Goal: Information Seeking & Learning: Compare options

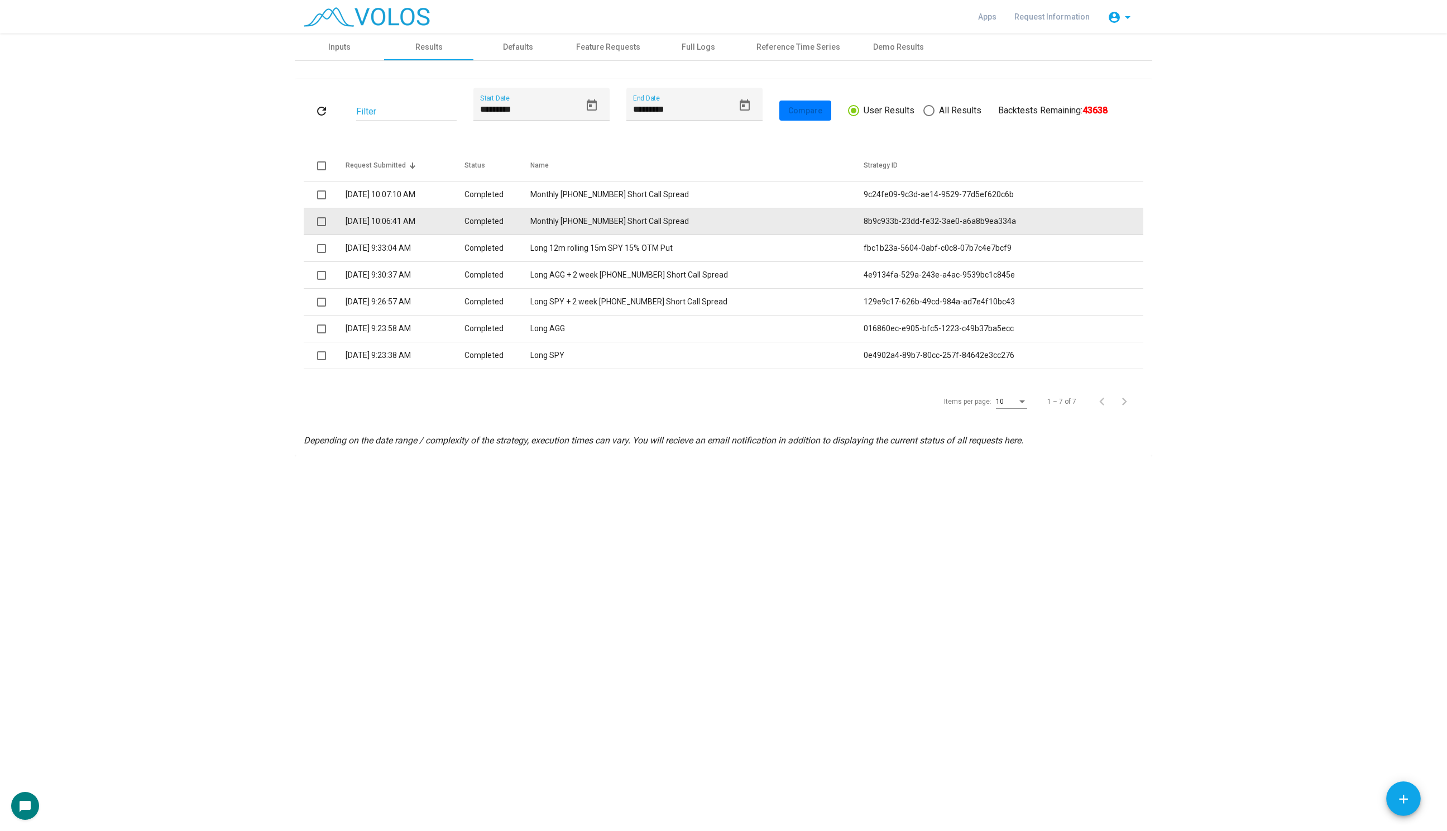
click at [631, 224] on td "Monthly [PHONE_NUMBER] Short Call Spread" at bounding box center [696, 221] width 333 height 27
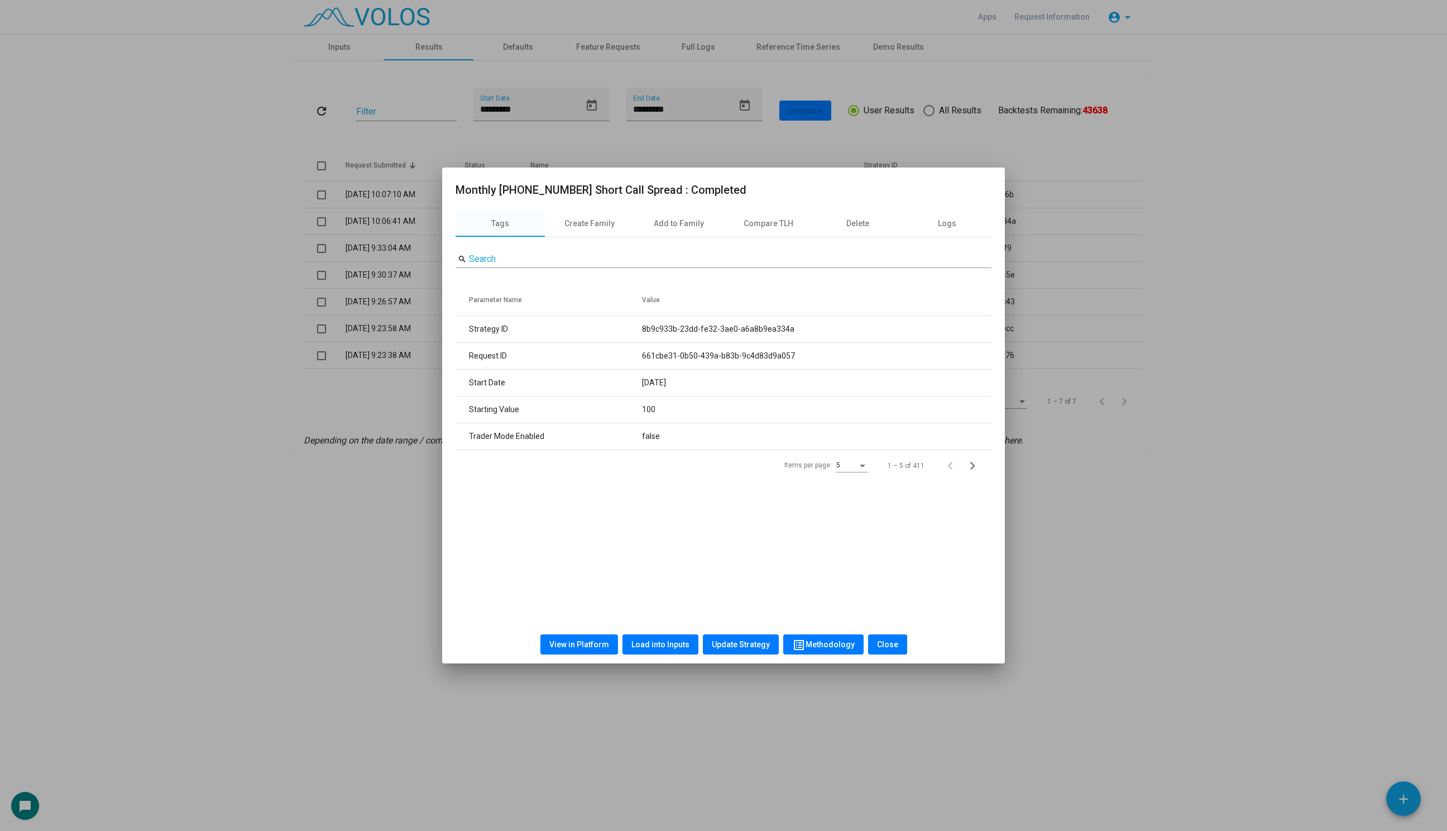
click at [660, 646] on span "Load into Inputs" at bounding box center [660, 644] width 58 height 9
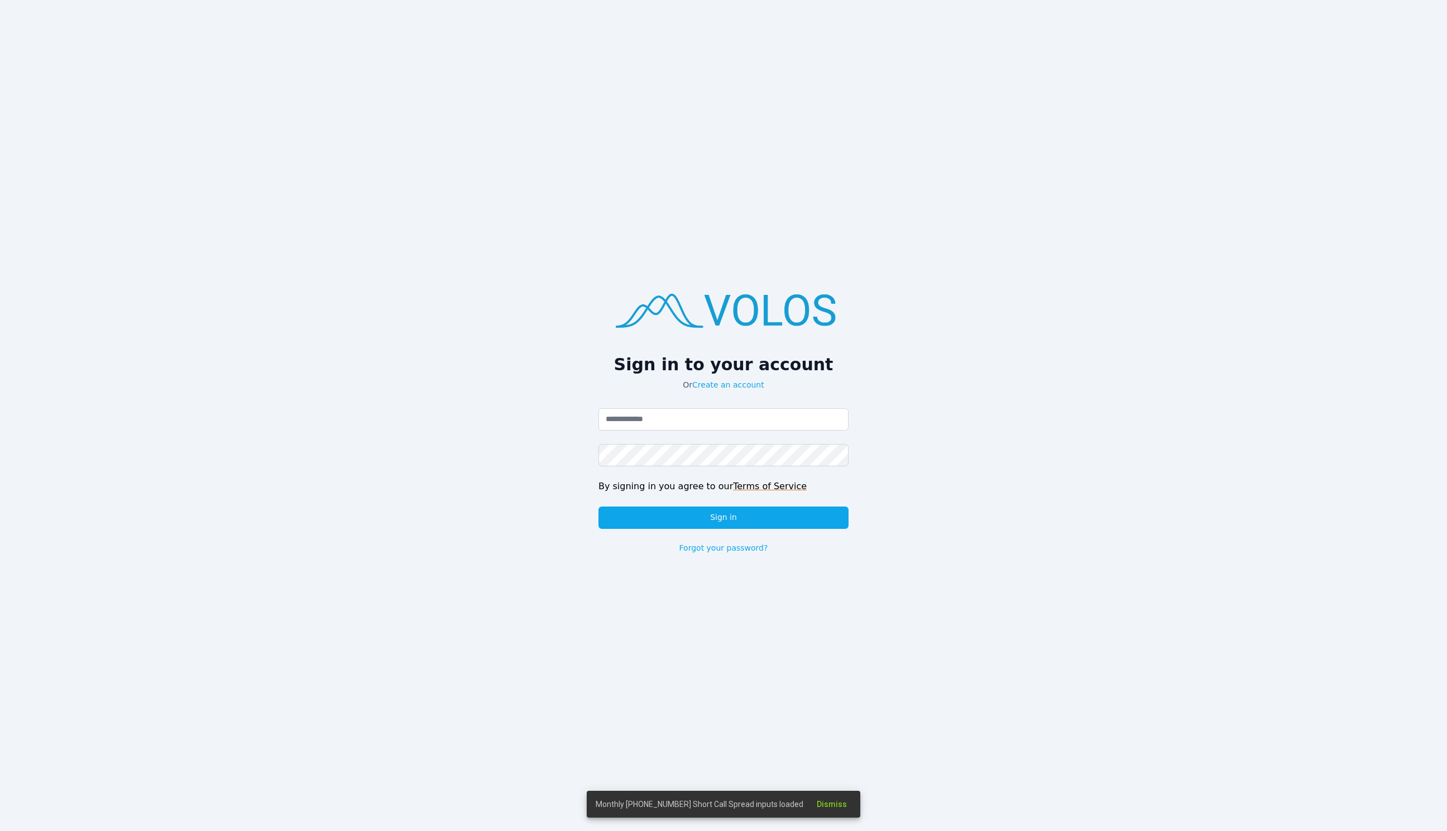
click at [526, 422] on div "Sign in to your account Or Create an account Email address Password By signing …" at bounding box center [723, 415] width 1447 height 831
type input "**********"
click at [726, 517] on button "Sign in" at bounding box center [723, 517] width 250 height 22
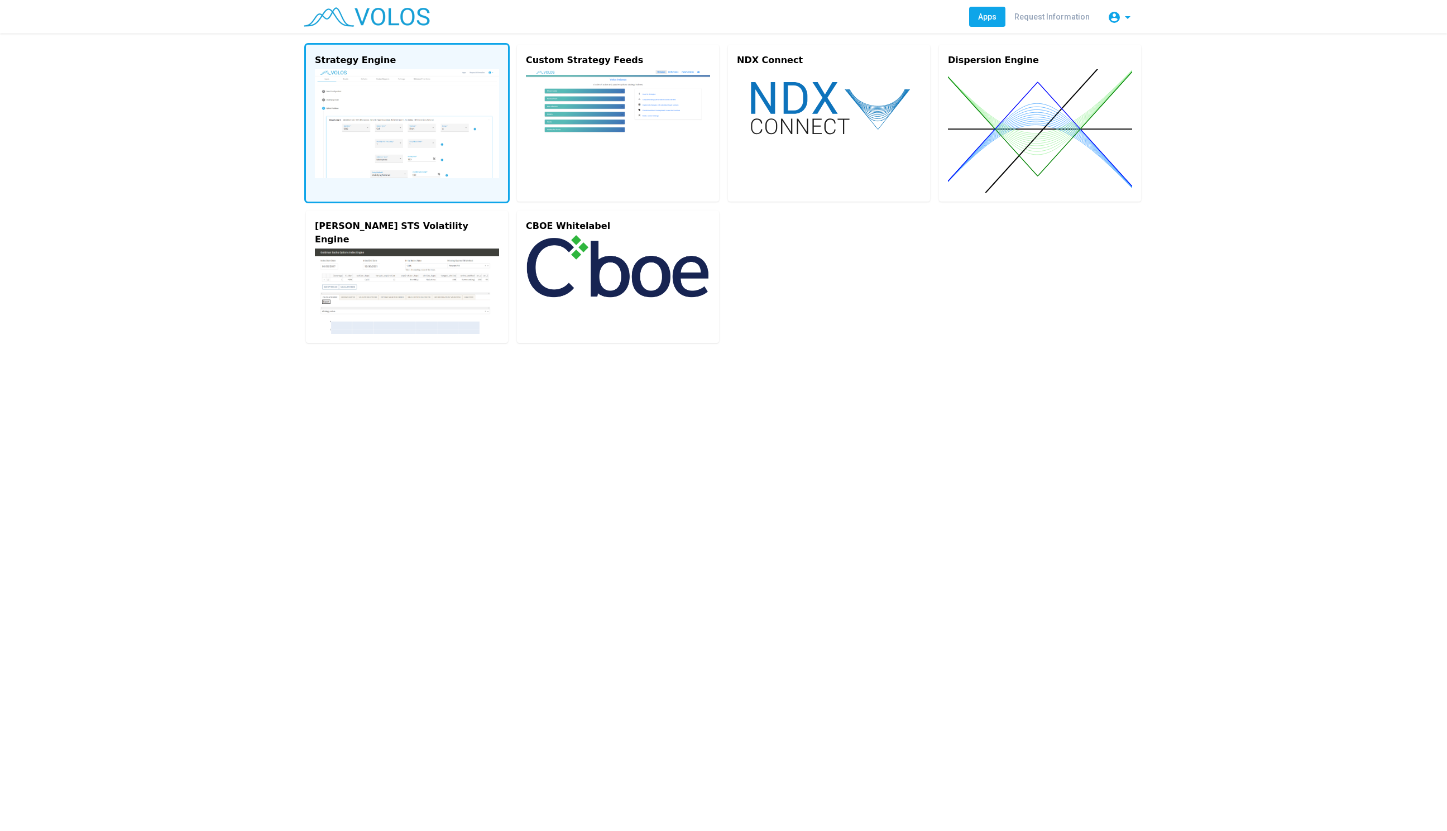
click at [361, 104] on img at bounding box center [407, 123] width 184 height 109
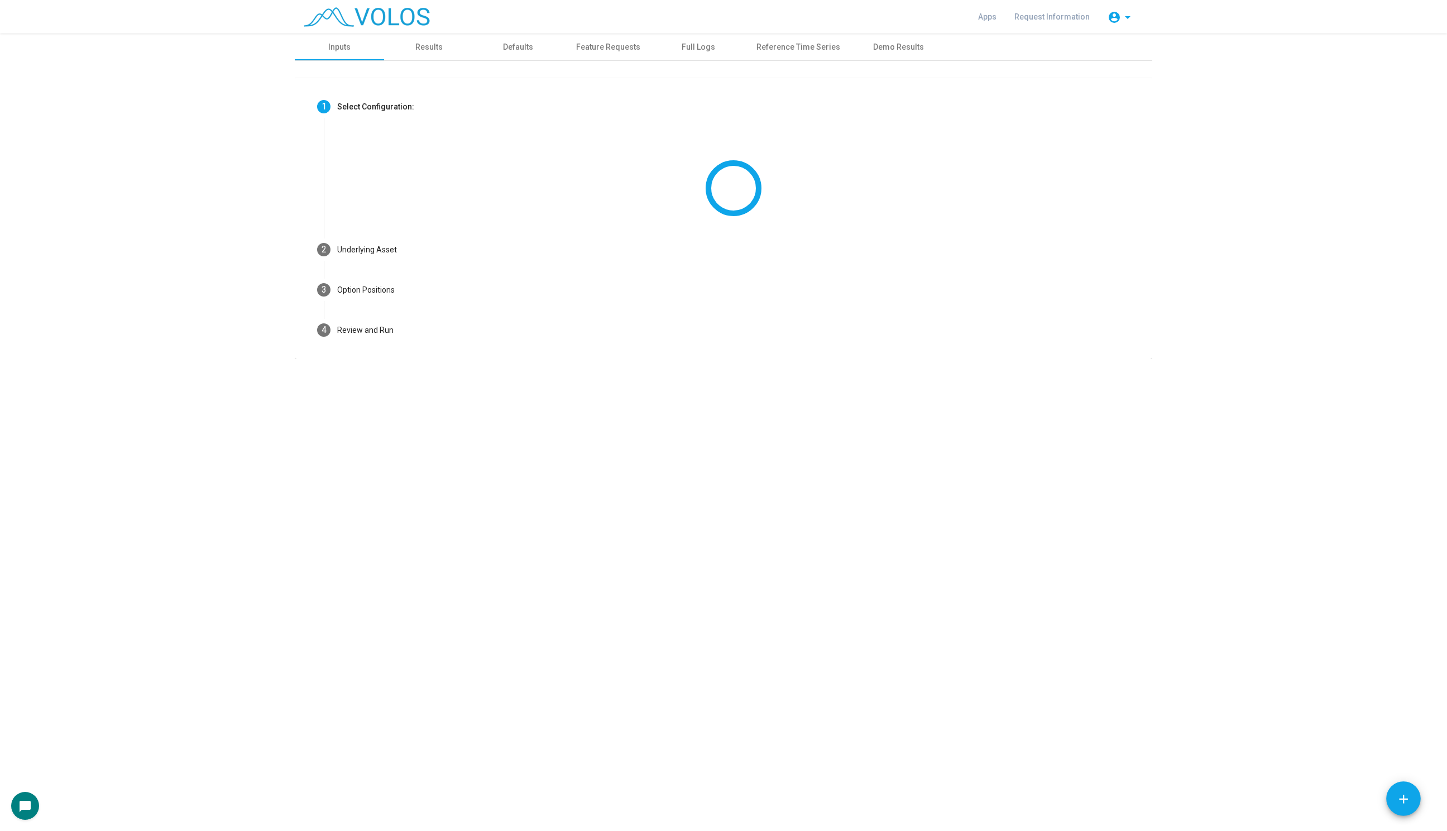
click at [456, 359] on div "**********" at bounding box center [723, 431] width 1447 height 797
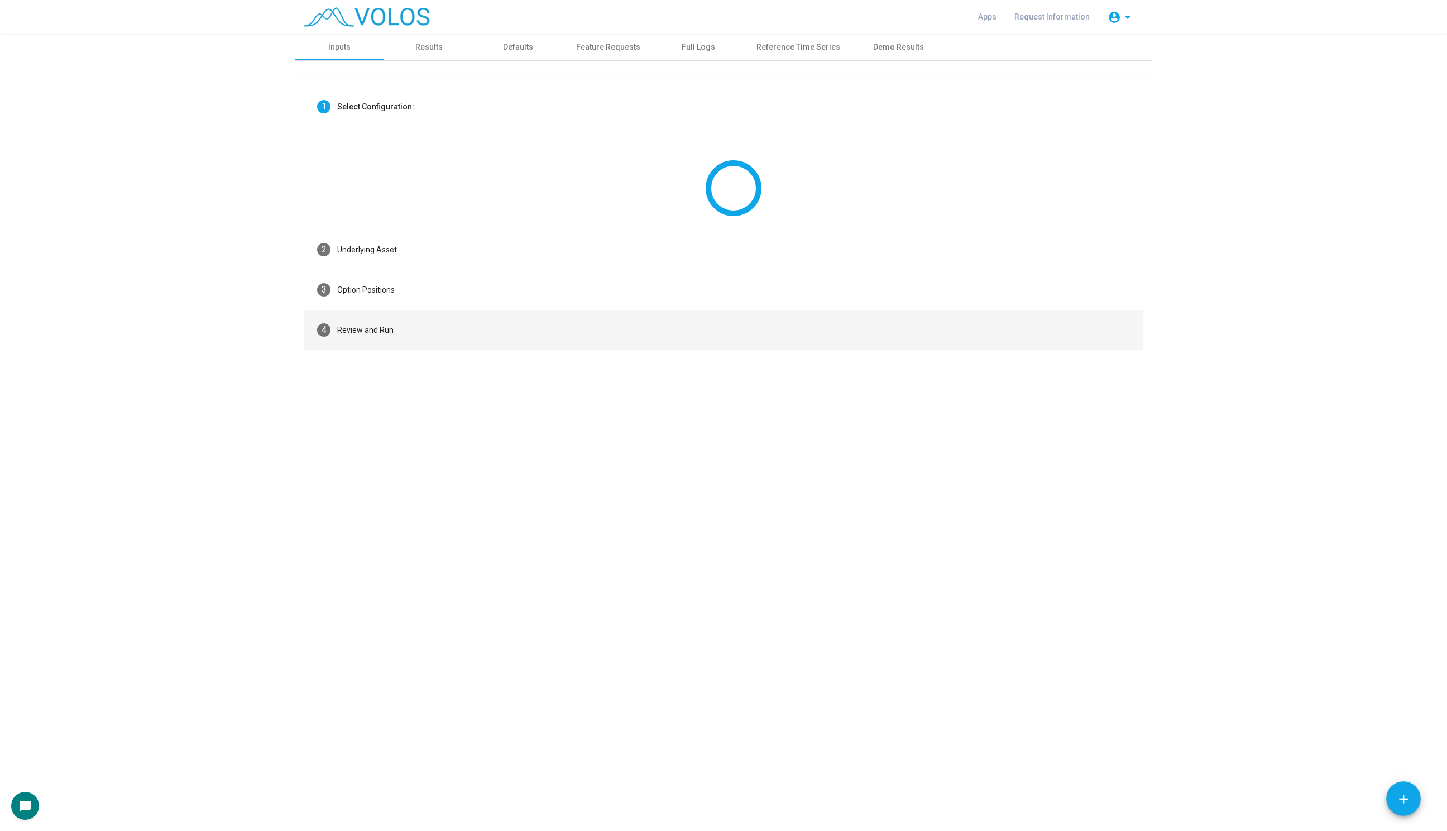
click at [453, 340] on mat-step-header "4 Review and Run" at bounding box center [723, 330] width 839 height 40
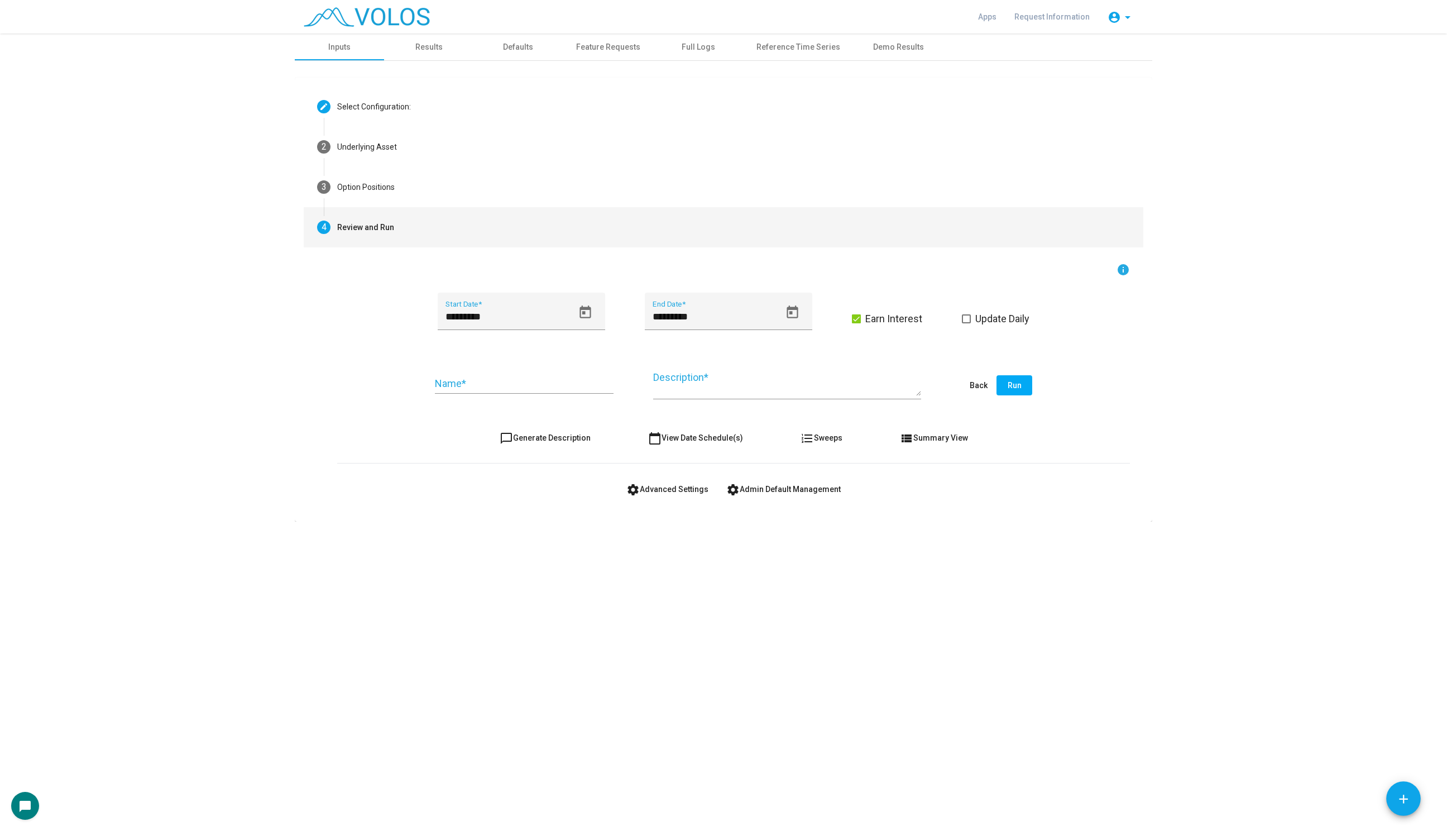
click at [677, 492] on span "settings Advanced Settings" at bounding box center [667, 488] width 82 height 9
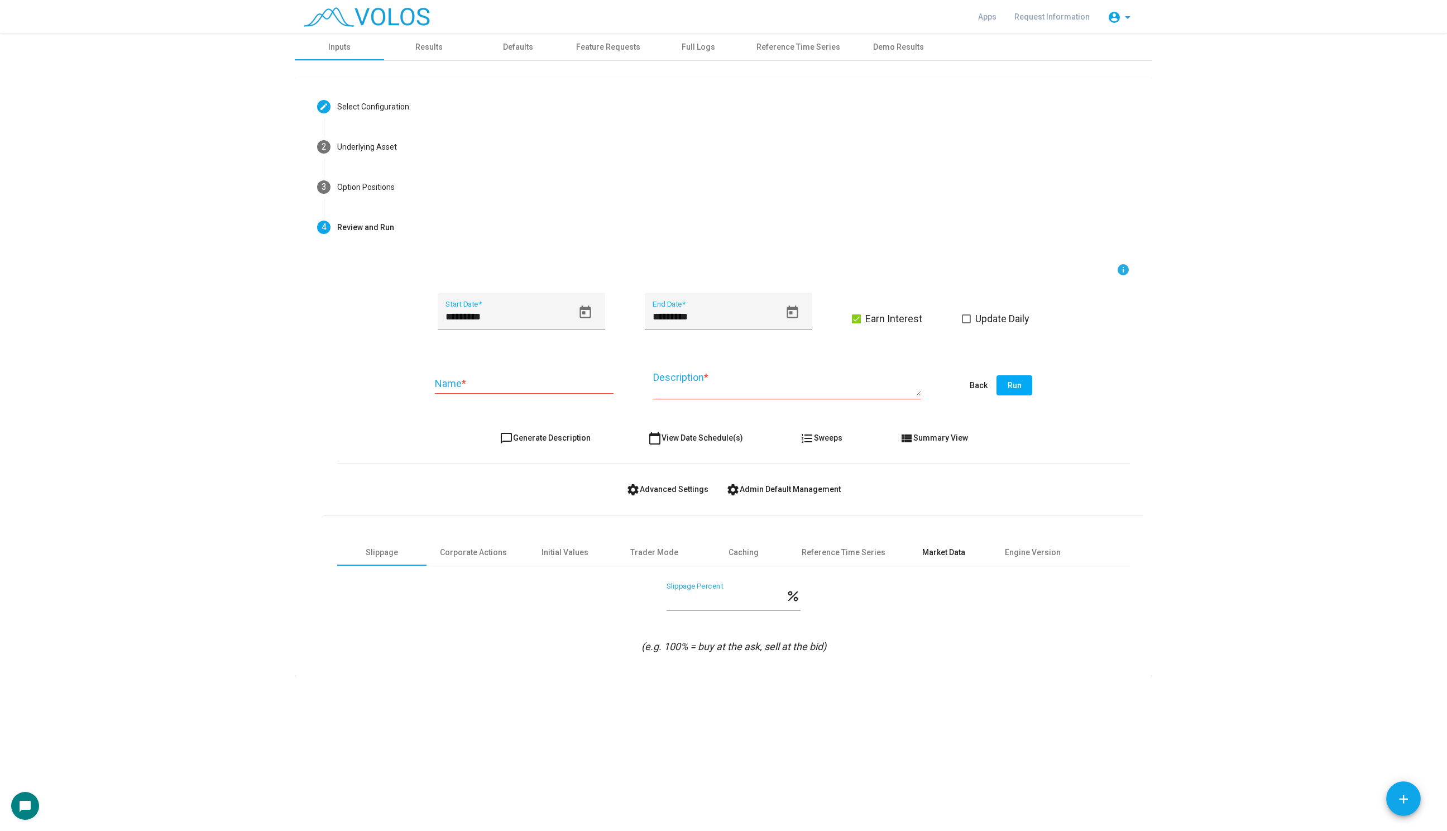
click at [937, 548] on div "Market Data" at bounding box center [943, 552] width 43 height 12
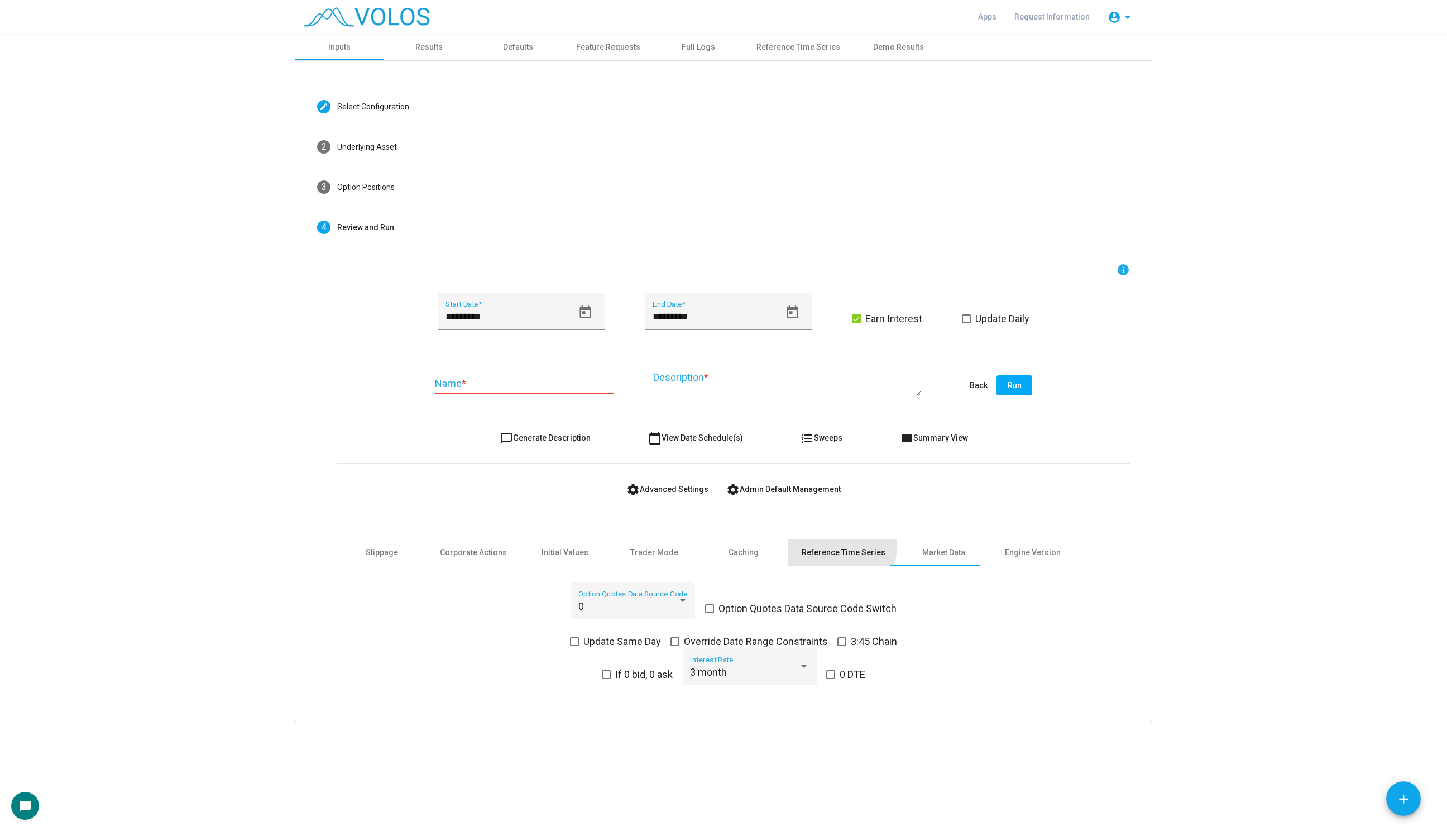
click at [827, 545] on div "Reference Time Series" at bounding box center [843, 552] width 111 height 27
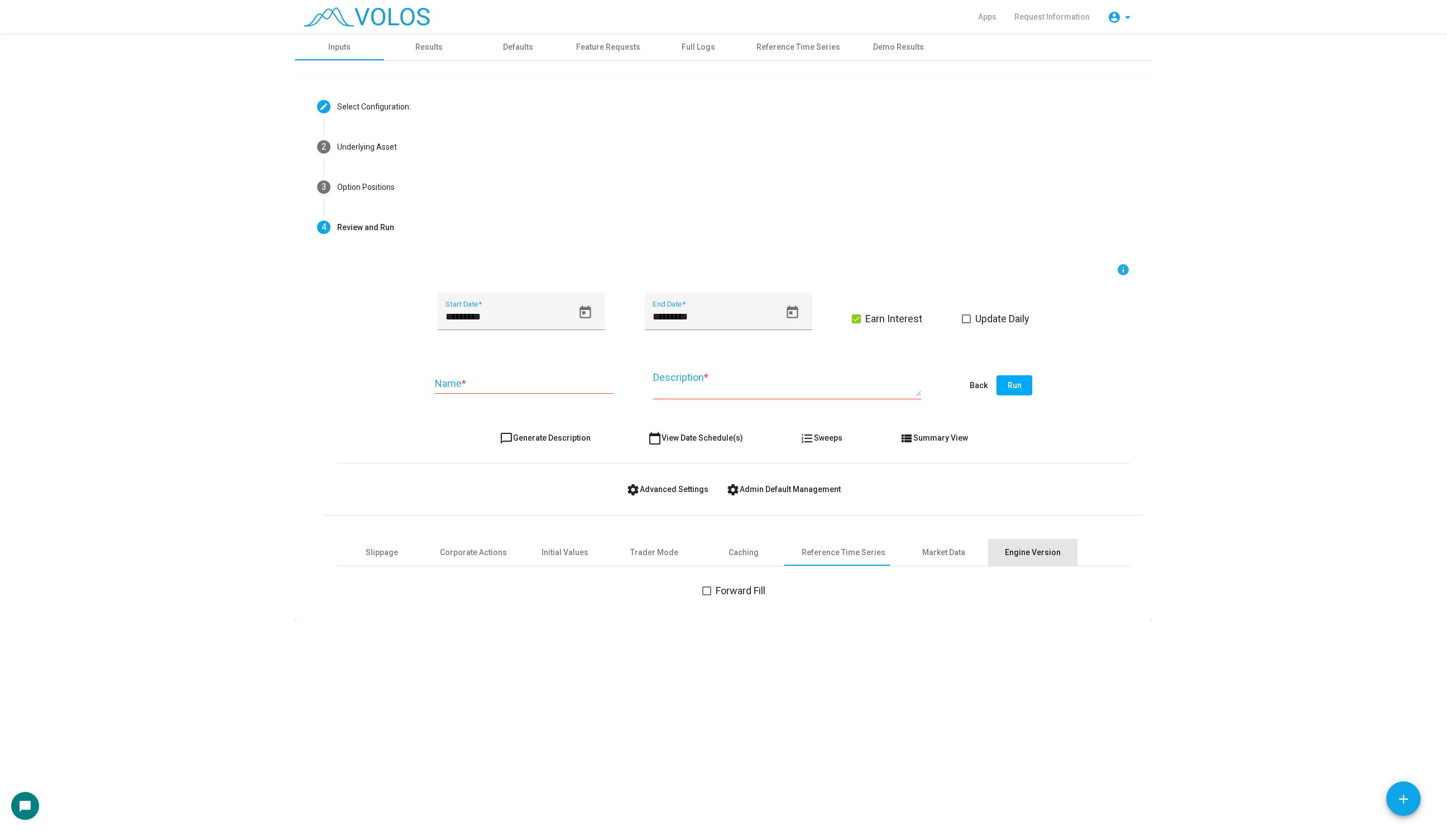
click at [1033, 551] on div "Engine Version" at bounding box center [1033, 552] width 56 height 12
click at [737, 547] on div "Caching" at bounding box center [743, 552] width 30 height 12
click at [660, 554] on div "Trader Mode" at bounding box center [654, 552] width 48 height 12
click at [562, 550] on div "Initial Values" at bounding box center [564, 552] width 47 height 12
click at [484, 553] on div "Corporate Actions" at bounding box center [473, 552] width 67 height 12
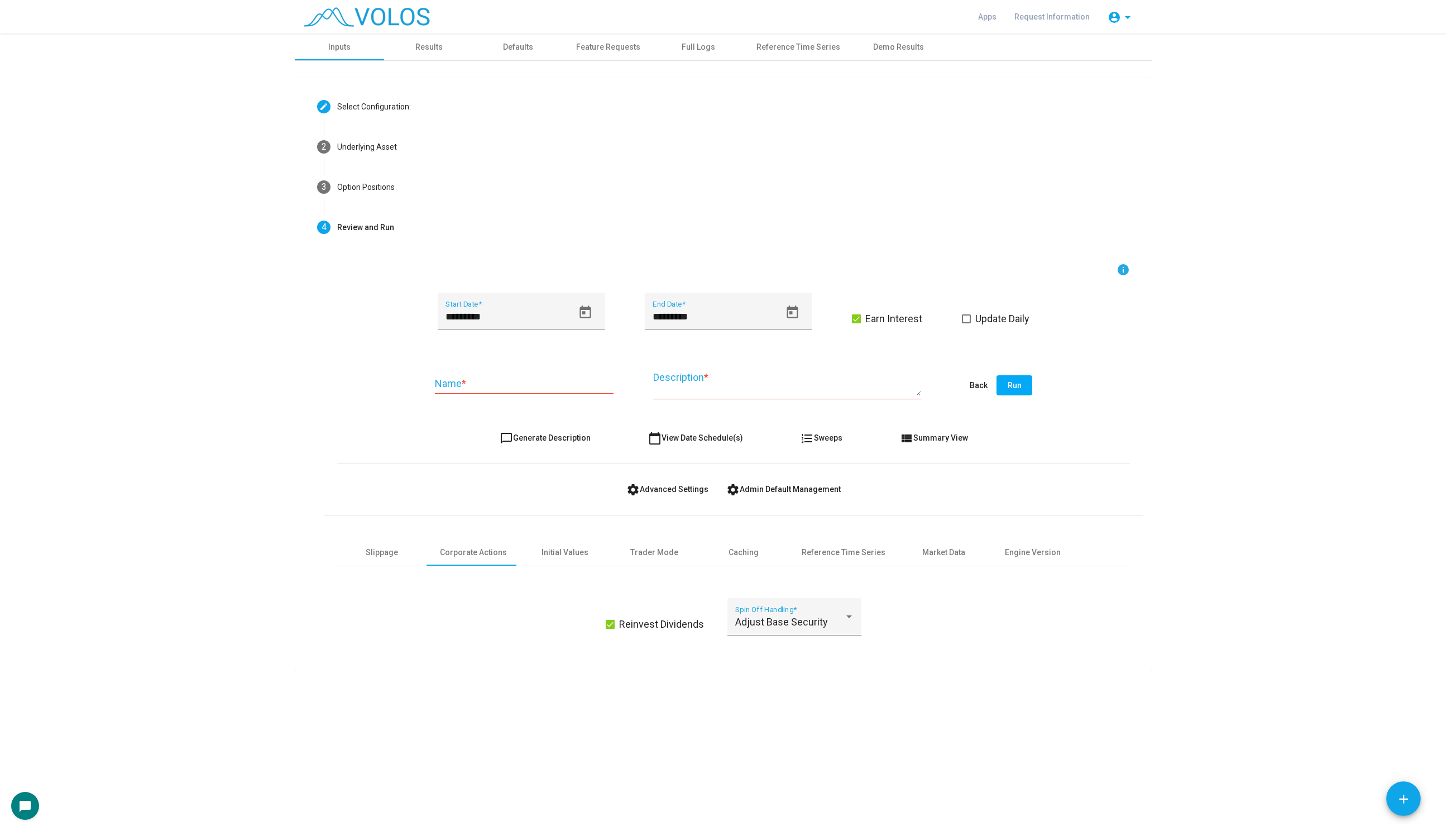
click at [399, 532] on div "Slippage Corporate Actions Initial Values Trader Mode Caching Reference Time Se…" at bounding box center [733, 581] width 793 height 133
click at [387, 559] on div "Slippage" at bounding box center [381, 552] width 89 height 27
click at [782, 479] on button "settings Admin Default Management" at bounding box center [783, 489] width 132 height 20
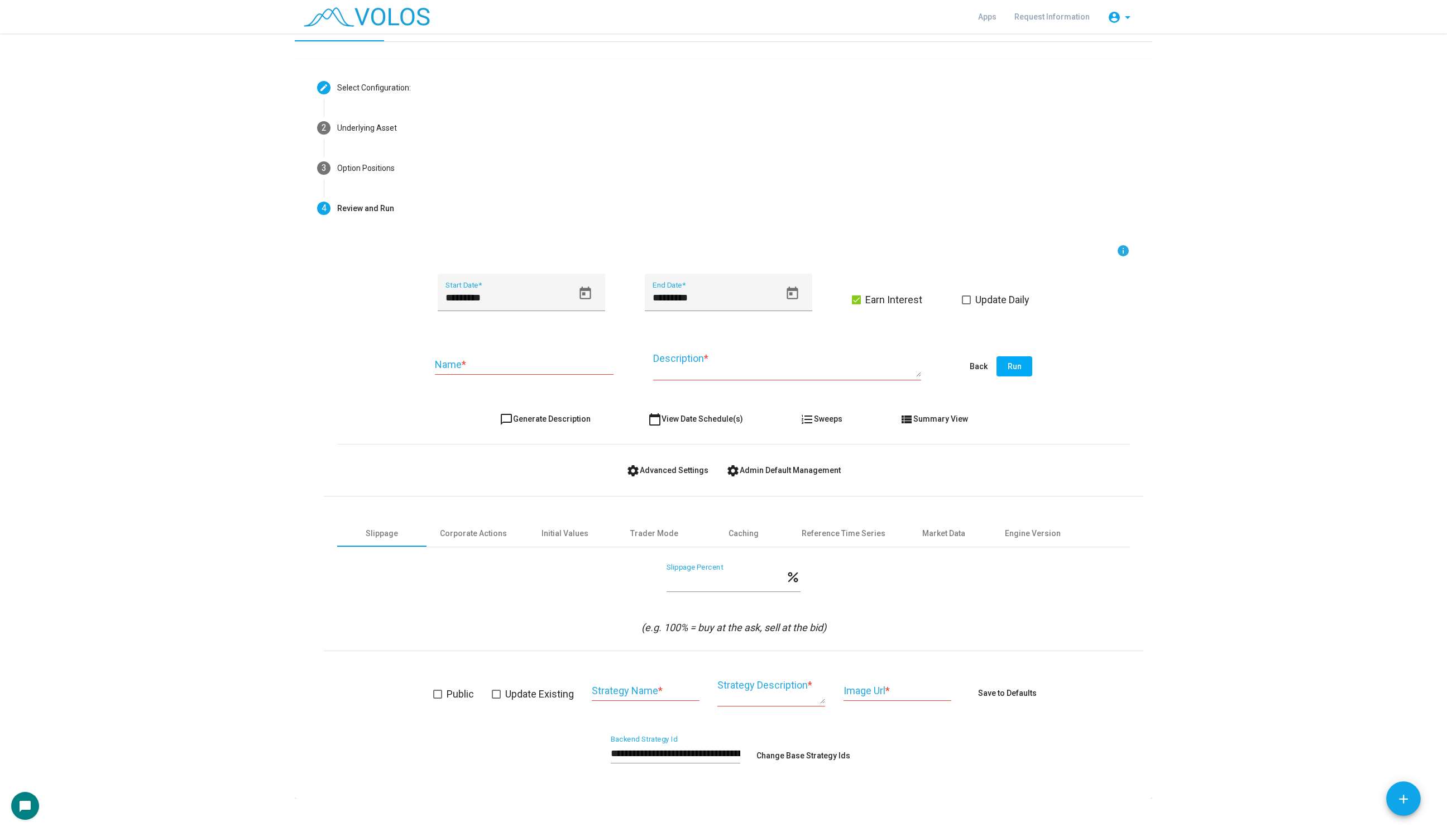
scroll to position [29, 0]
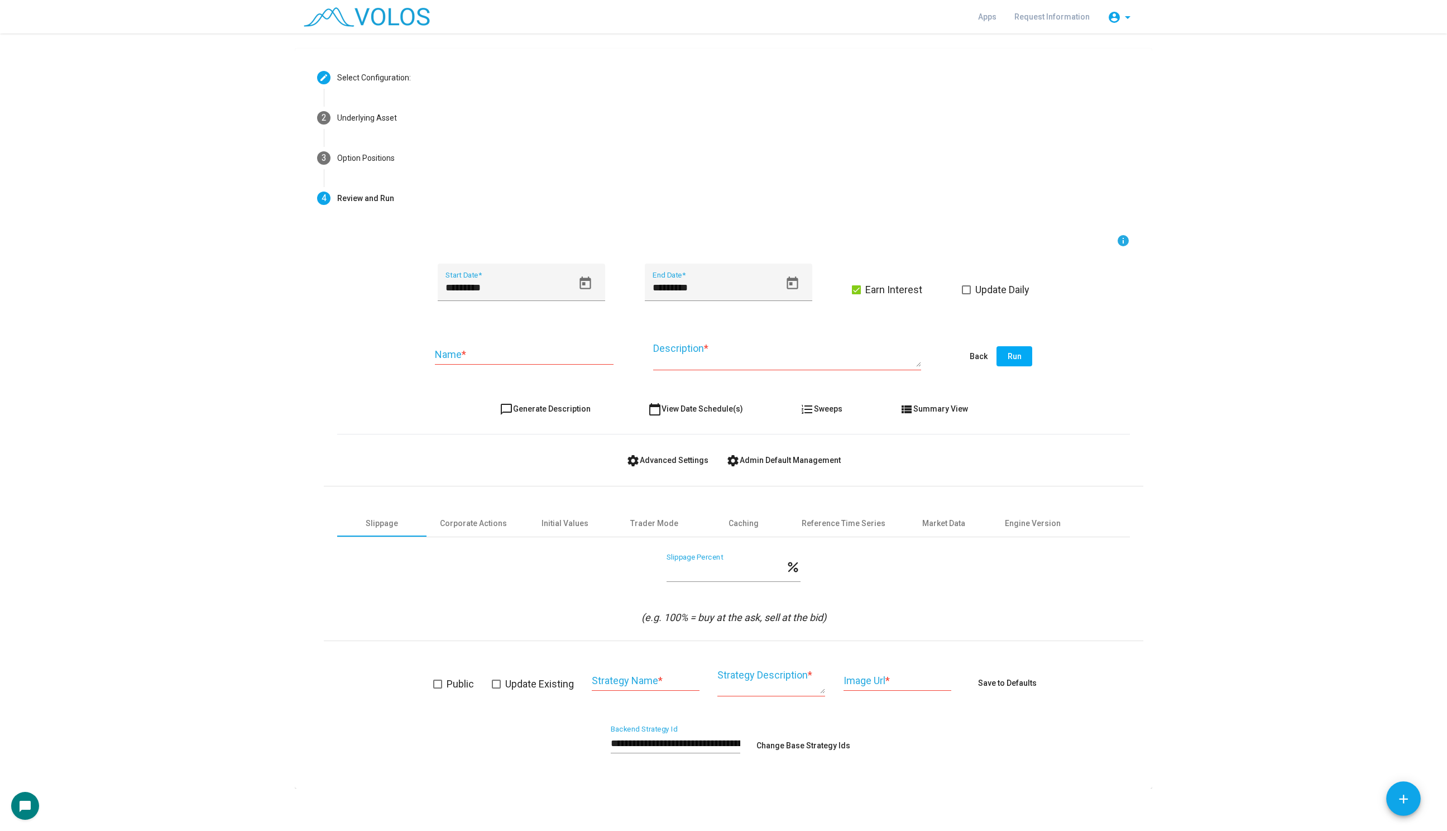
click at [644, 465] on button "settings Advanced Settings" at bounding box center [667, 460] width 100 height 20
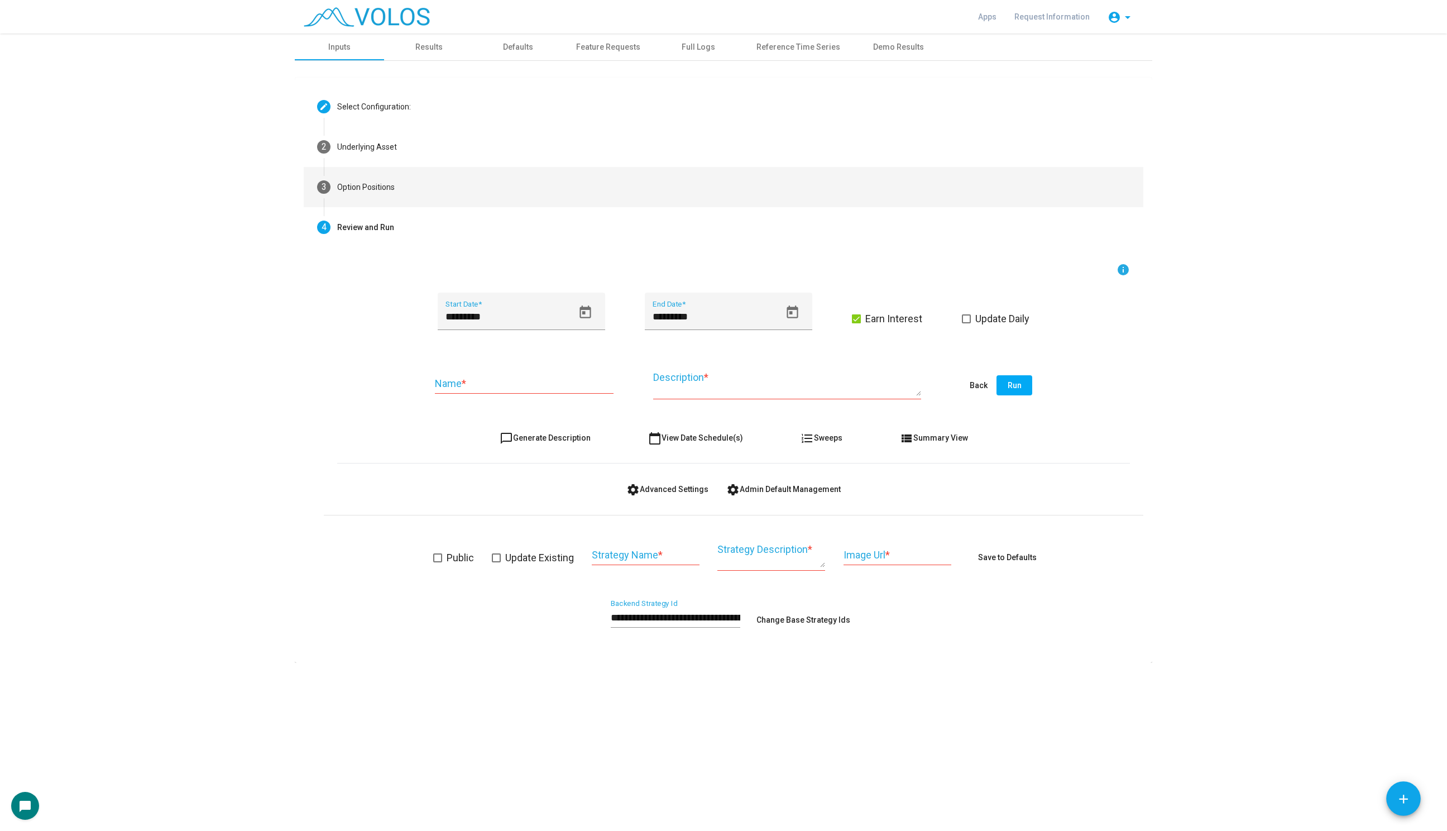
click at [383, 181] on div "Option Positions" at bounding box center [365, 187] width 57 height 12
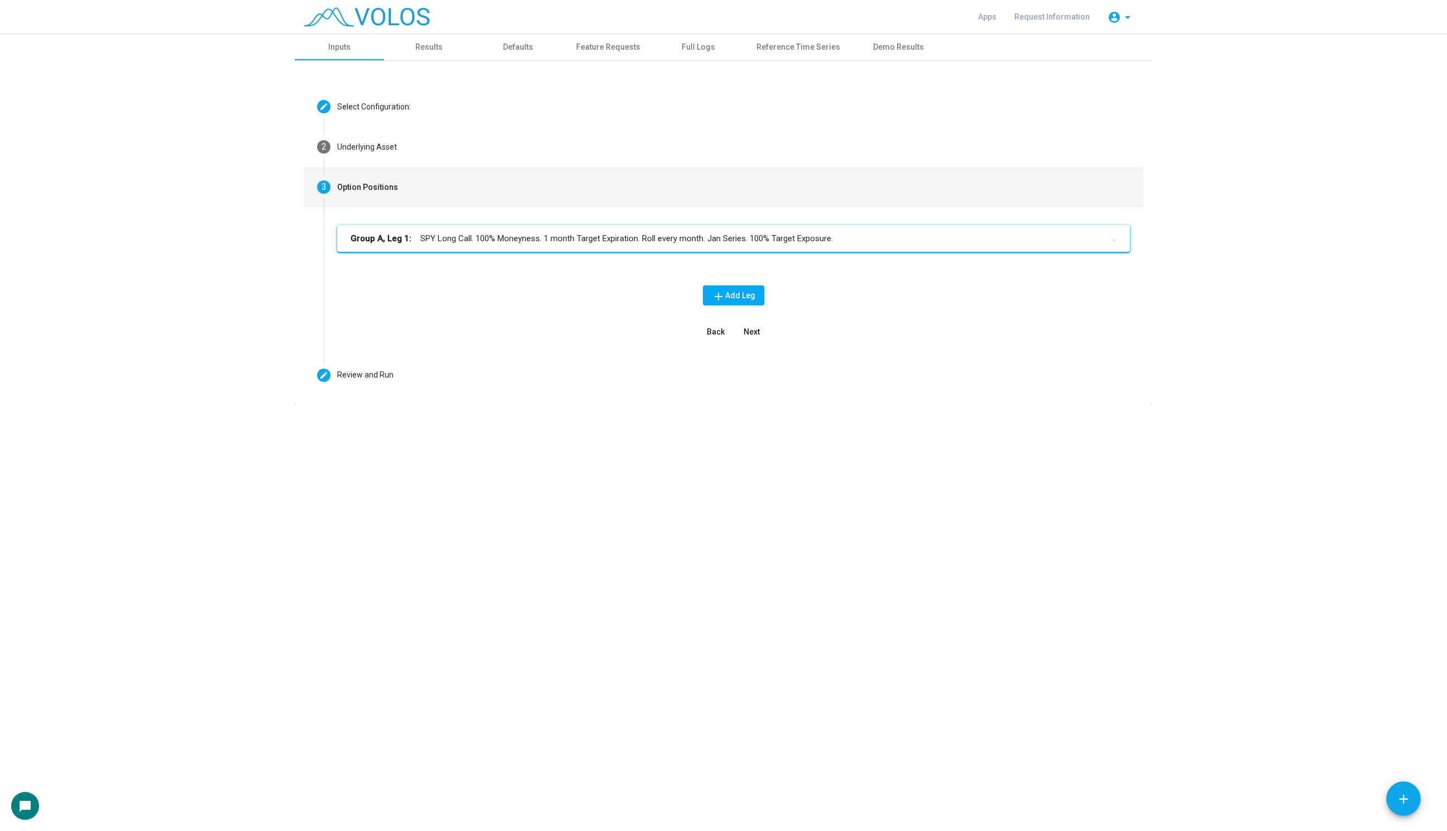
click at [514, 239] on mat-panel-title "Group A, Leg 1: SPY Long Call. 100% Moneyness. 1 month Target Expiration. Roll …" at bounding box center [727, 238] width 752 height 13
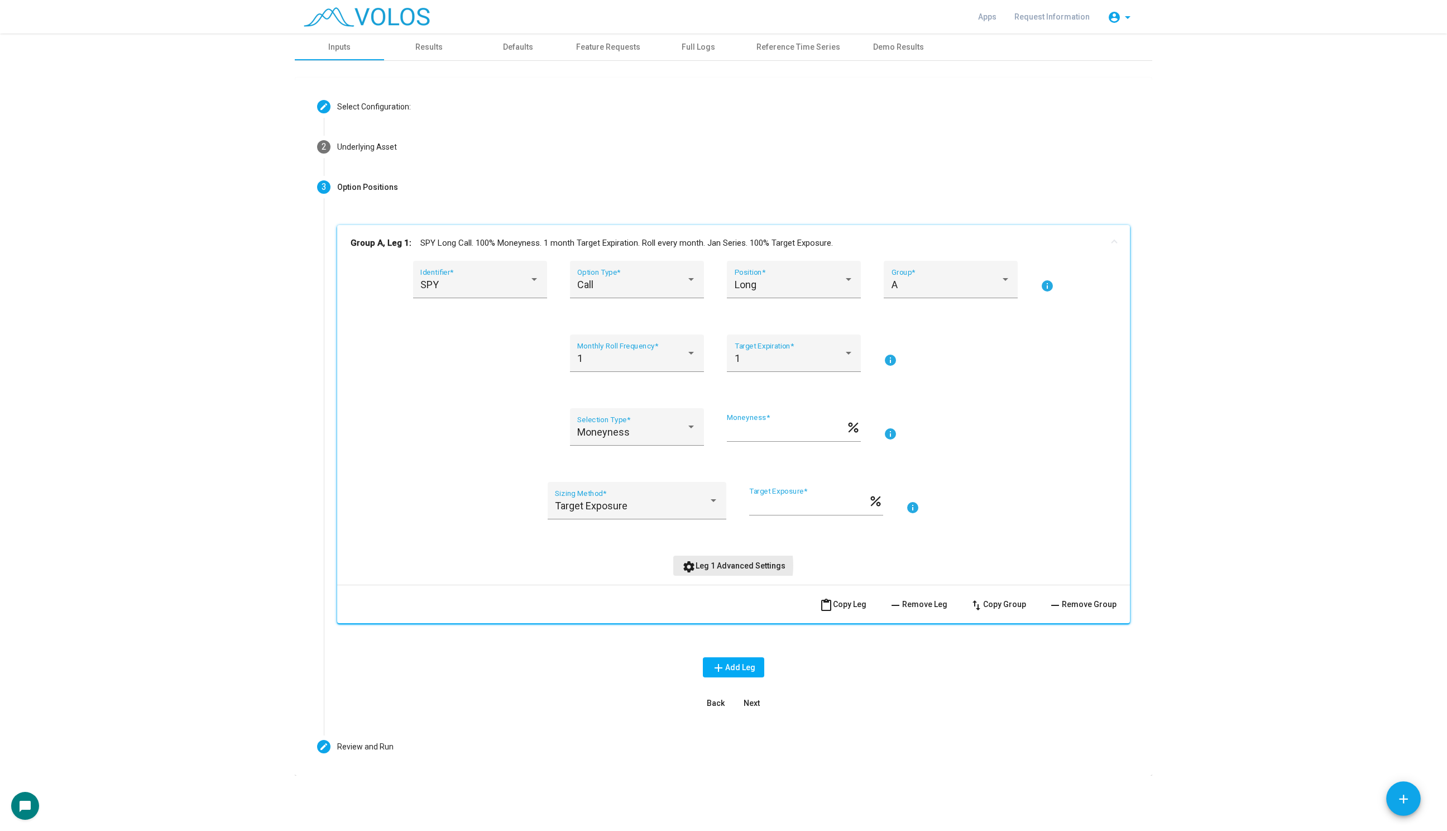
click at [710, 565] on span "settings Leg 1 Advanced Settings" at bounding box center [733, 565] width 103 height 9
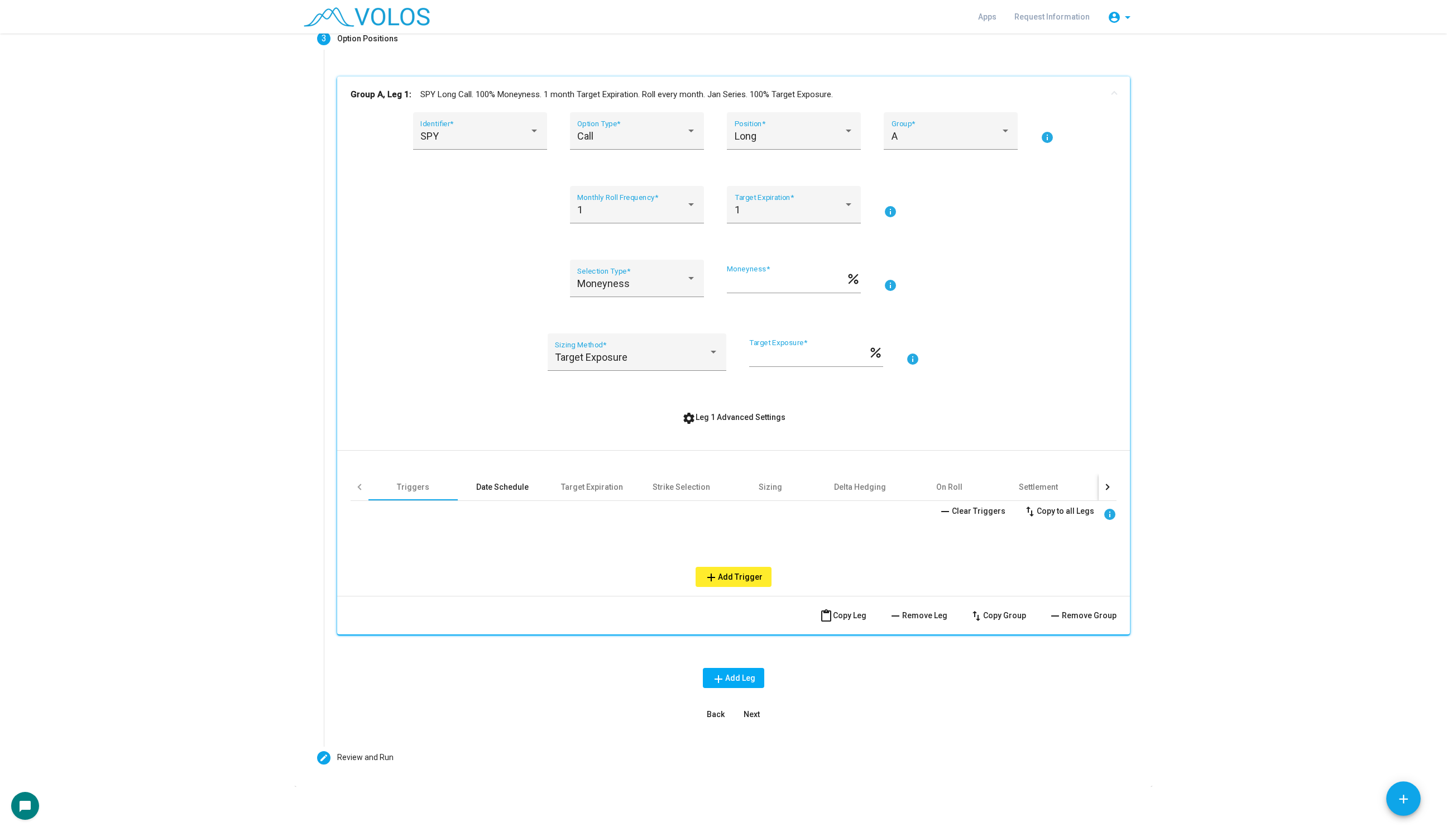
click at [499, 490] on div "Date Schedule" at bounding box center [502, 486] width 52 height 11
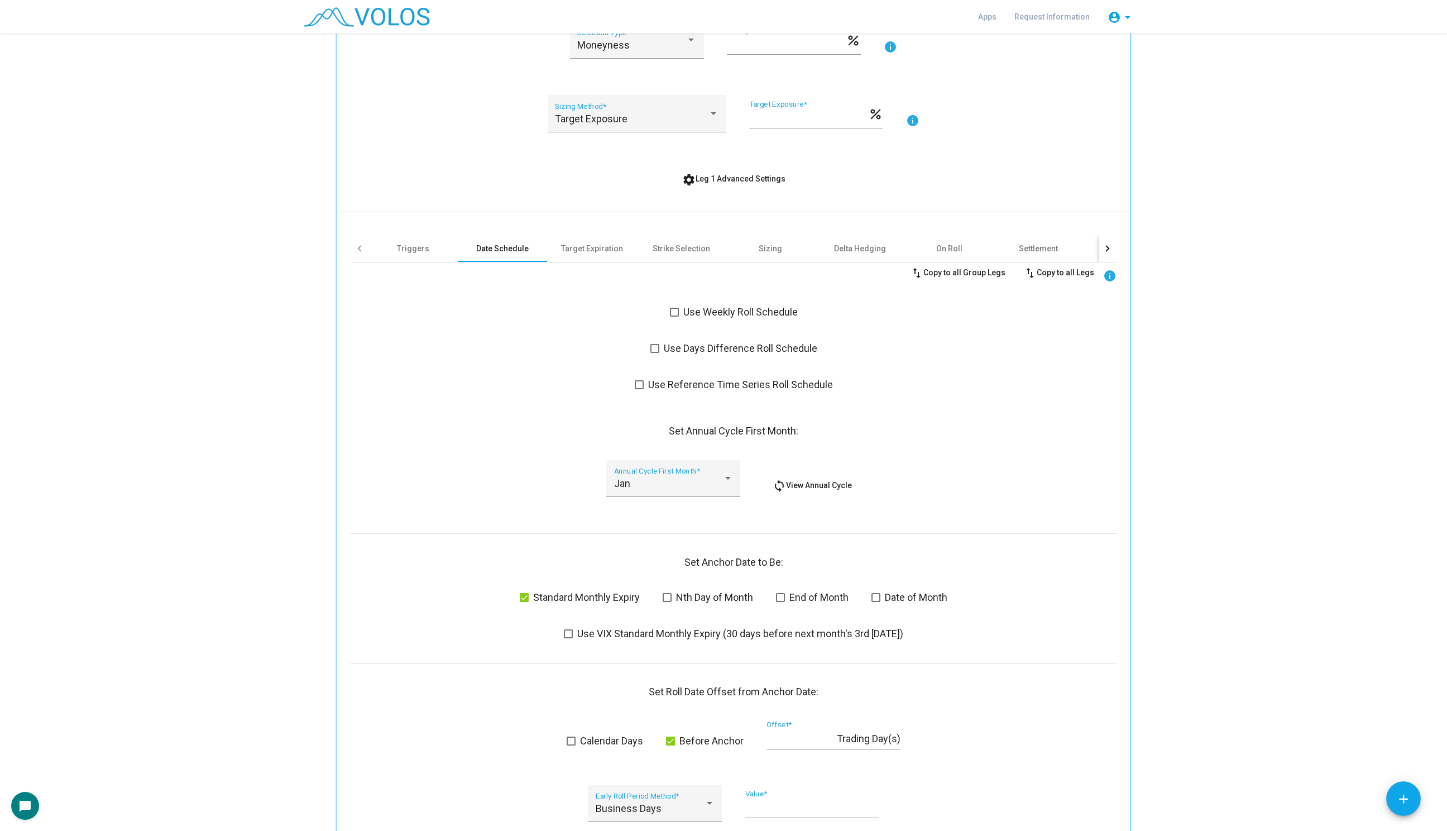
scroll to position [428, 0]
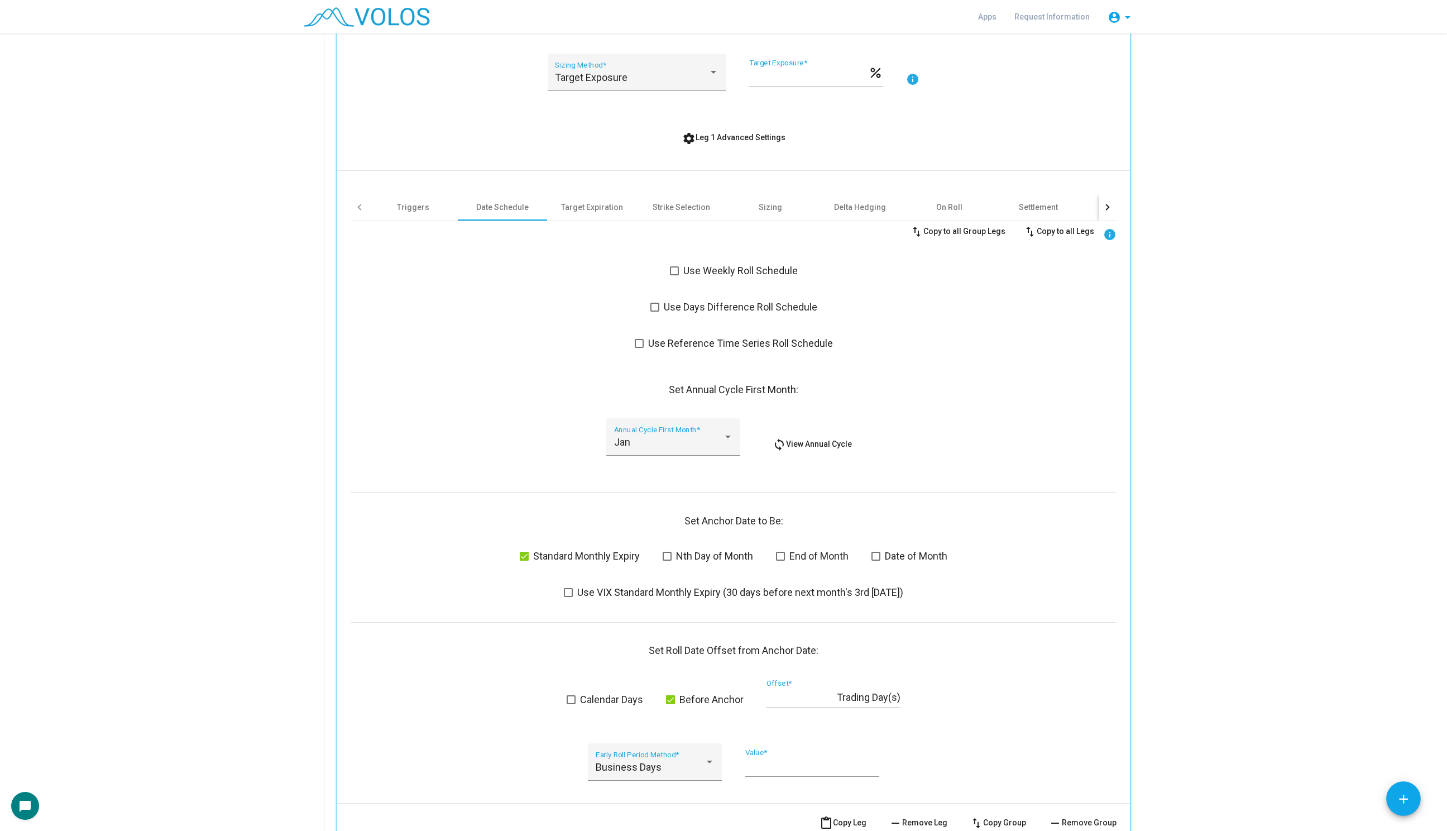
click at [588, 188] on div "Triggers Date Schedule Target Expiration Strike Selection Sizing Delta Hedging …" at bounding box center [734, 482] width 766 height 623
click at [588, 210] on div "Target Expiration" at bounding box center [592, 207] width 62 height 11
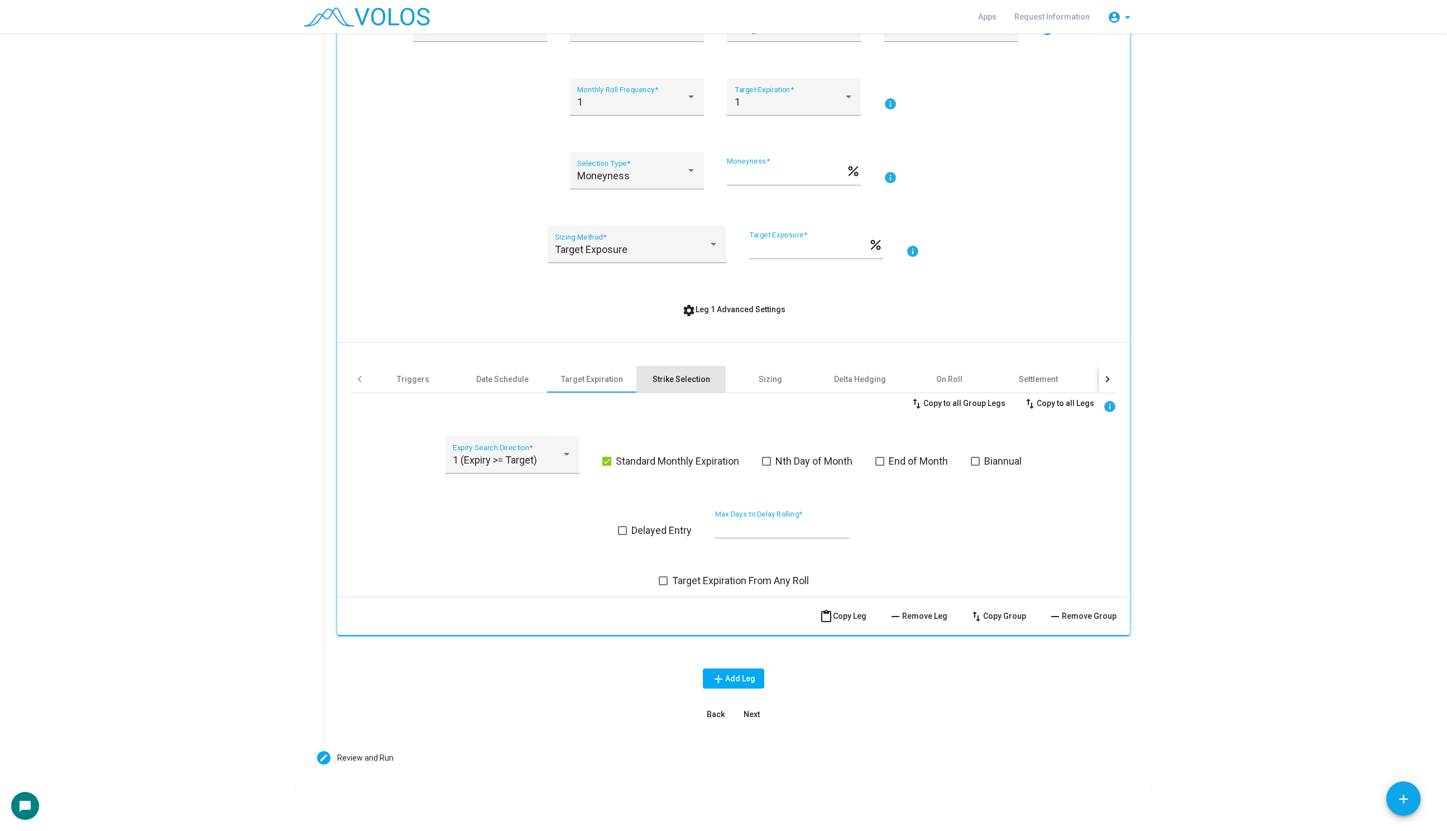
click at [683, 383] on div "Strike Selection" at bounding box center [681, 378] width 57 height 11
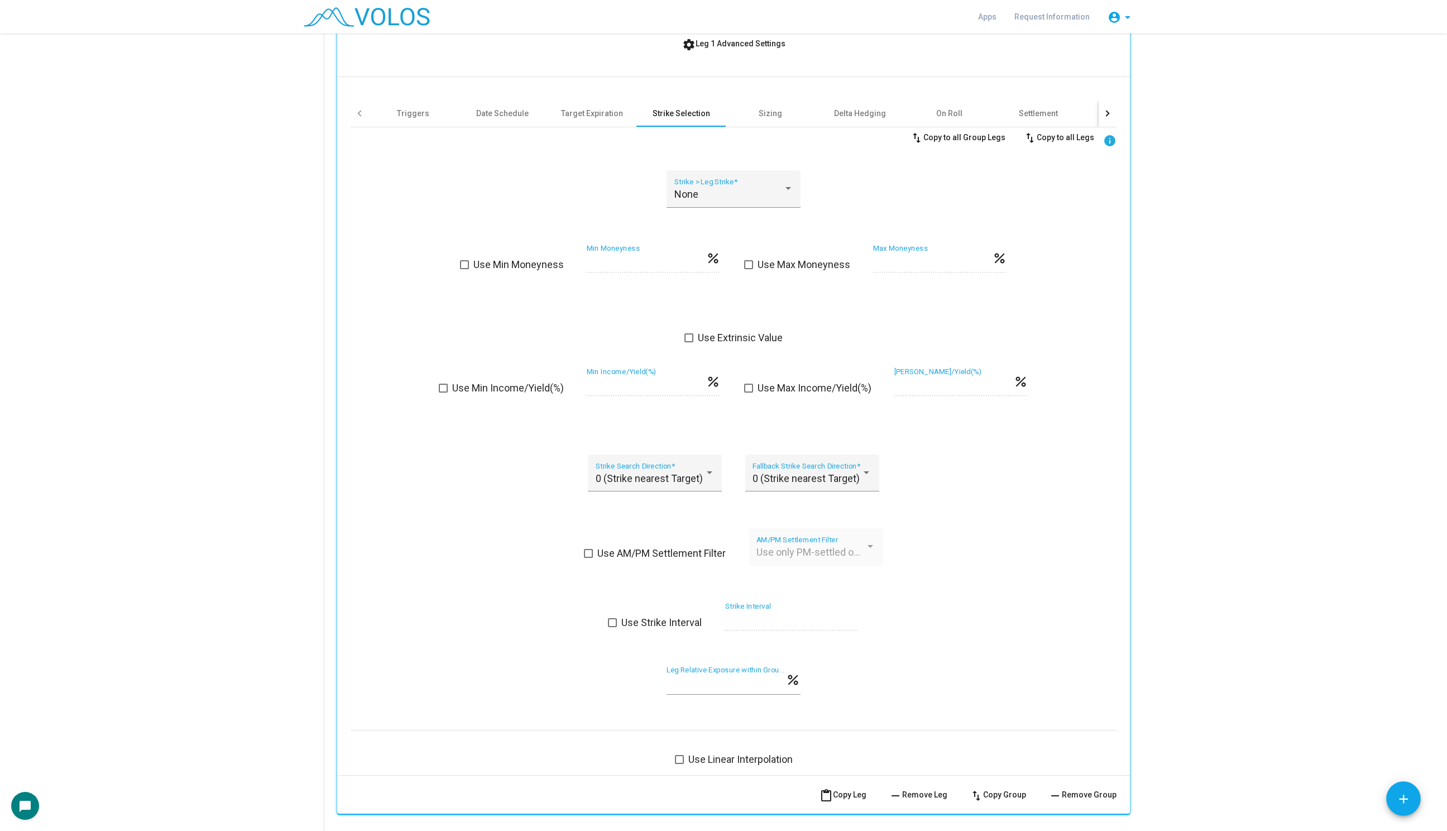
scroll to position [496, 0]
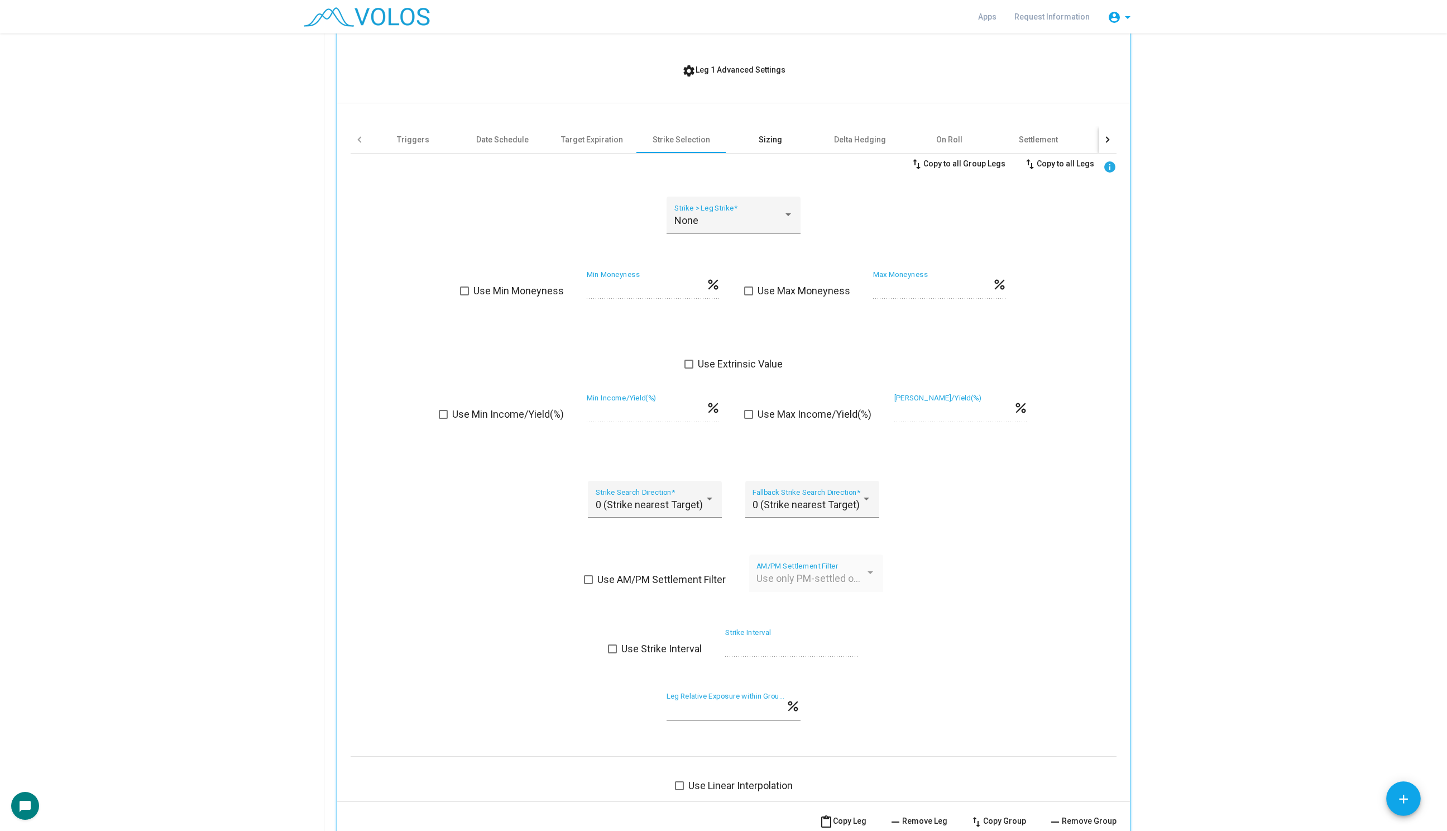
click at [775, 136] on div "Sizing" at bounding box center [770, 139] width 23 height 11
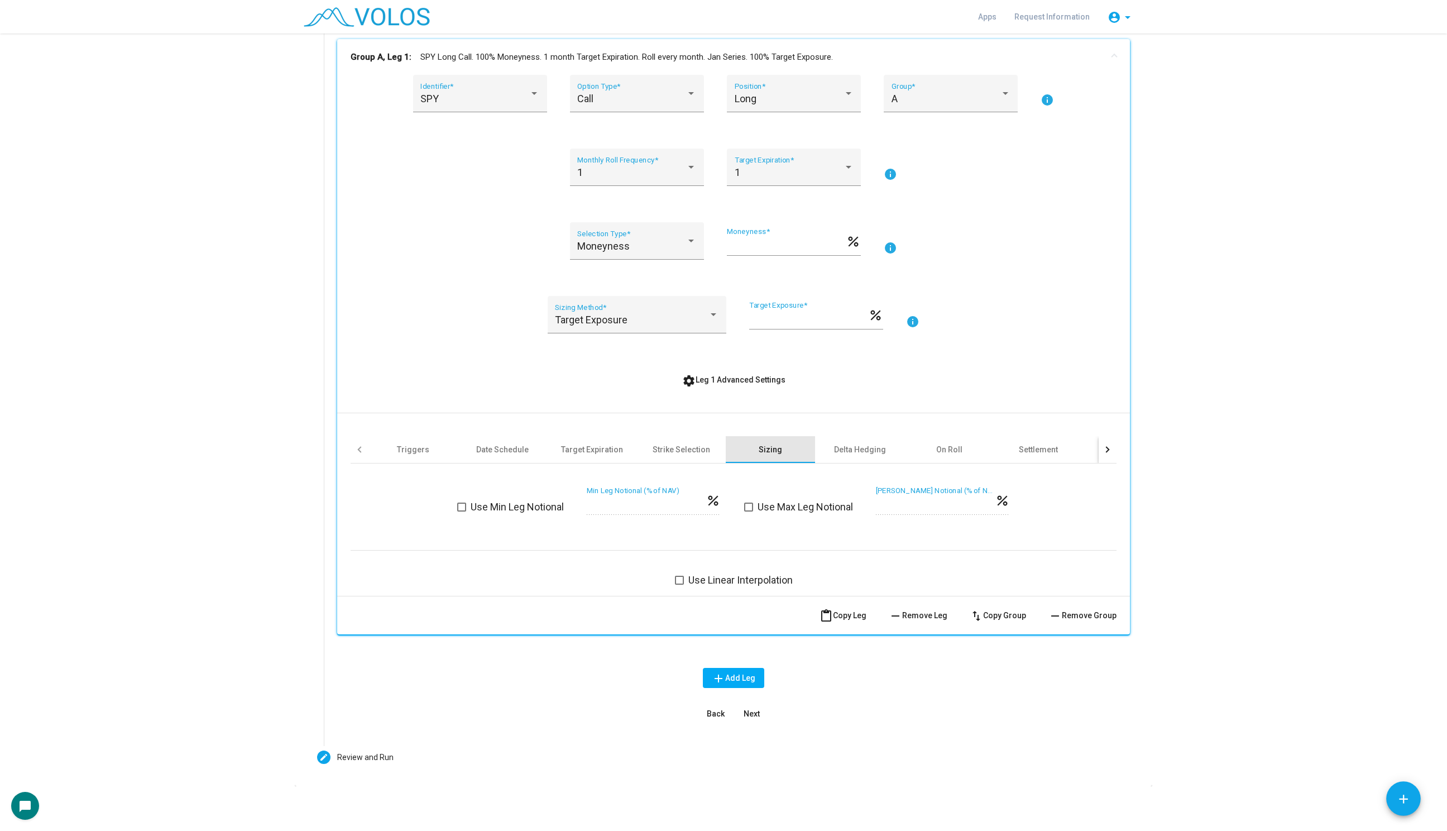
scroll to position [186, 0]
click at [858, 452] on div "Delta Hedging" at bounding box center [860, 449] width 52 height 11
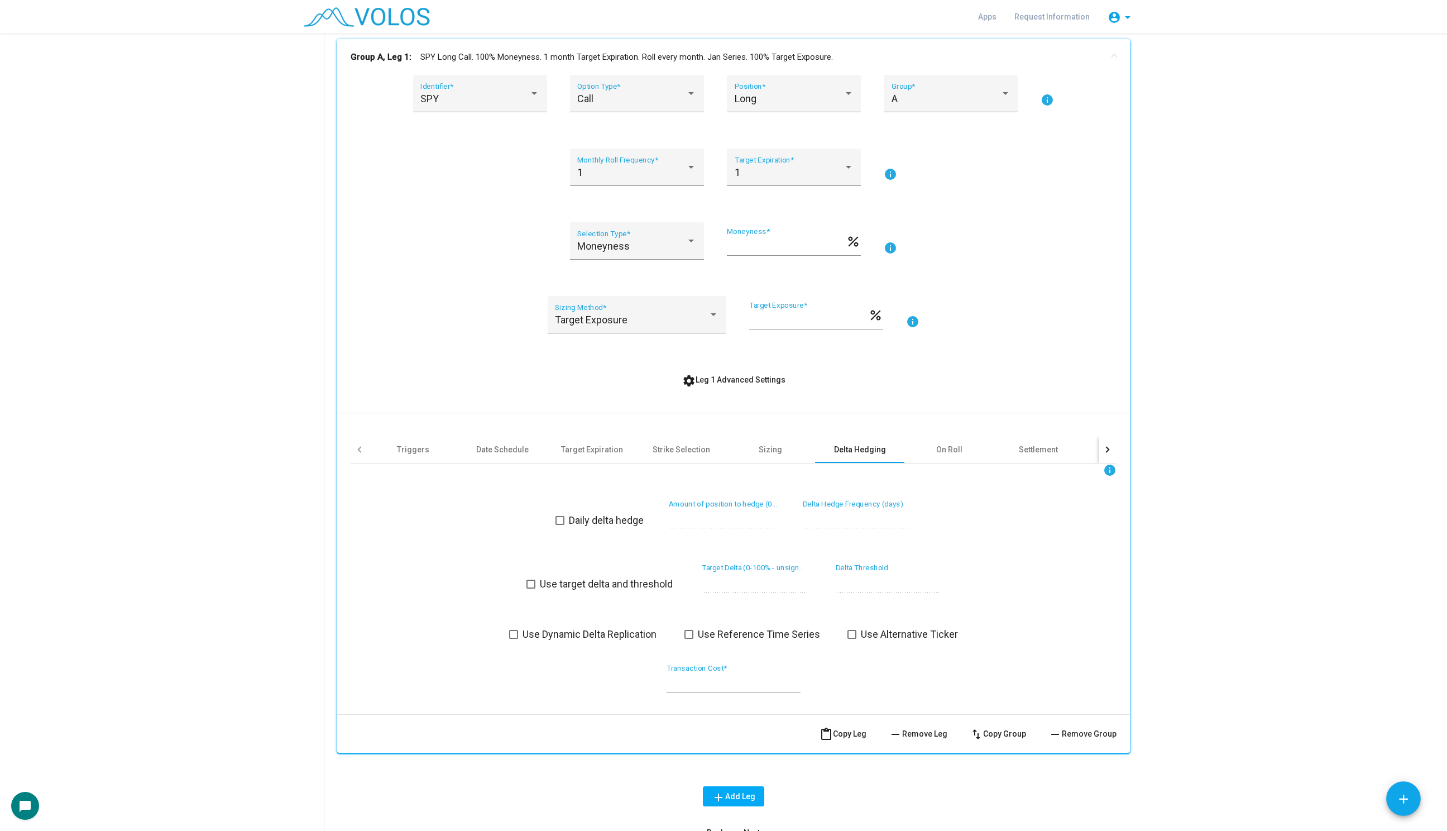
scroll to position [218, 0]
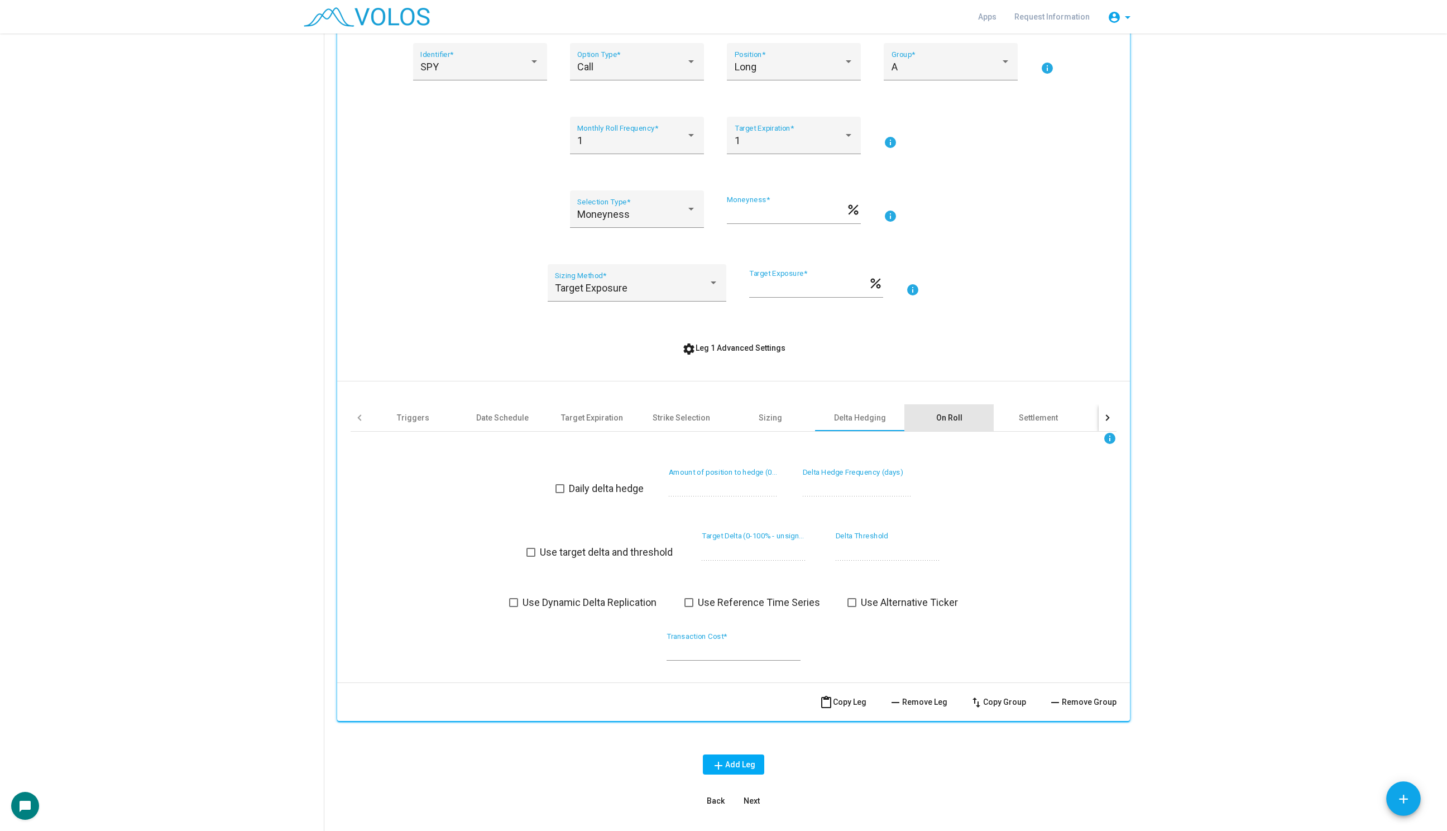
click at [957, 420] on div "On Roll" at bounding box center [949, 417] width 26 height 11
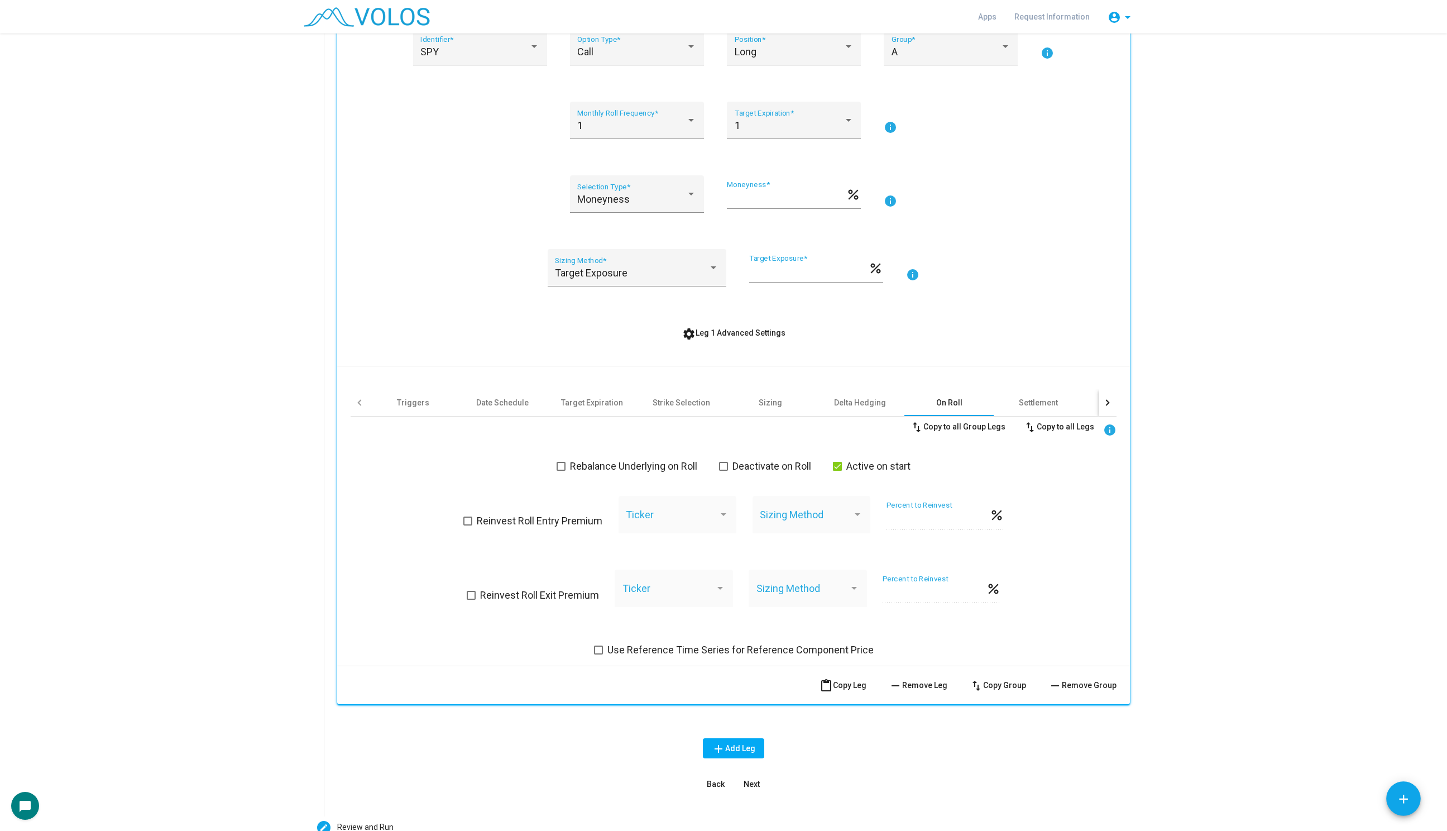
scroll to position [253, 0]
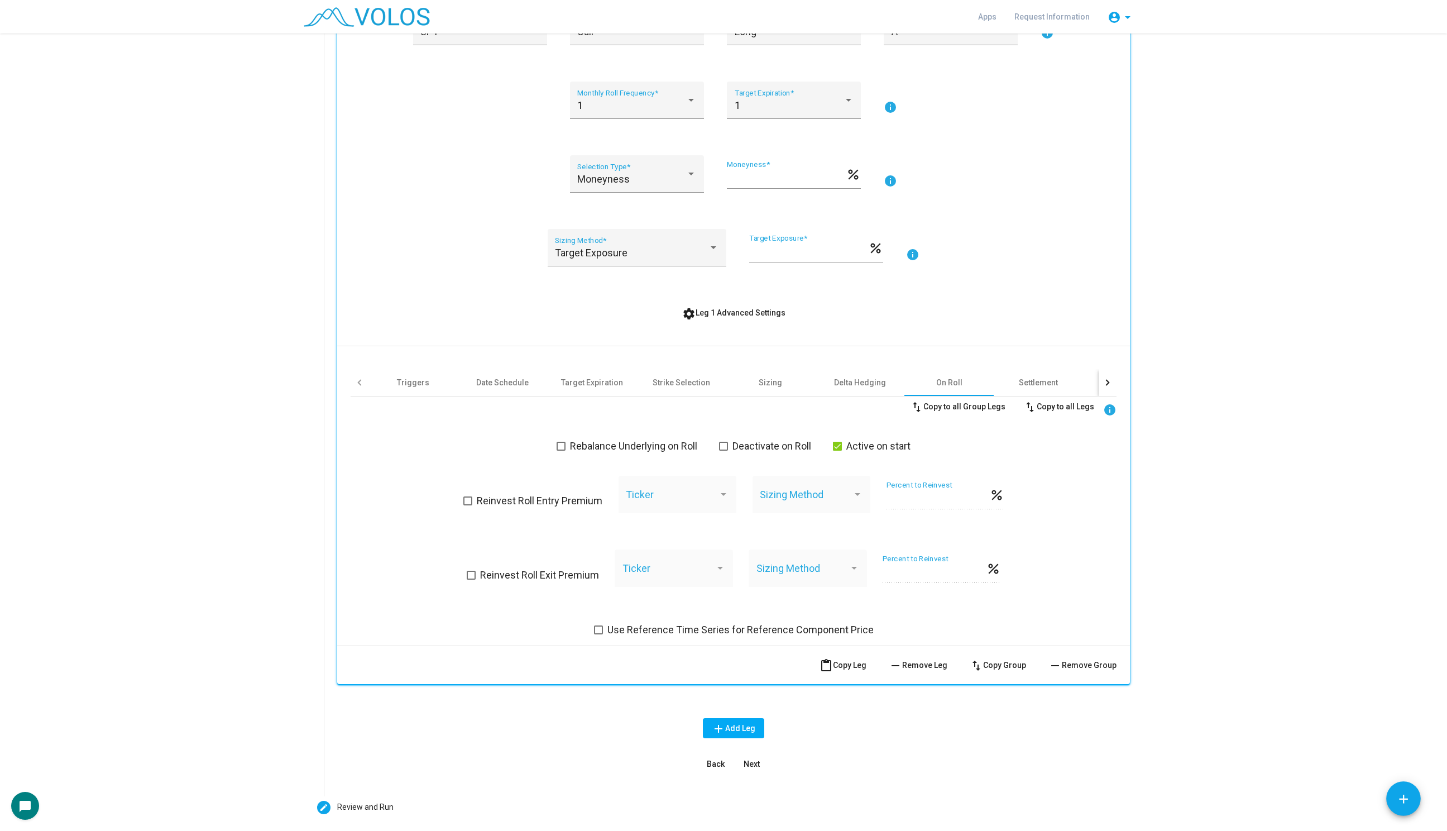
click at [1108, 388] on div at bounding box center [1107, 382] width 18 height 27
click at [762, 382] on div "Settlement" at bounding box center [785, 382] width 89 height 27
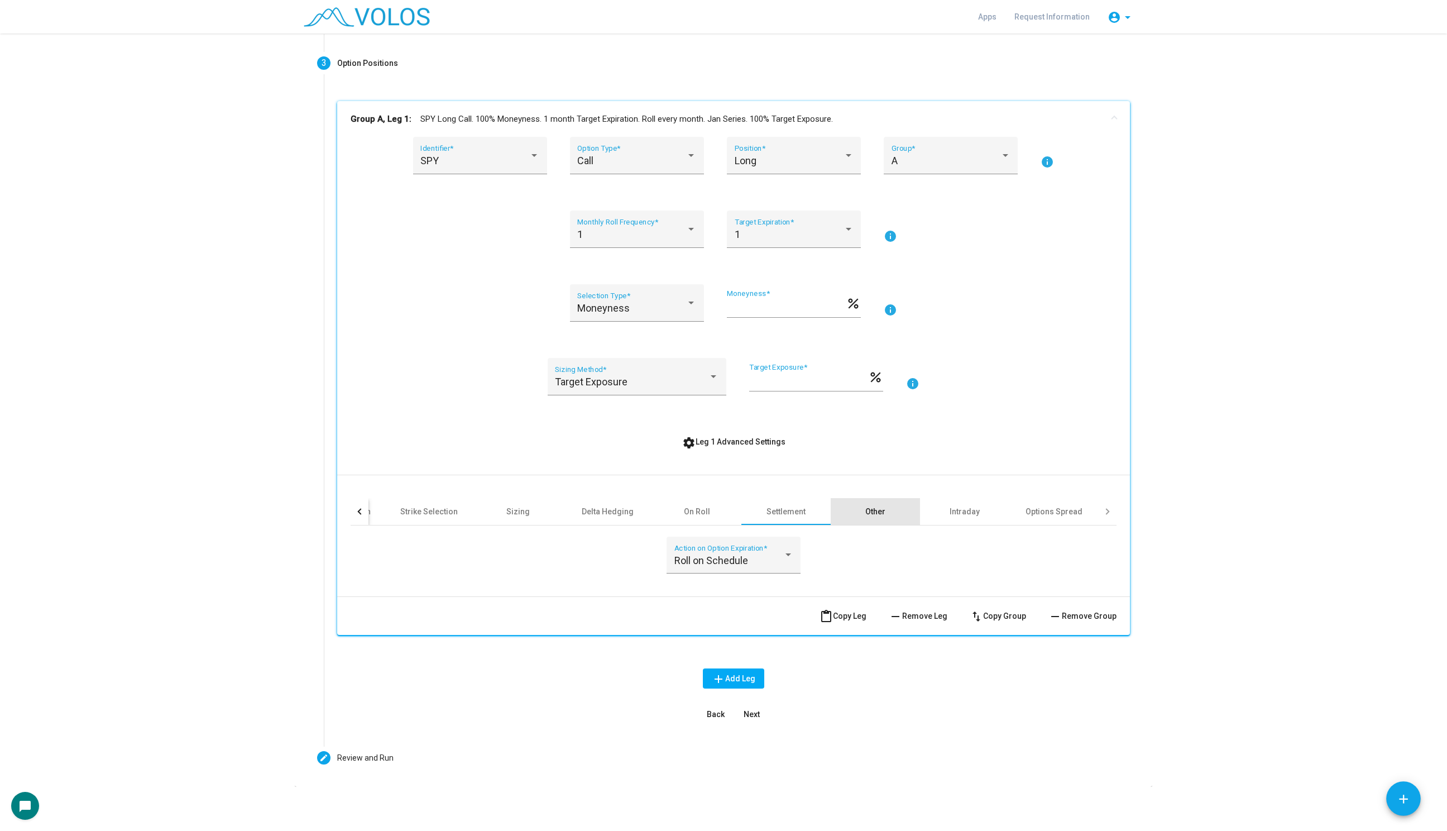
click at [870, 517] on div "Other" at bounding box center [875, 511] width 89 height 27
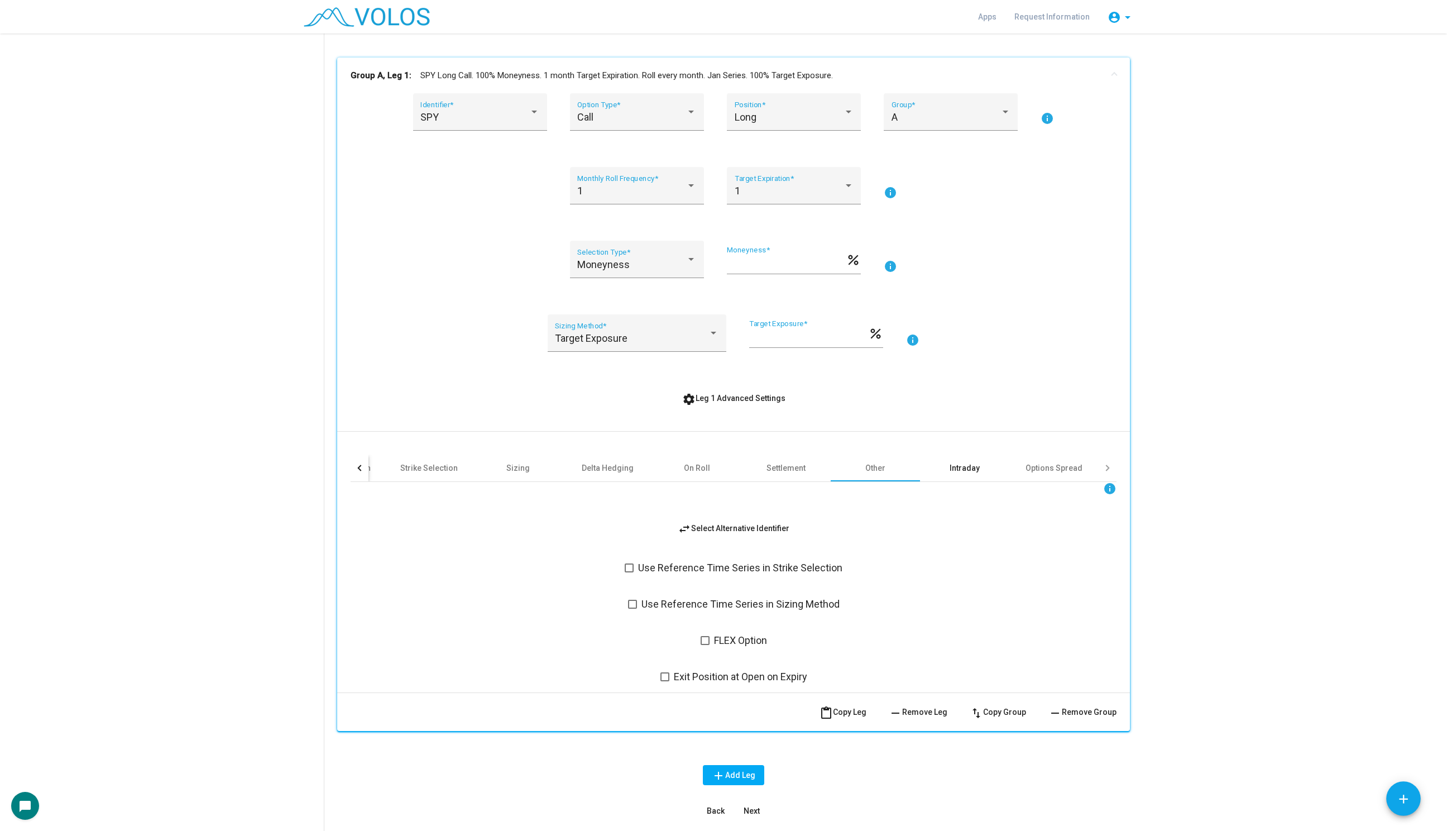
click at [951, 467] on div "Intraday" at bounding box center [964, 467] width 30 height 11
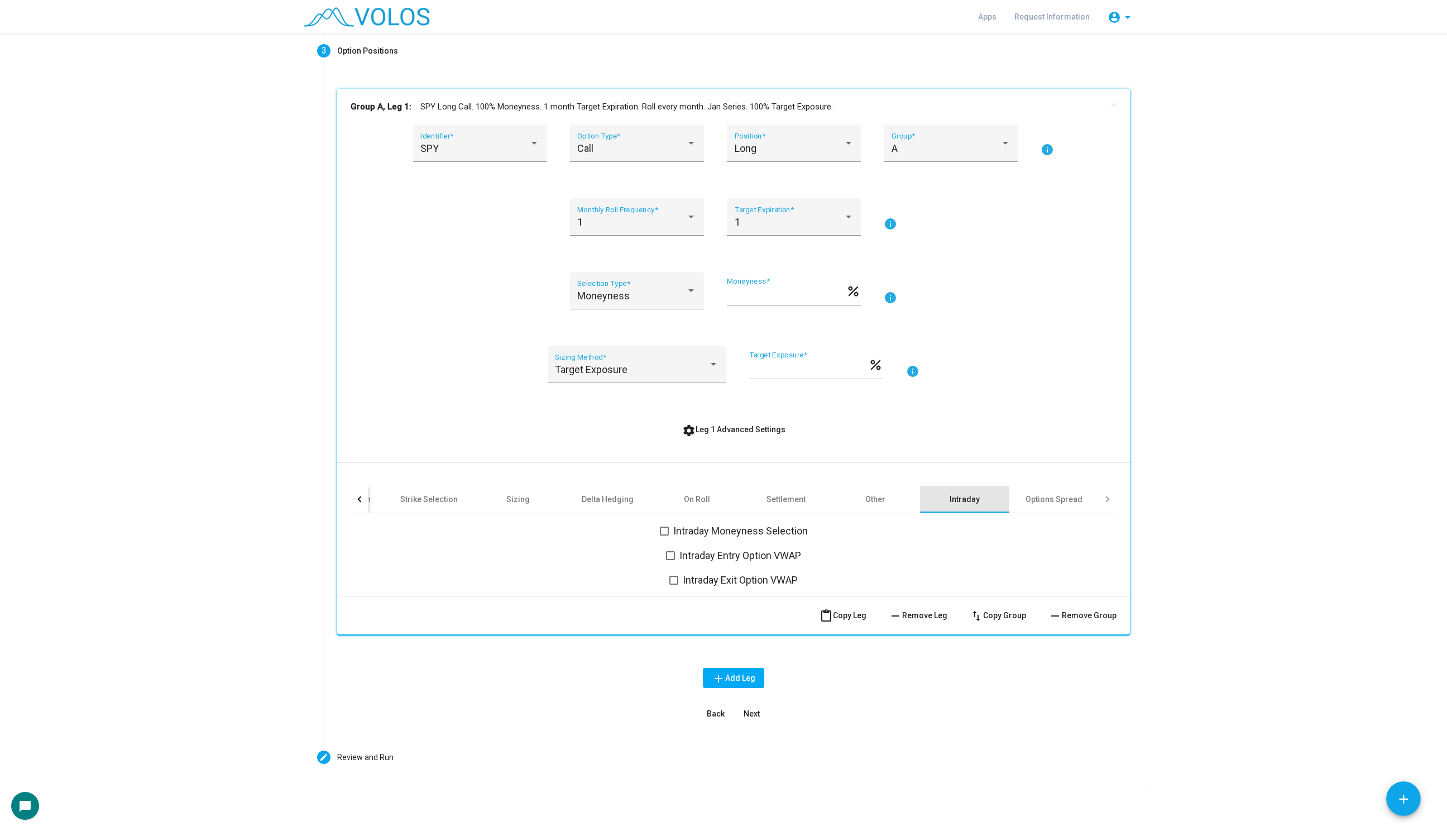
scroll to position [136, 0]
click at [1037, 500] on div "Options Spread" at bounding box center [1053, 499] width 57 height 11
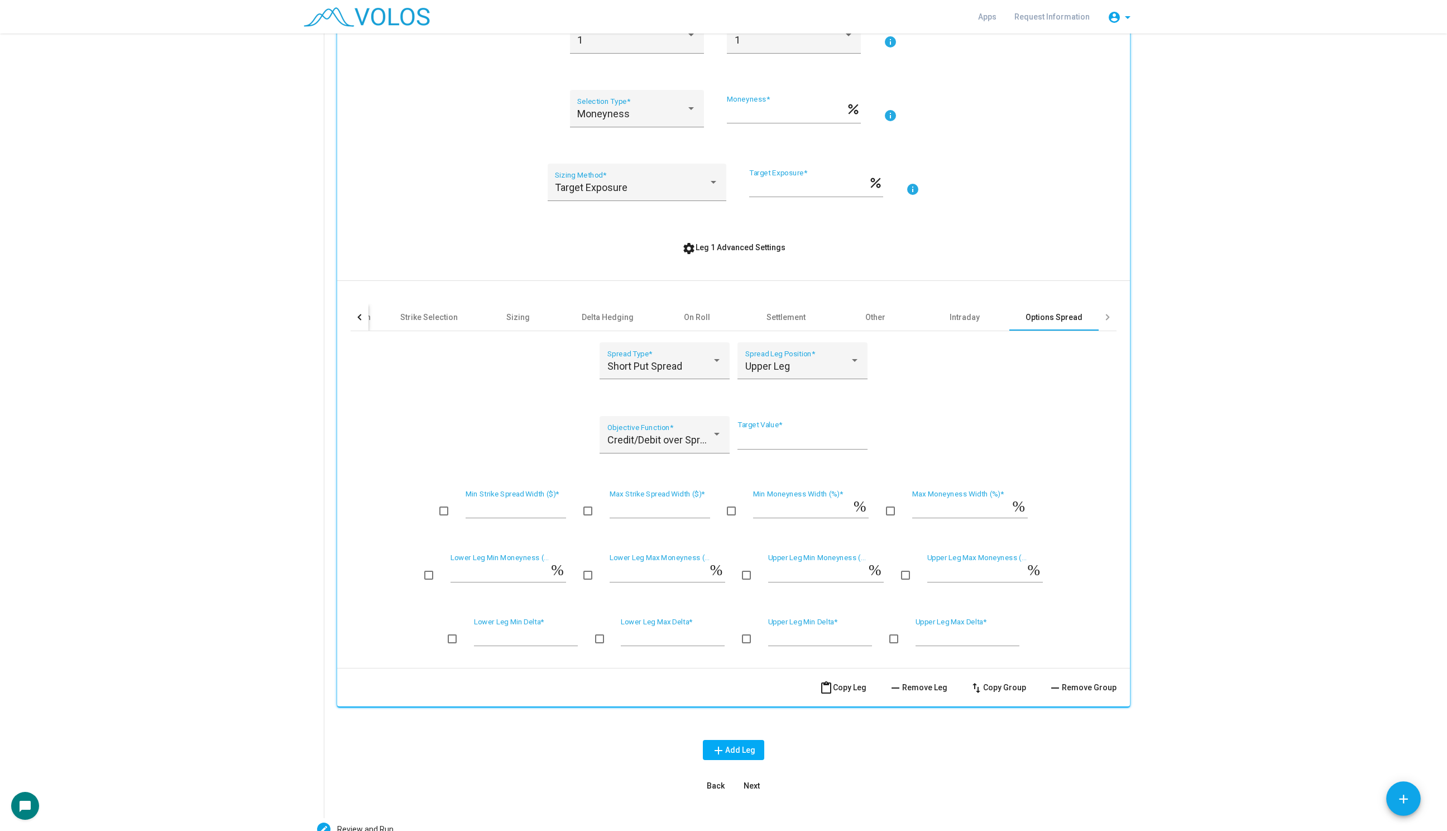
scroll to position [390, 0]
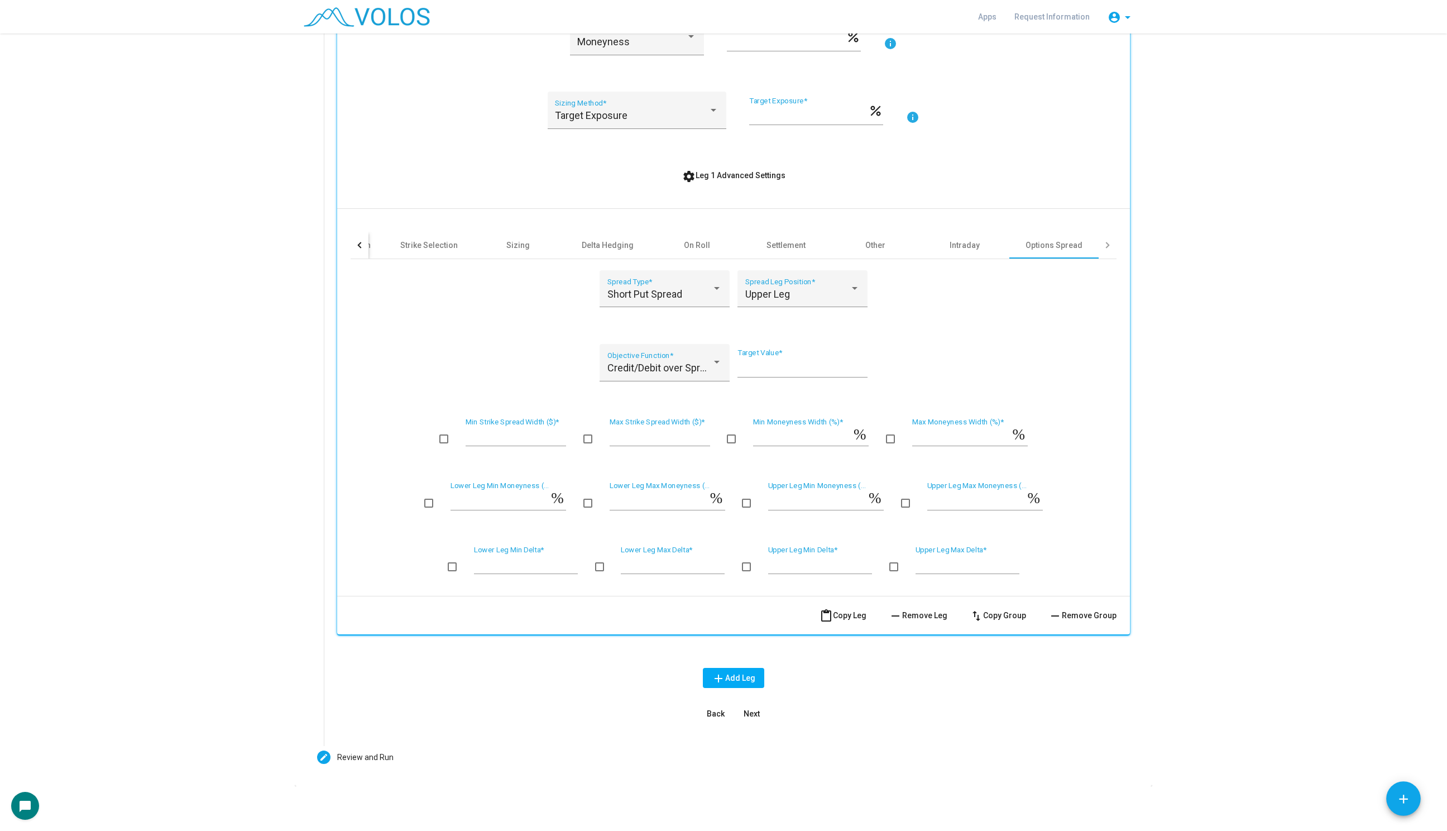
click at [1037, 500] on mat-icon "%" at bounding box center [1035, 493] width 15 height 13
click at [476, 780] on mat-card "Editable create Select Configuration: Build Custom Strategy Create a strategy f…" at bounding box center [723, 236] width 857 height 1098
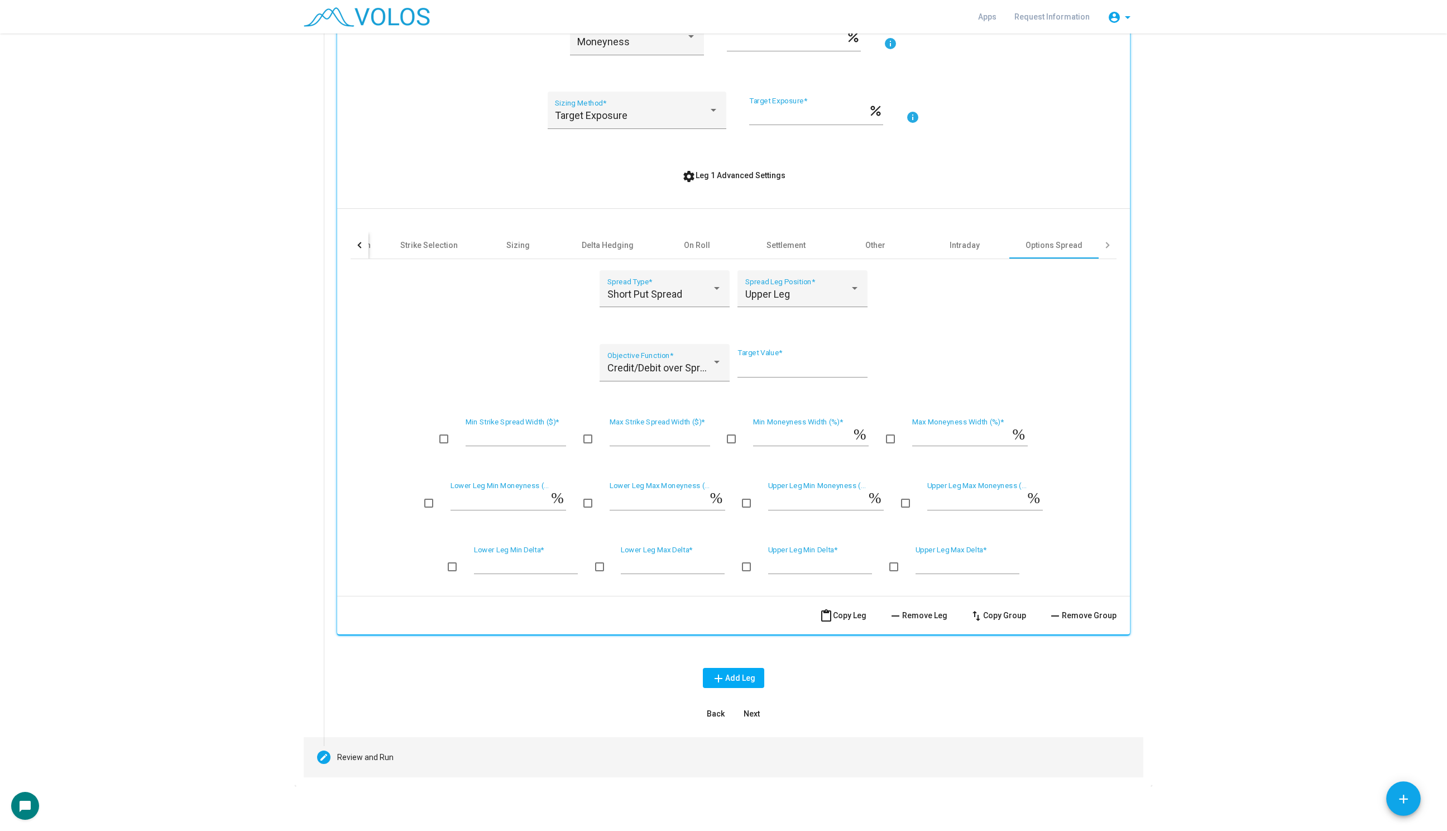
click at [478, 767] on mat-step-header "Editable create Review and Run" at bounding box center [723, 757] width 839 height 40
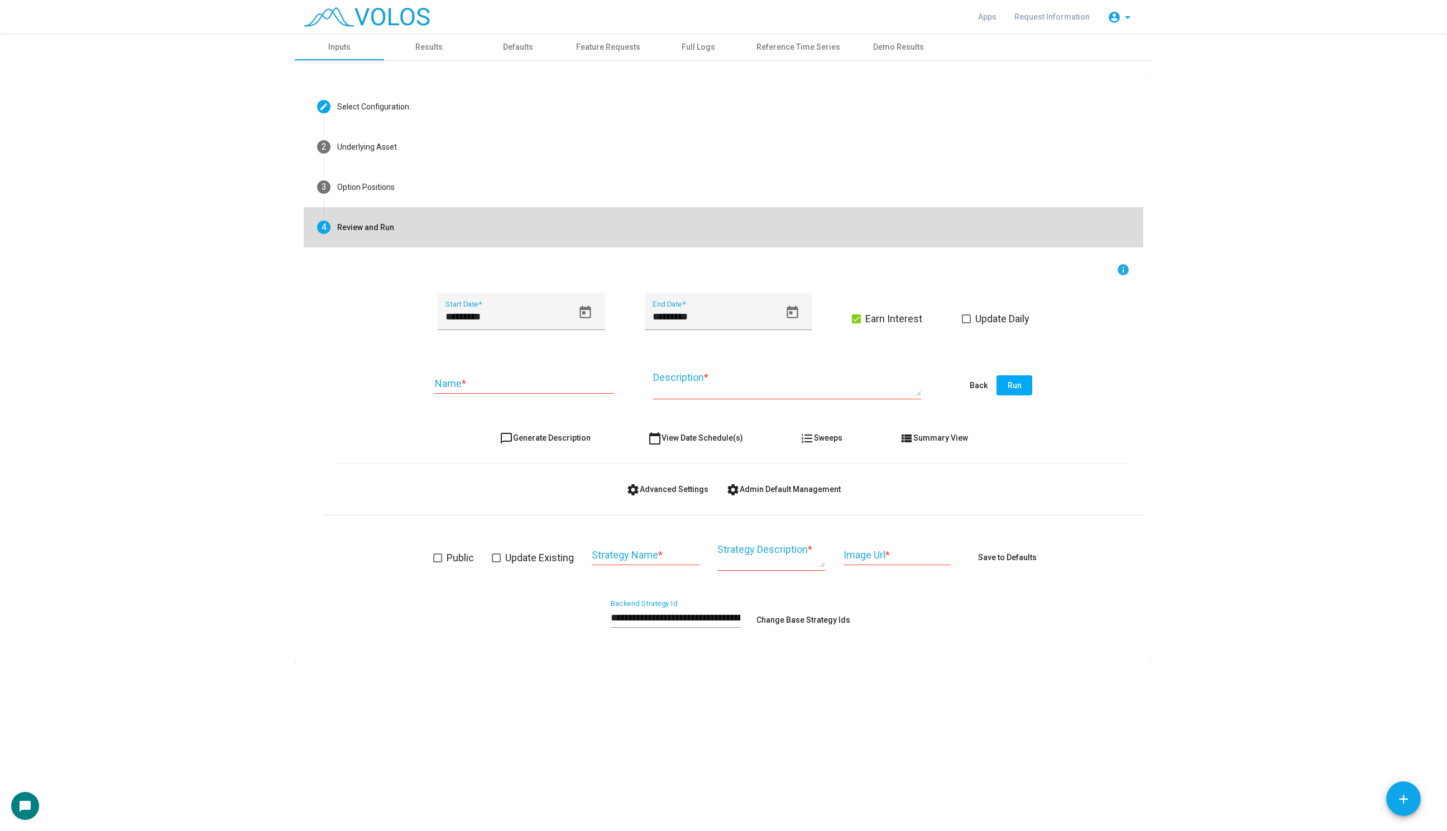
scroll to position [0, 0]
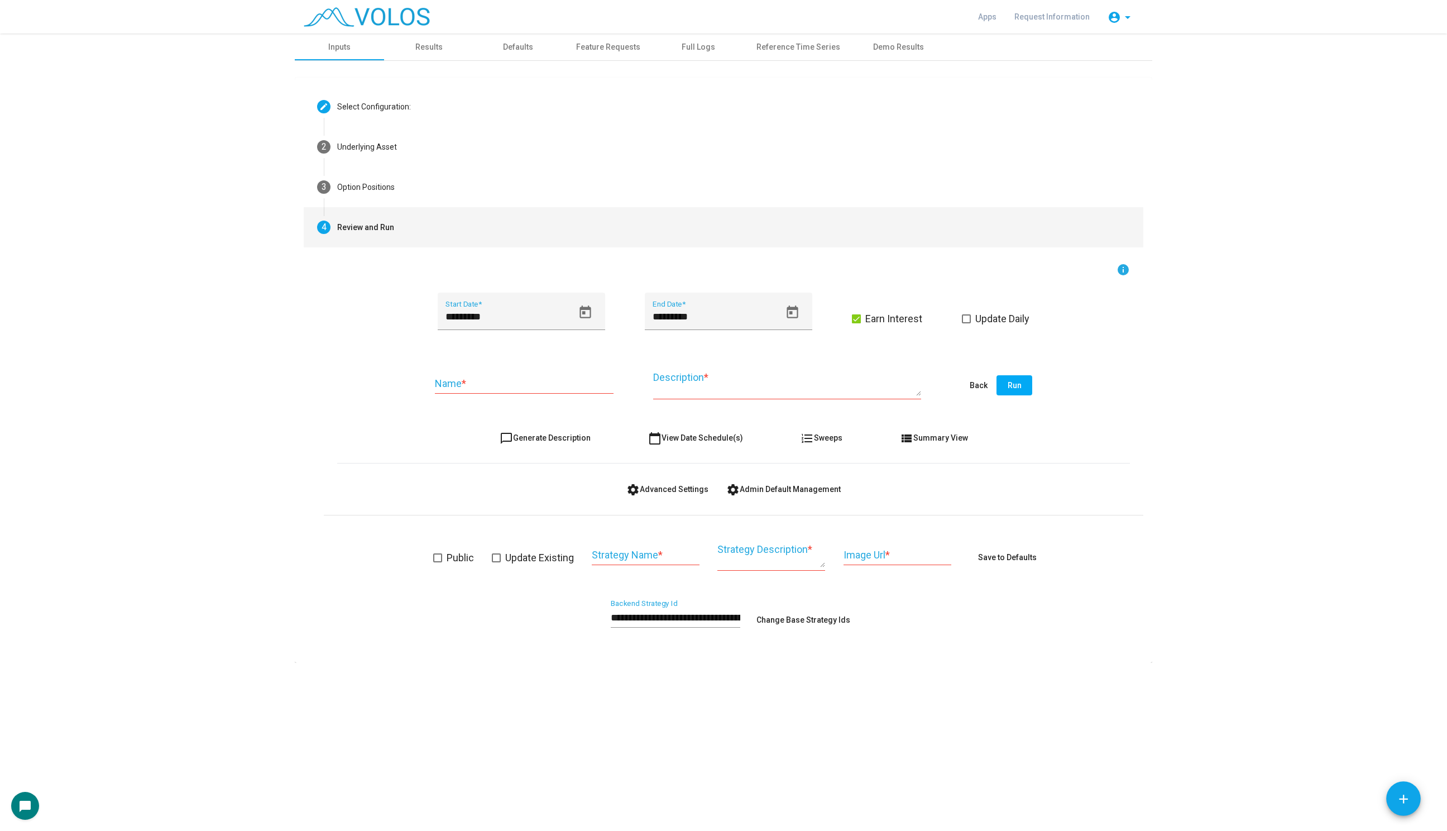
click at [550, 435] on span "chat_bubble_outline Generate Description" at bounding box center [545, 437] width 91 height 9
type textarea "**********"
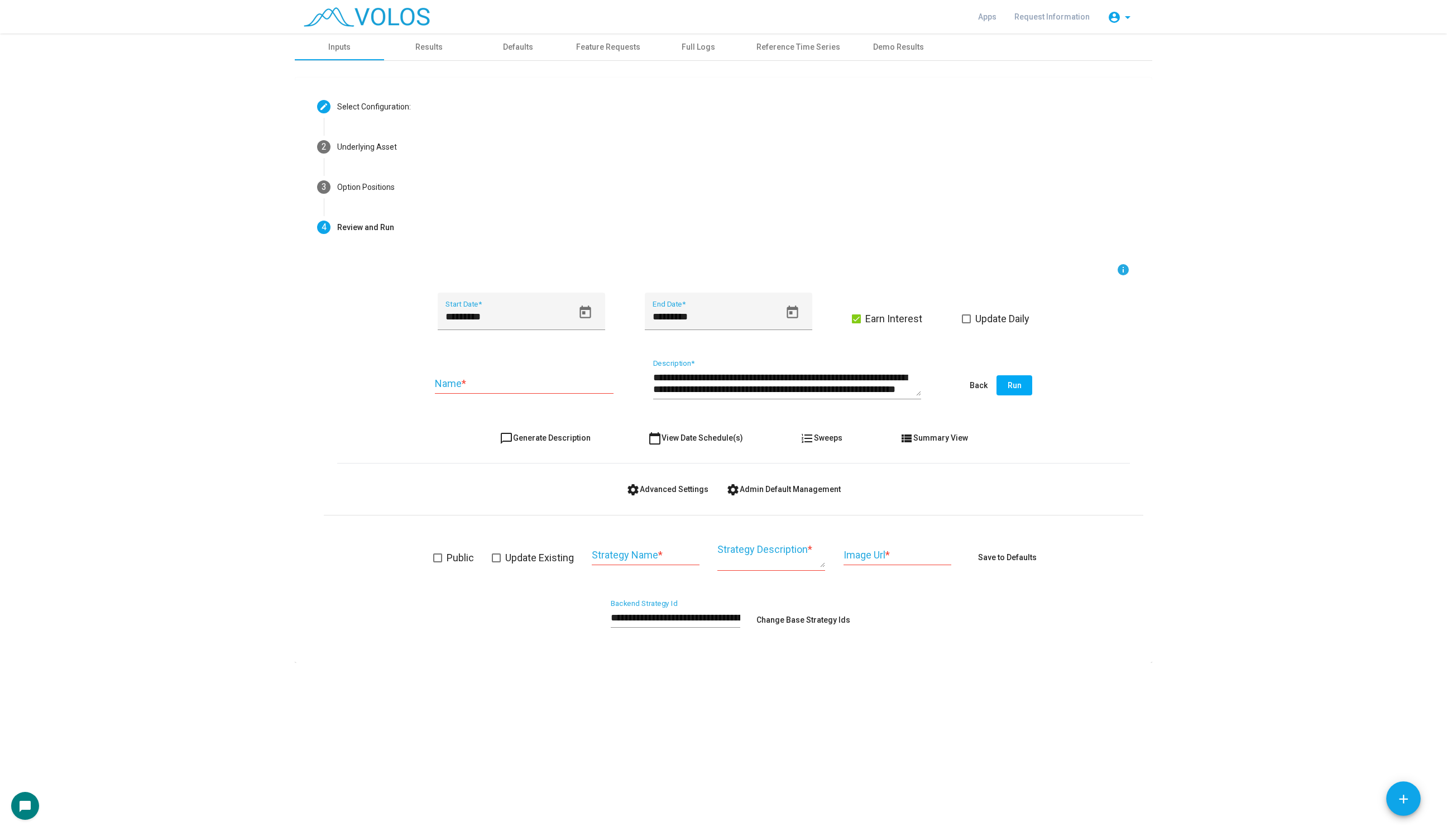
click at [660, 465] on form "**********" at bounding box center [733, 451] width 793 height 377
click at [660, 484] on span "settings Advanced Settings" at bounding box center [667, 488] width 82 height 9
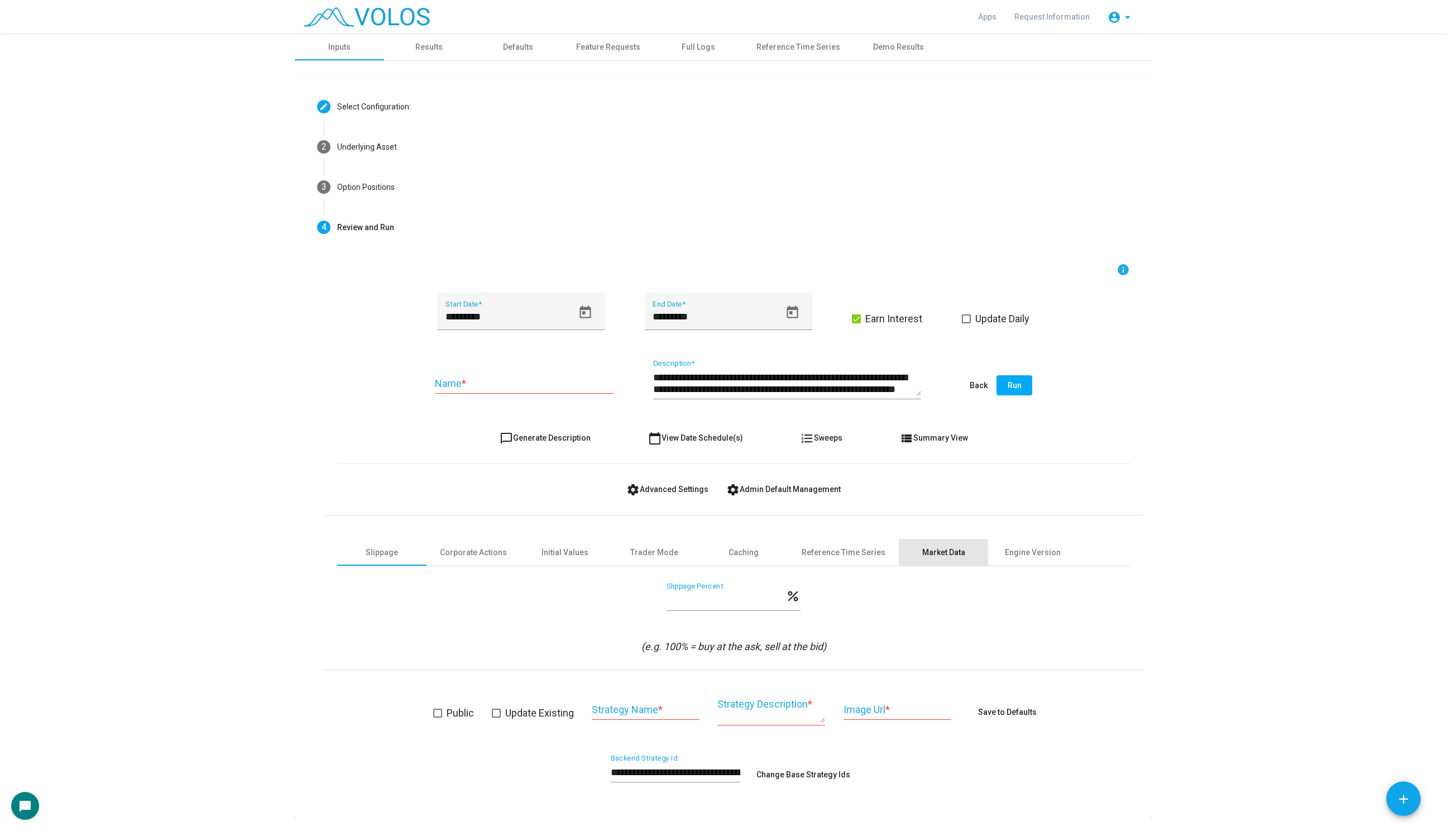
click at [910, 558] on div "Market Data" at bounding box center [943, 552] width 89 height 27
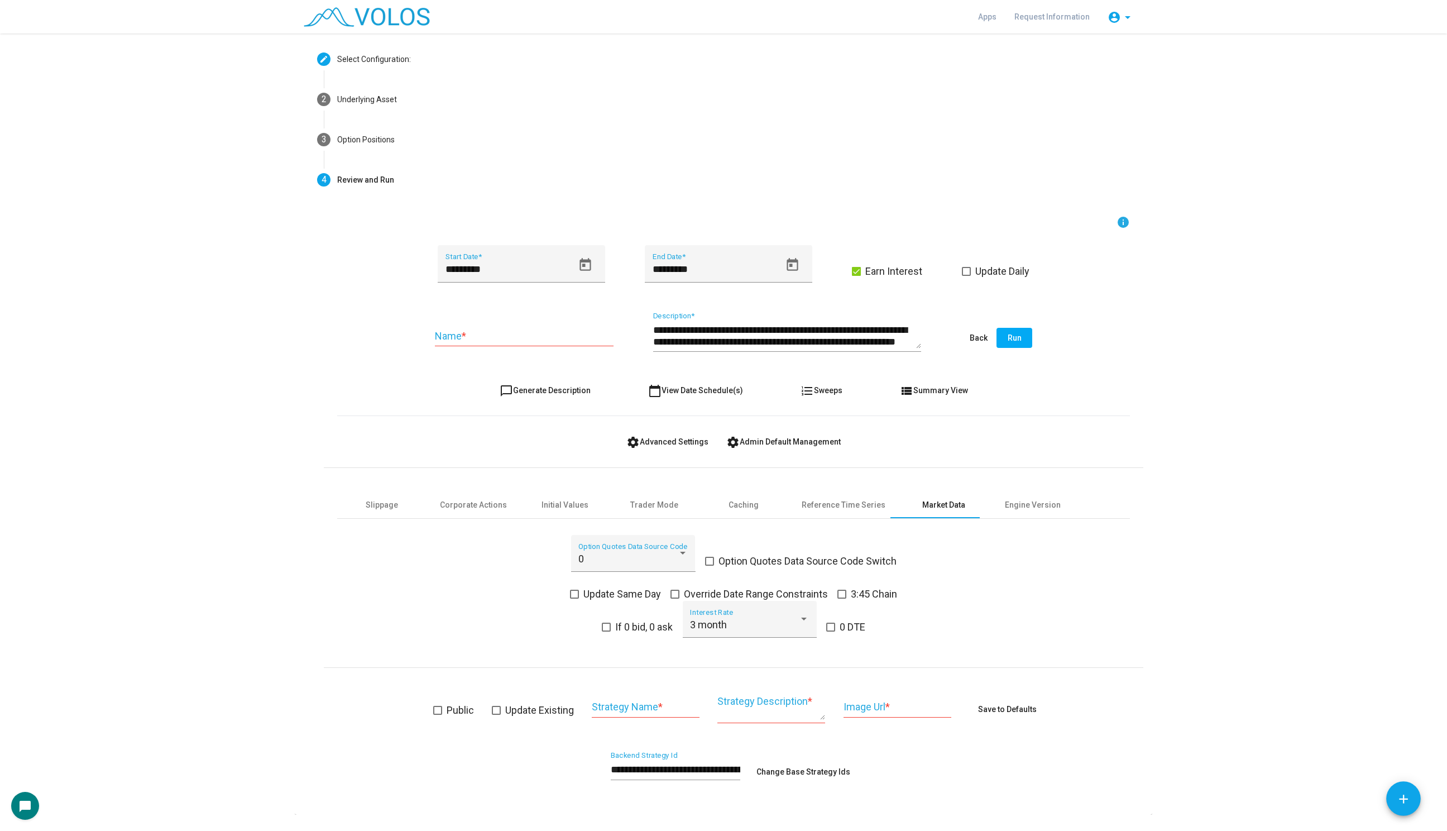
scroll to position [75, 0]
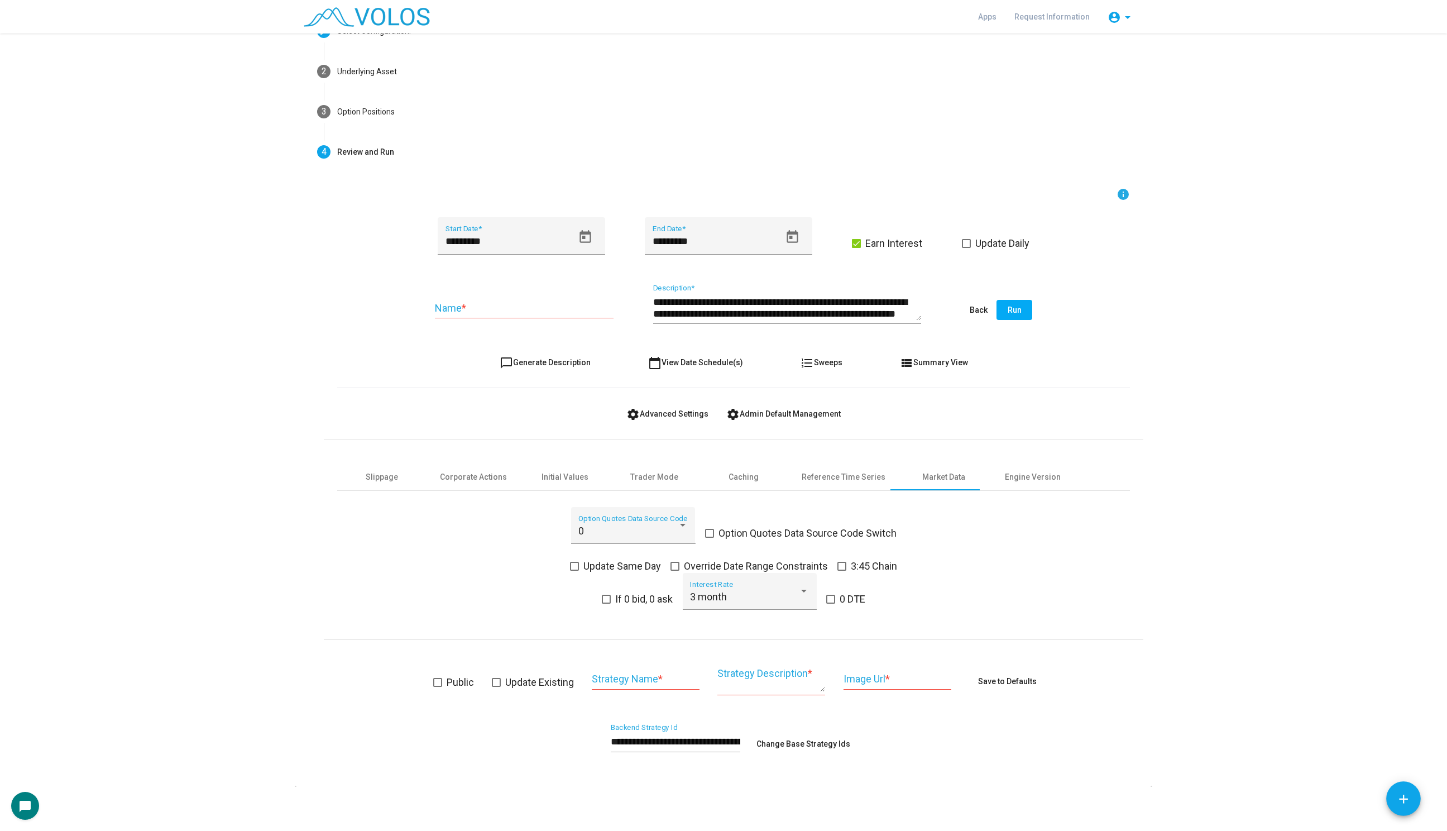
click at [613, 598] on label "If 0 bid, 0 ask" at bounding box center [637, 598] width 71 height 13
click at [766, 526] on span "Option Quotes Data Source Code Switch" at bounding box center [807, 532] width 178 height 13
click at [637, 526] on span "Option Quotes Data Source Code Switch" at bounding box center [658, 532] width 178 height 13
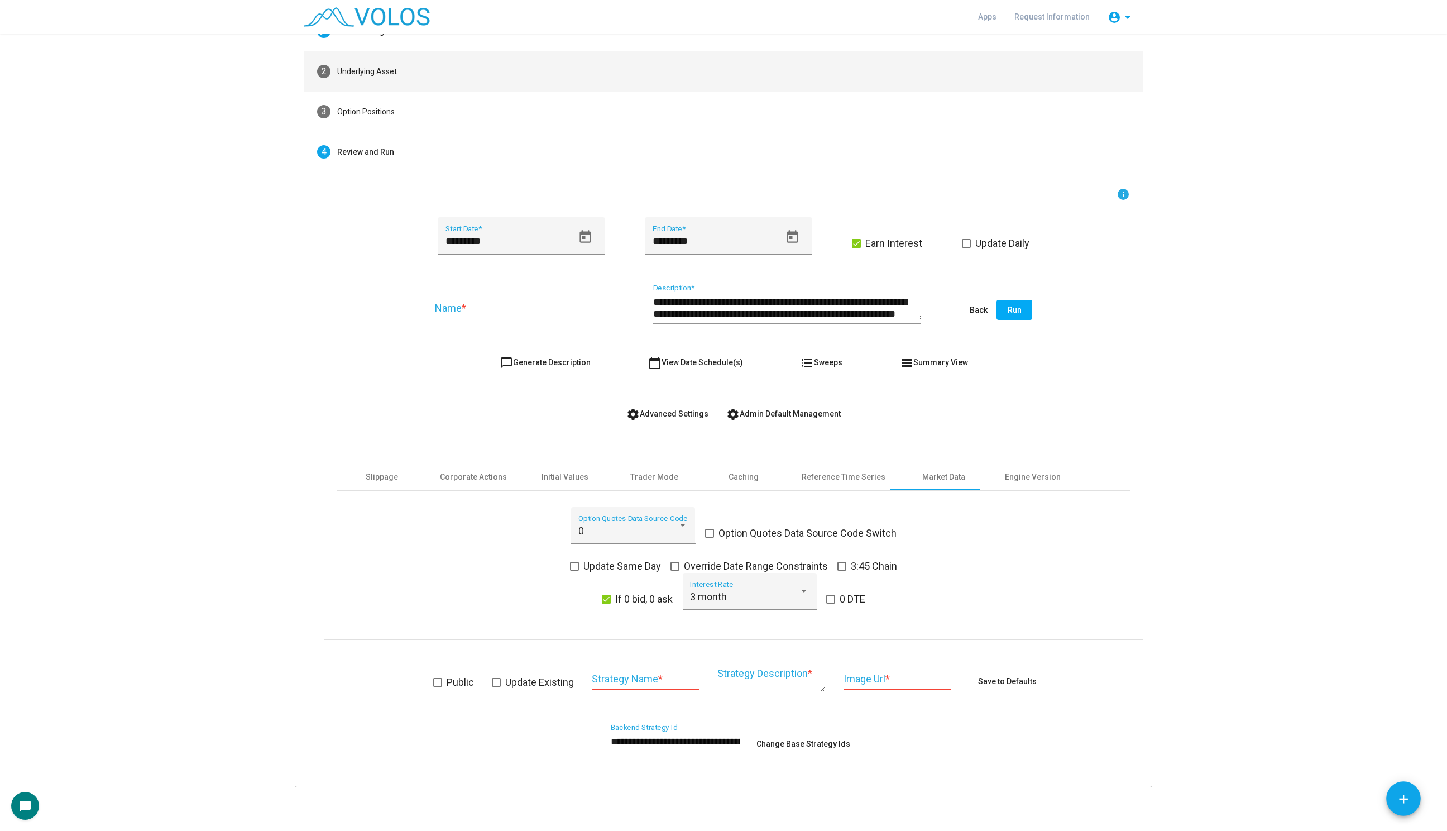
scroll to position [0, 0]
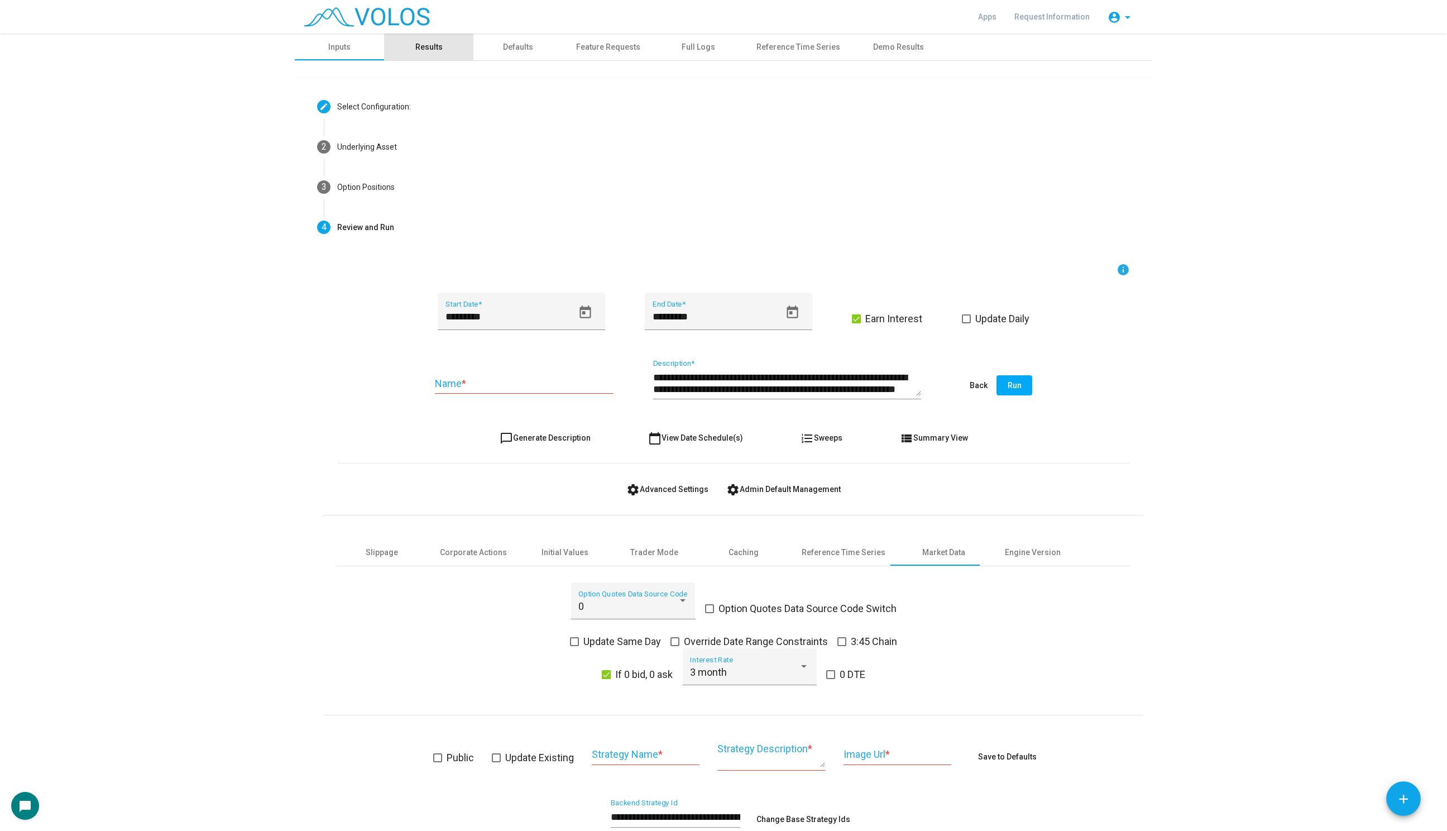
click at [438, 42] on div "Results" at bounding box center [428, 47] width 27 height 12
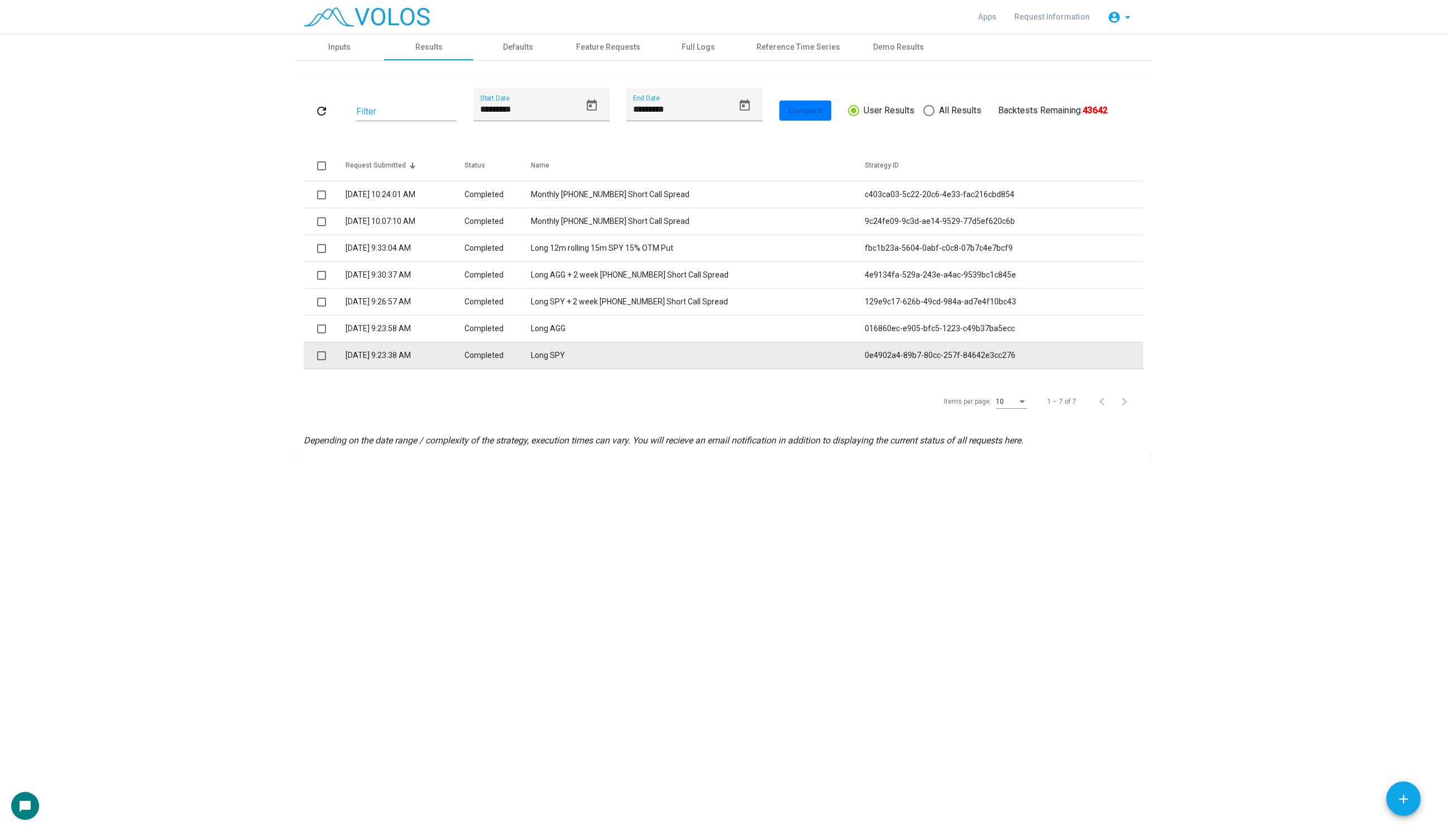
click at [321, 356] on span at bounding box center [321, 355] width 9 height 9
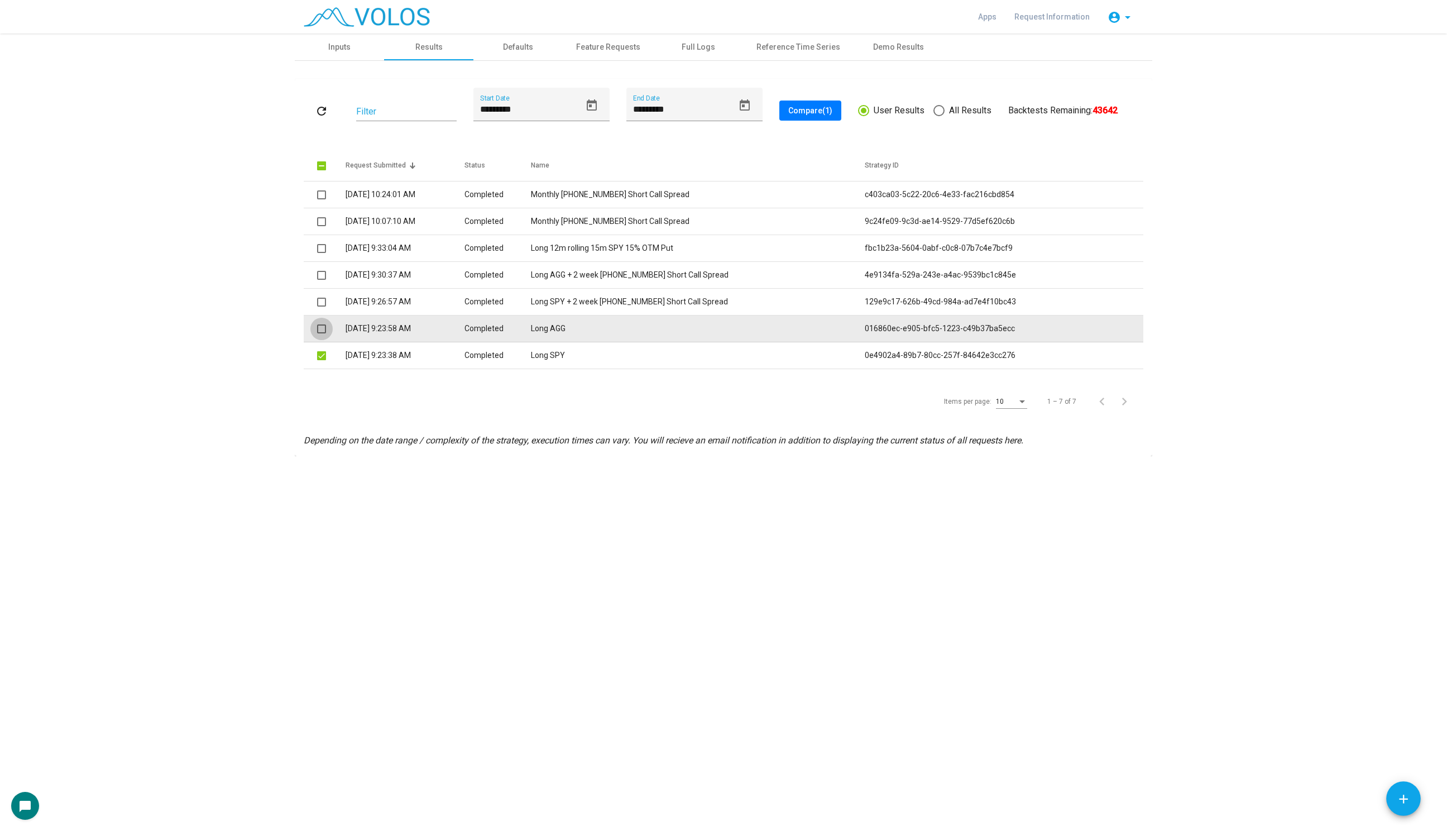
click at [320, 327] on span at bounding box center [321, 328] width 9 height 9
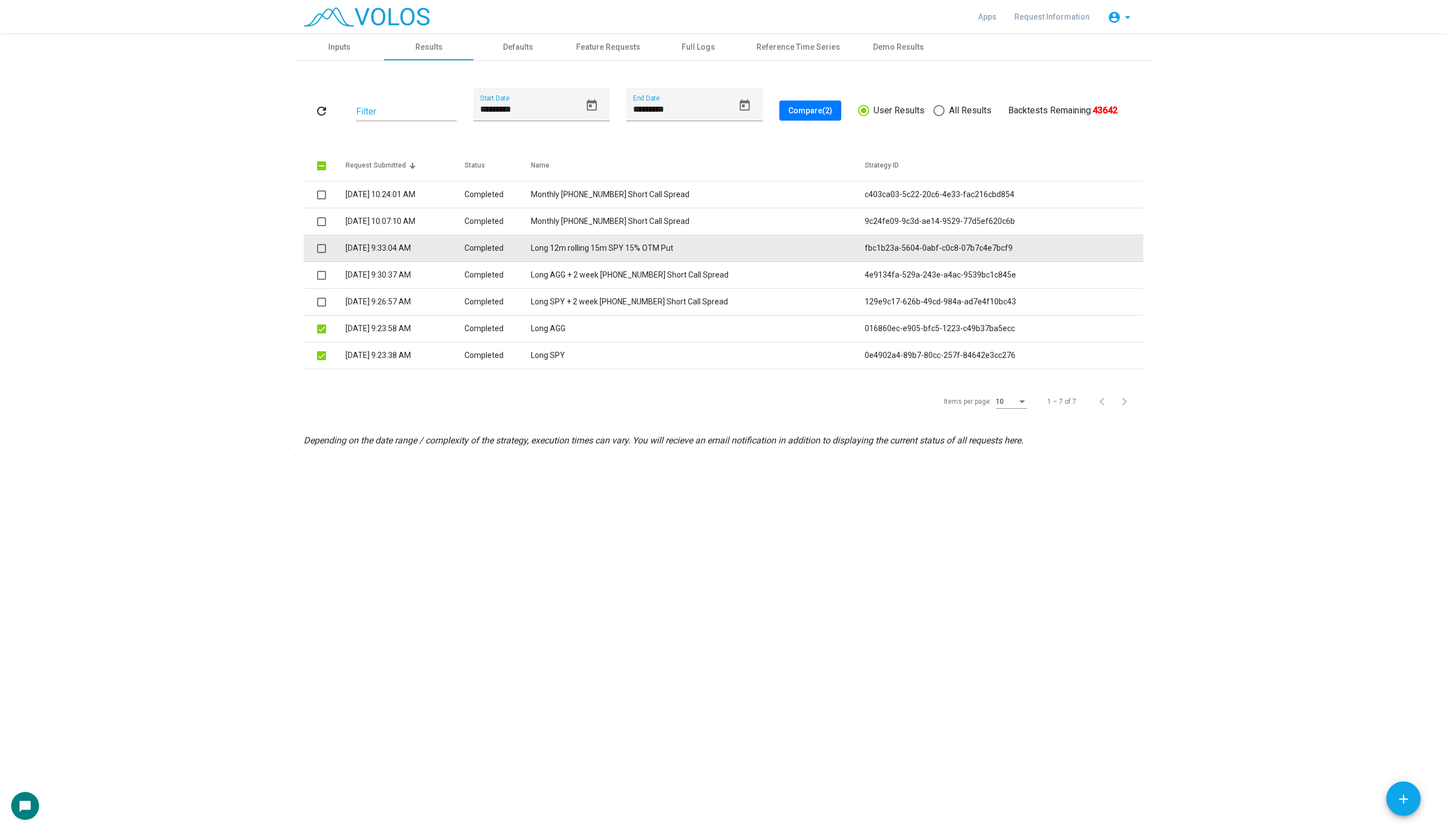
click at [323, 249] on span at bounding box center [321, 248] width 9 height 9
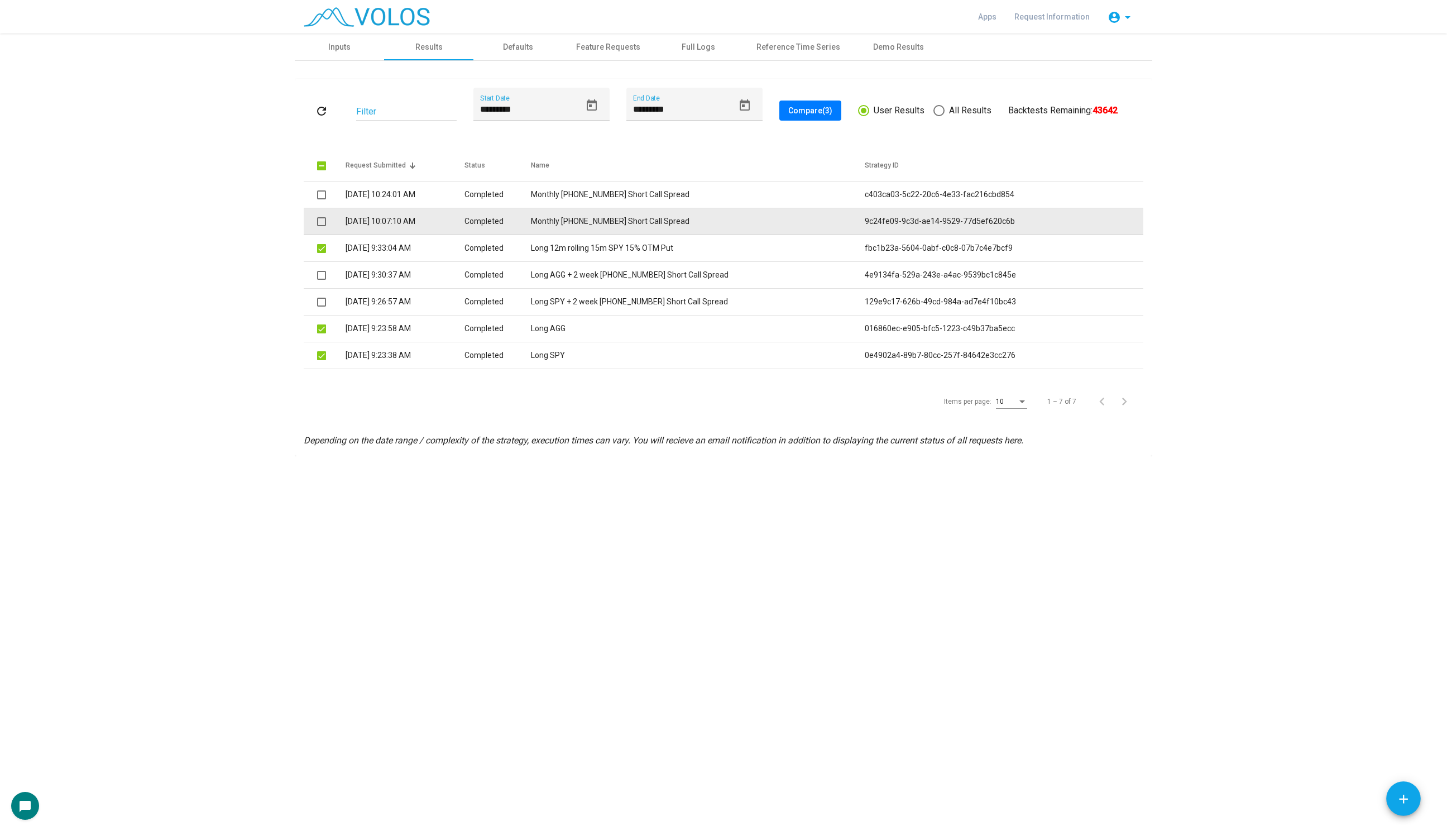
click at [321, 217] on span at bounding box center [321, 221] width 9 height 9
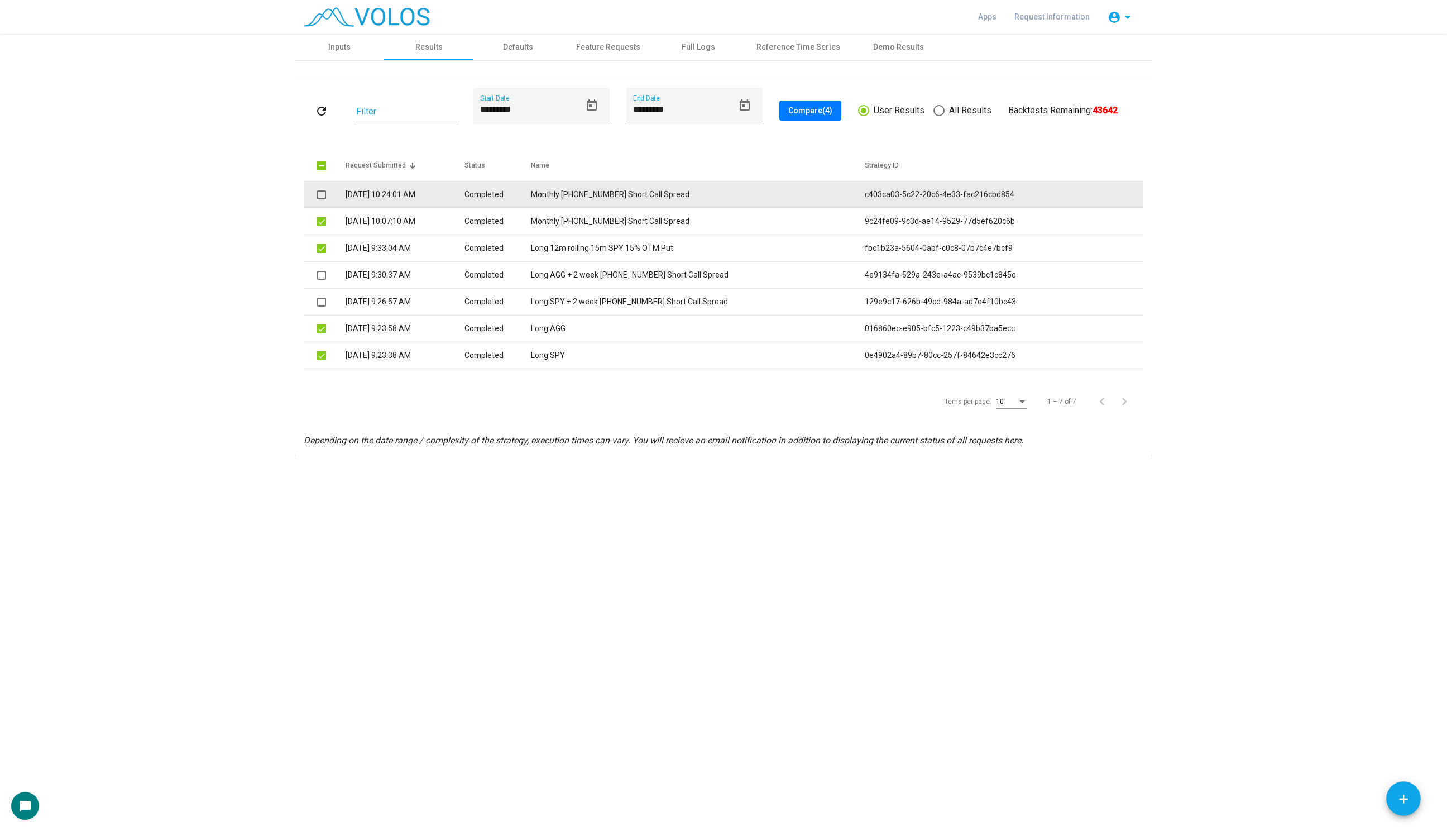
click at [320, 195] on span at bounding box center [321, 194] width 9 height 9
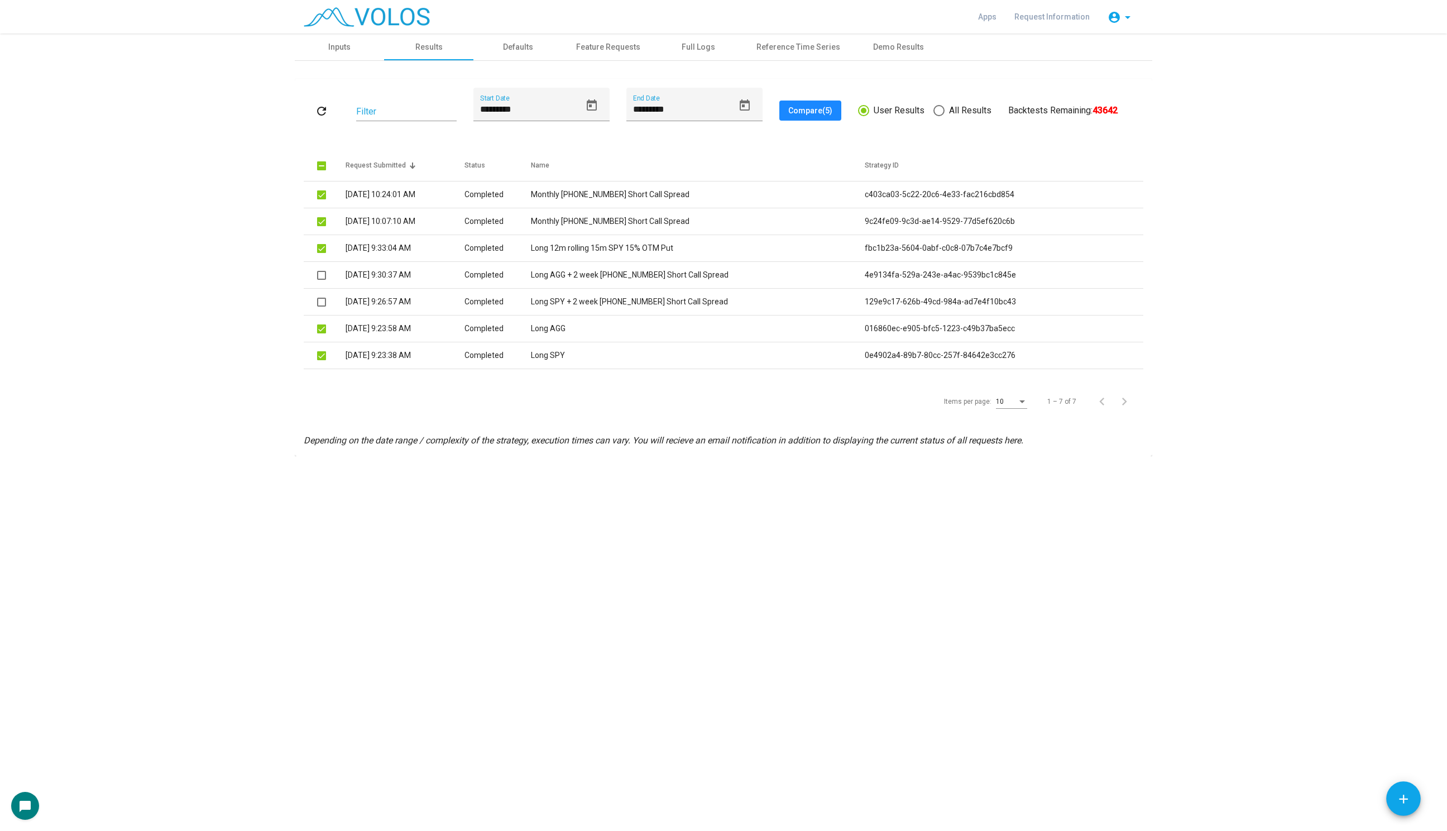
click at [815, 112] on span "Compare (5)" at bounding box center [810, 110] width 44 height 9
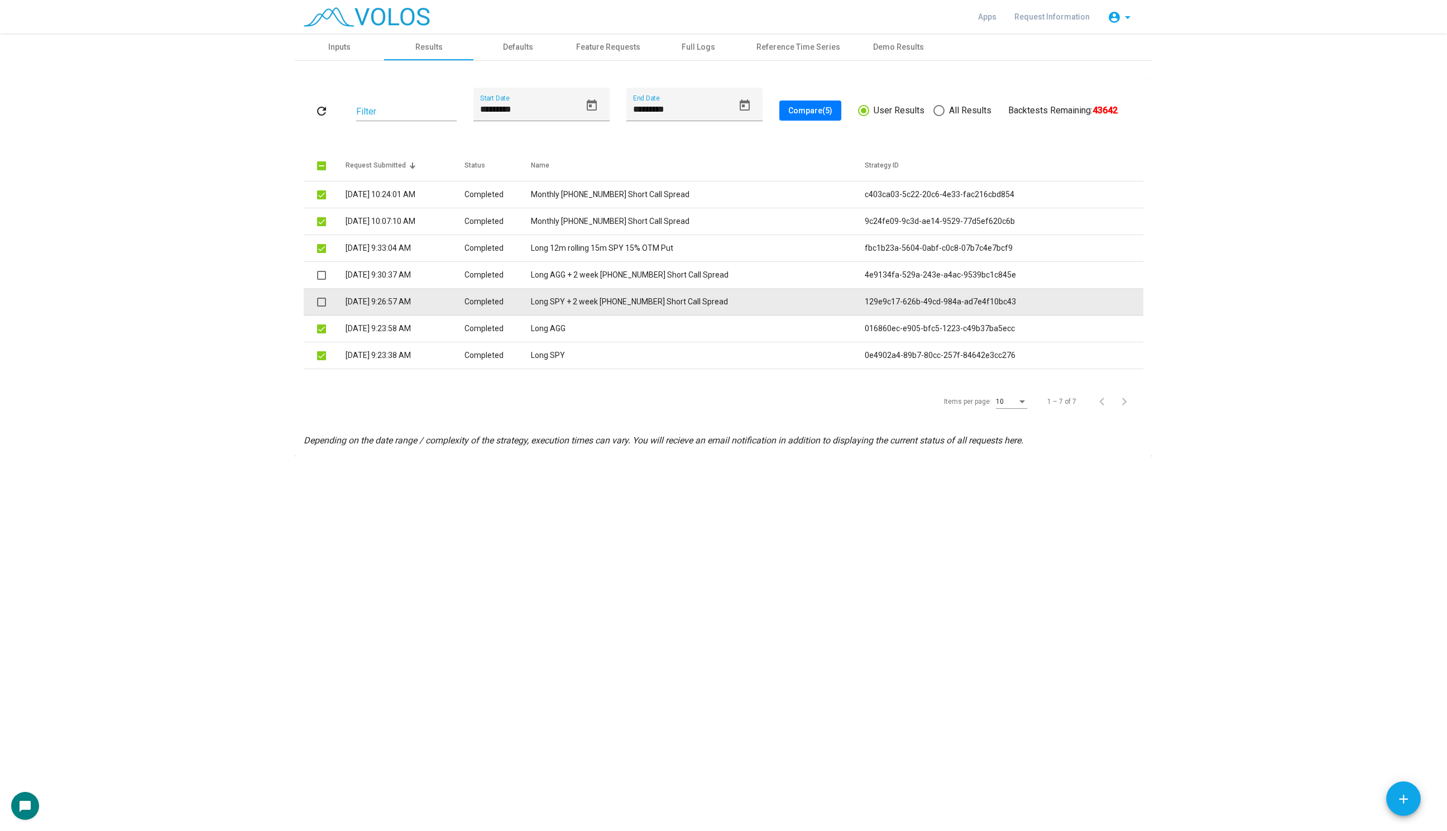
click at [556, 298] on td "Long SPY + 2 week 105-110 SPY Short Call Spread" at bounding box center [698, 302] width 334 height 27
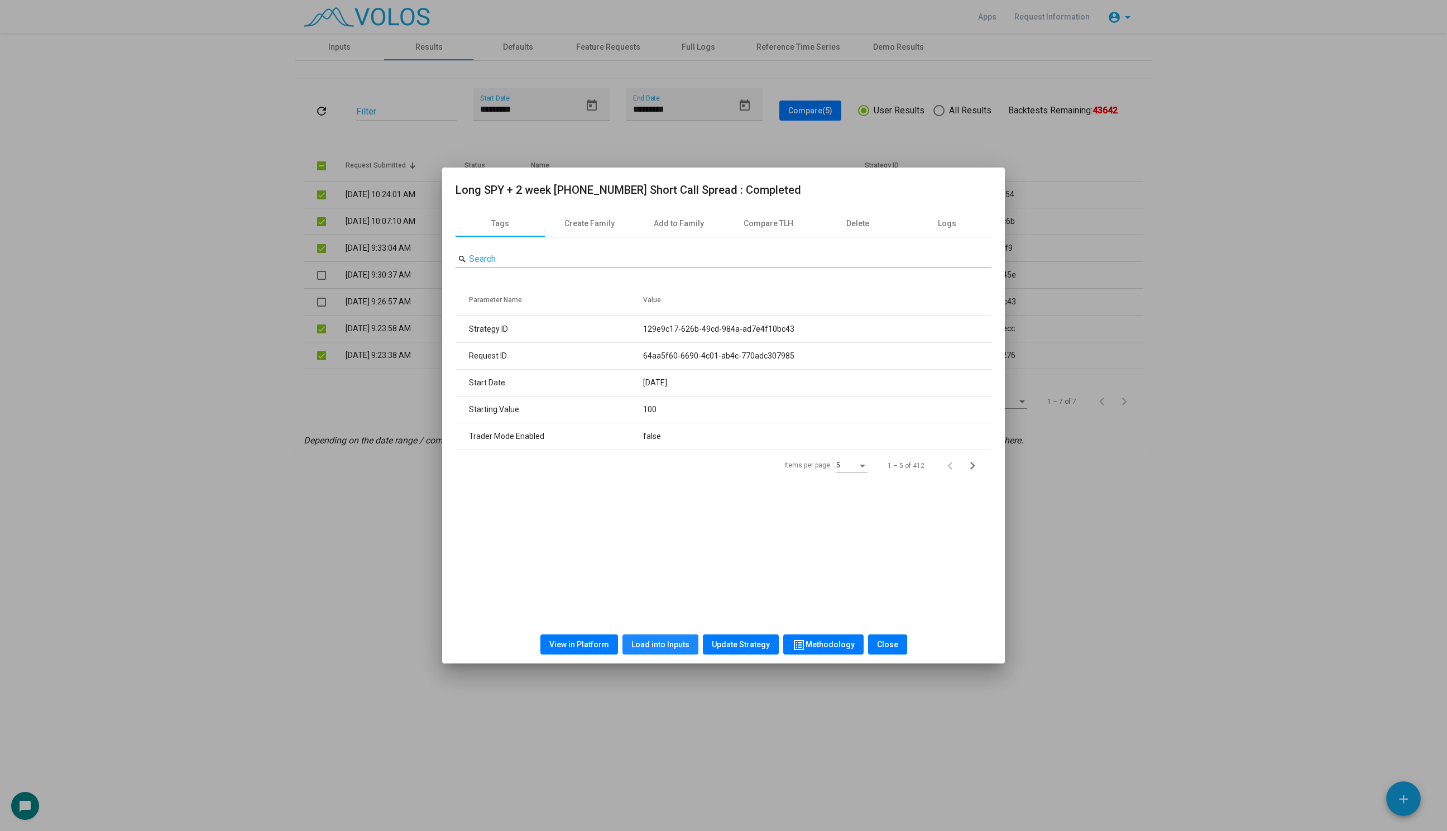
click at [668, 644] on span "Load into Inputs" at bounding box center [660, 644] width 58 height 9
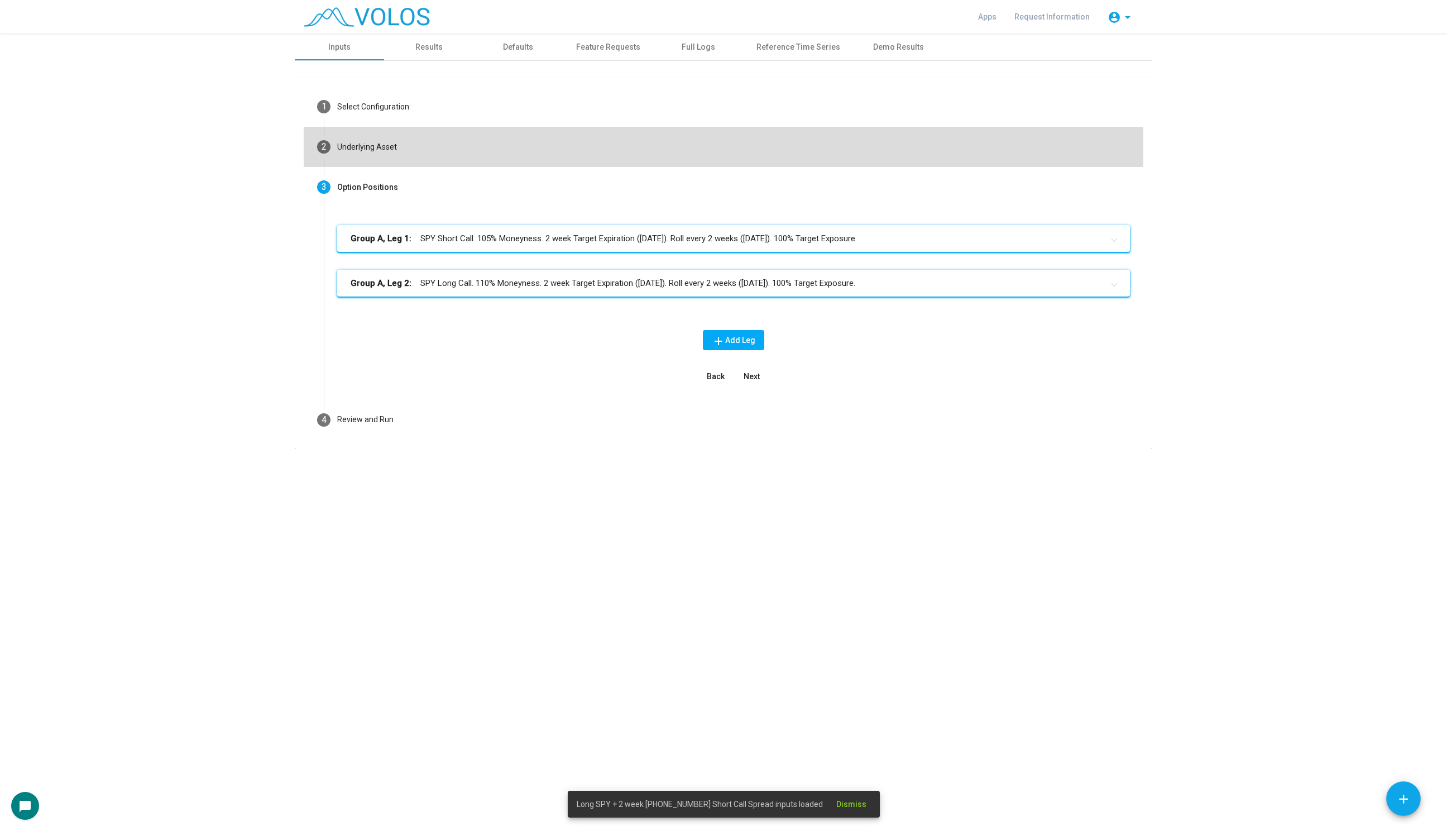
click at [412, 147] on mat-step-header "2 Underlying Asset" at bounding box center [723, 147] width 839 height 40
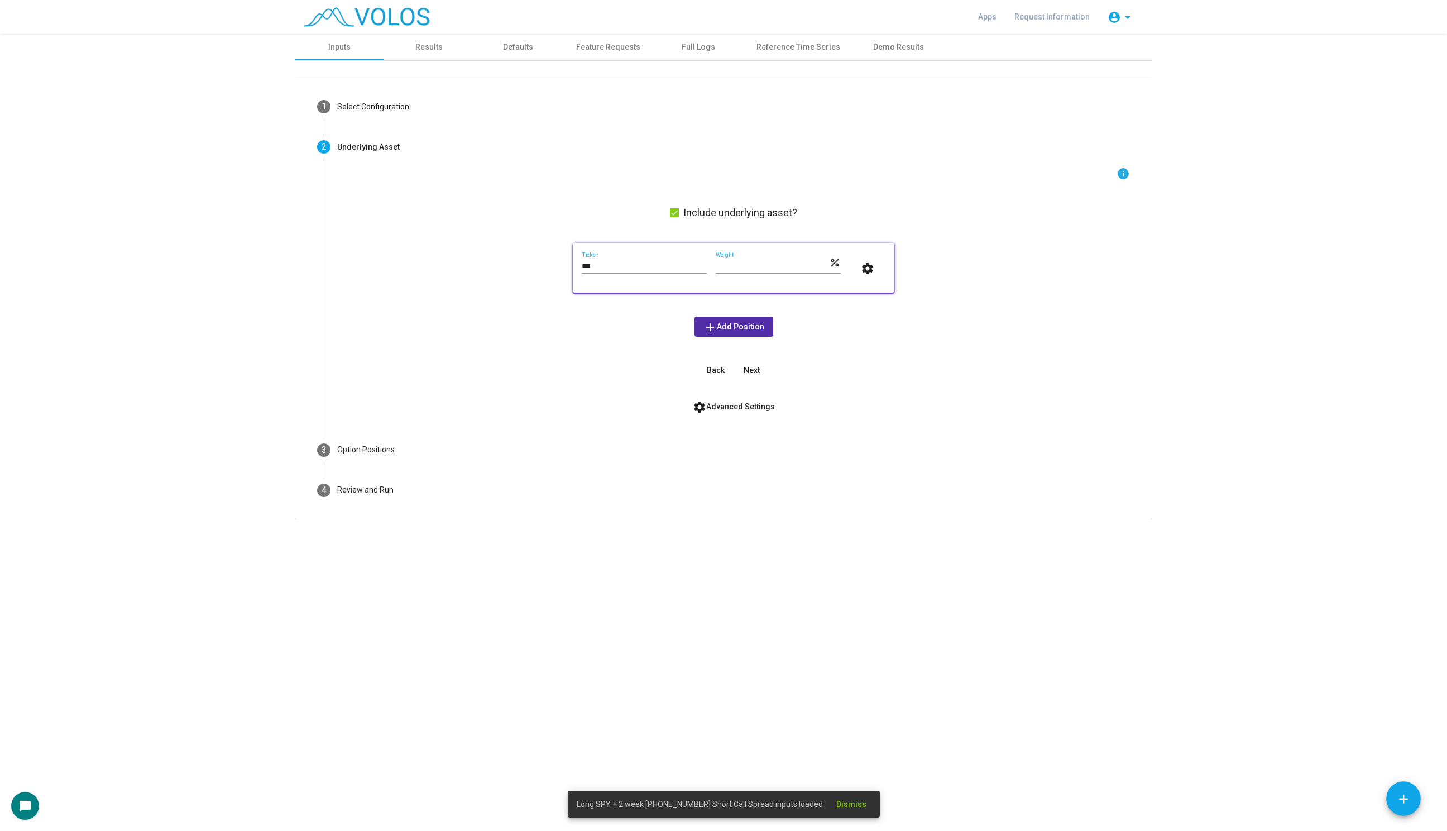
click at [673, 220] on div "info Include underlying asset? *** Ticker *** Weight percent settings add Add P…" at bounding box center [733, 273] width 793 height 213
click at [675, 215] on span at bounding box center [674, 212] width 9 height 9
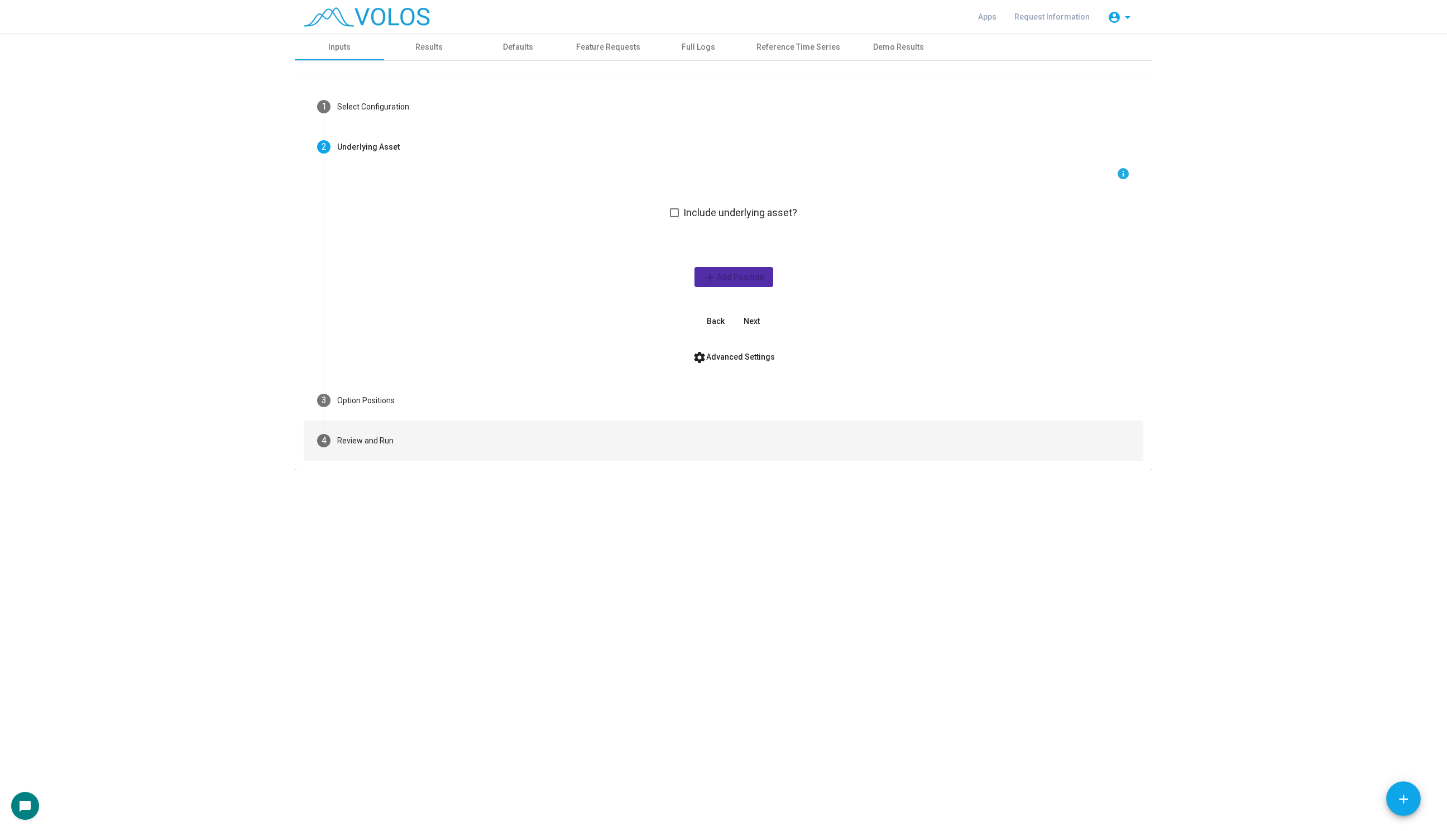
click at [445, 448] on mat-step-header "4 Review and Run" at bounding box center [723, 440] width 839 height 40
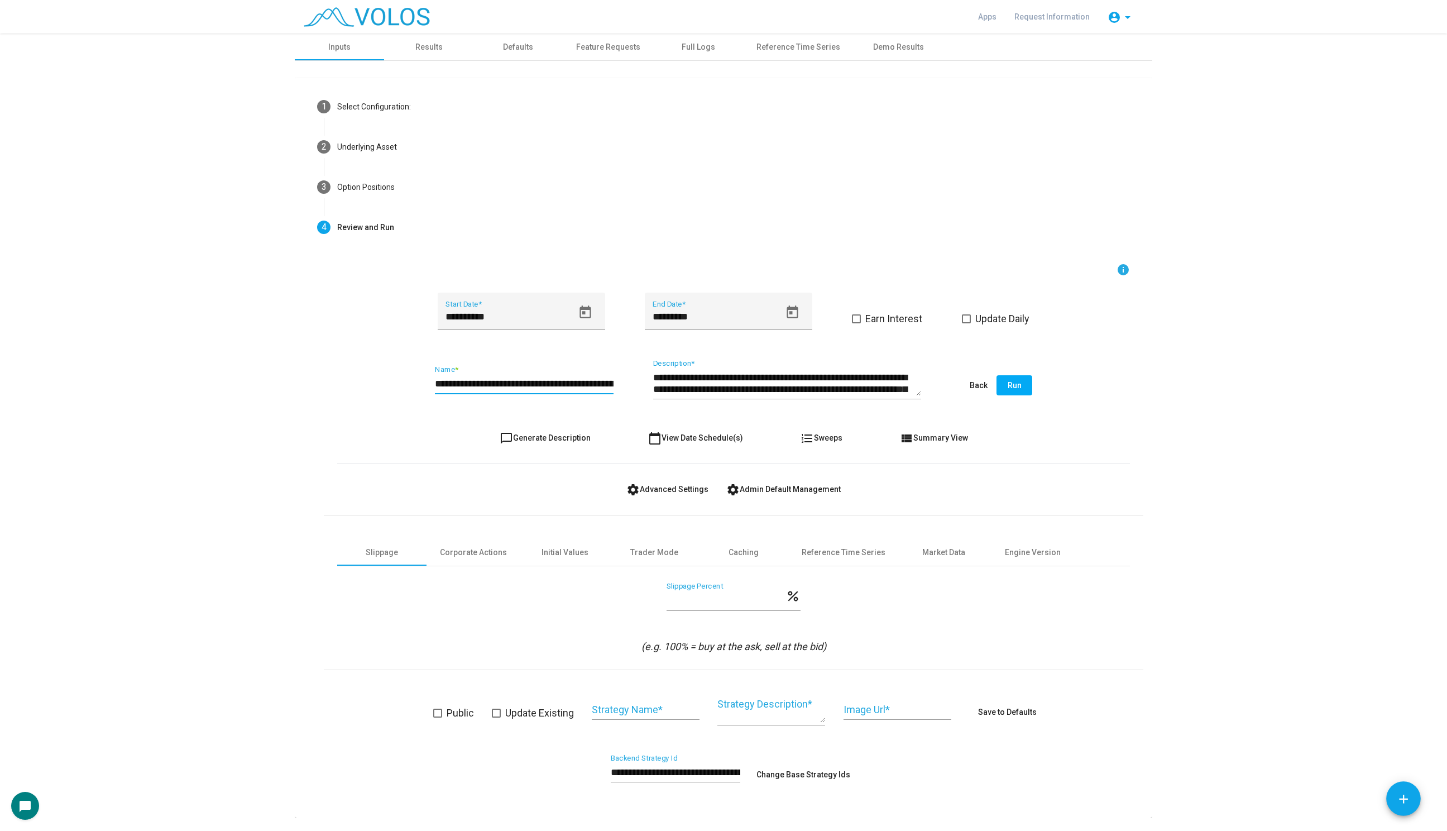
drag, startPoint x: 490, startPoint y: 385, endPoint x: 356, endPoint y: 369, distance: 134.9
click at [356, 369] on div "**********" at bounding box center [733, 385] width 793 height 52
type input "**********"
click at [545, 431] on button "chat_bubble_outline Generate Description" at bounding box center [545, 438] width 109 height 20
type textarea "**********"
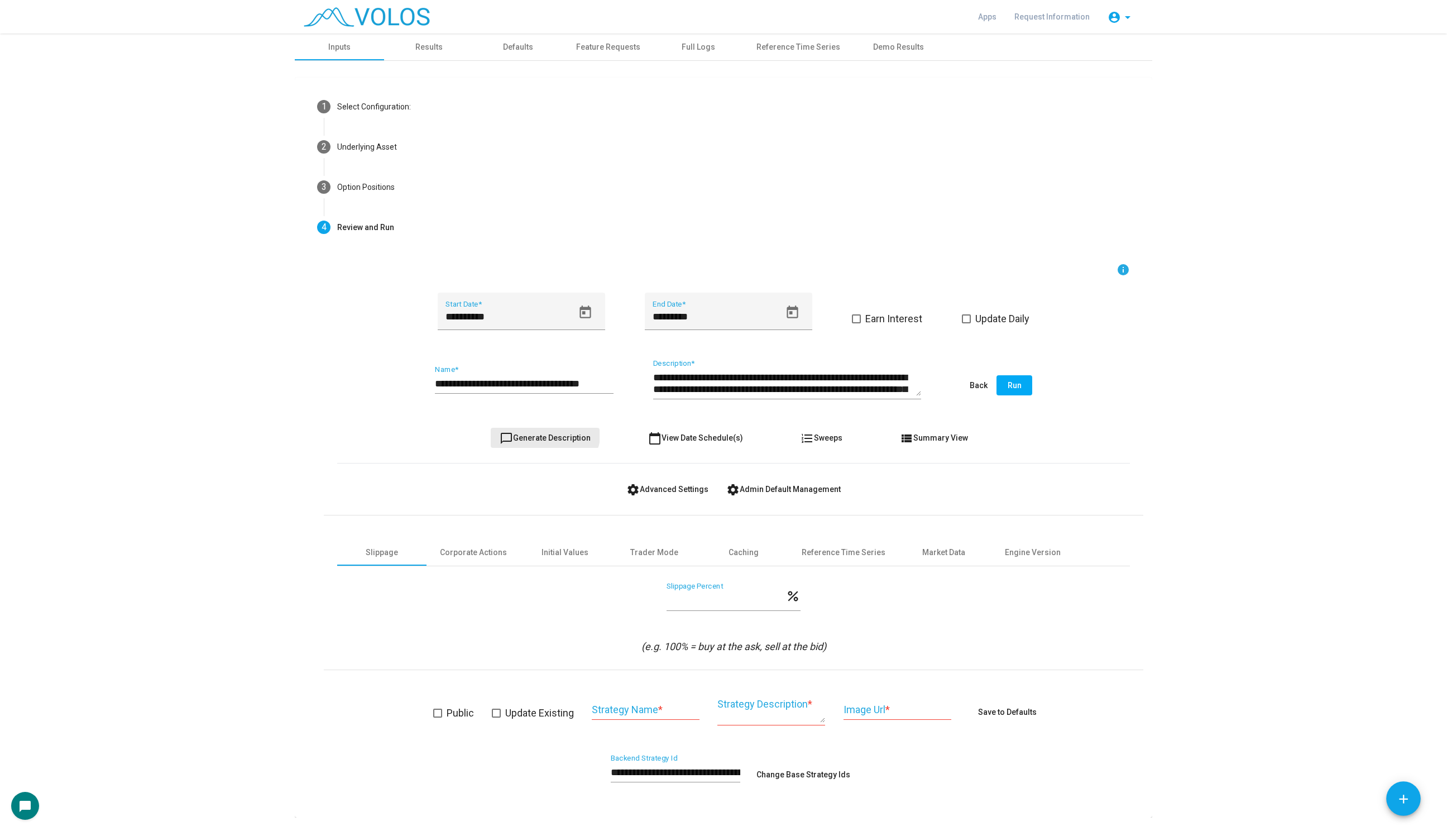
click at [545, 431] on button "chat_bubble_outline Generate Description" at bounding box center [545, 438] width 109 height 20
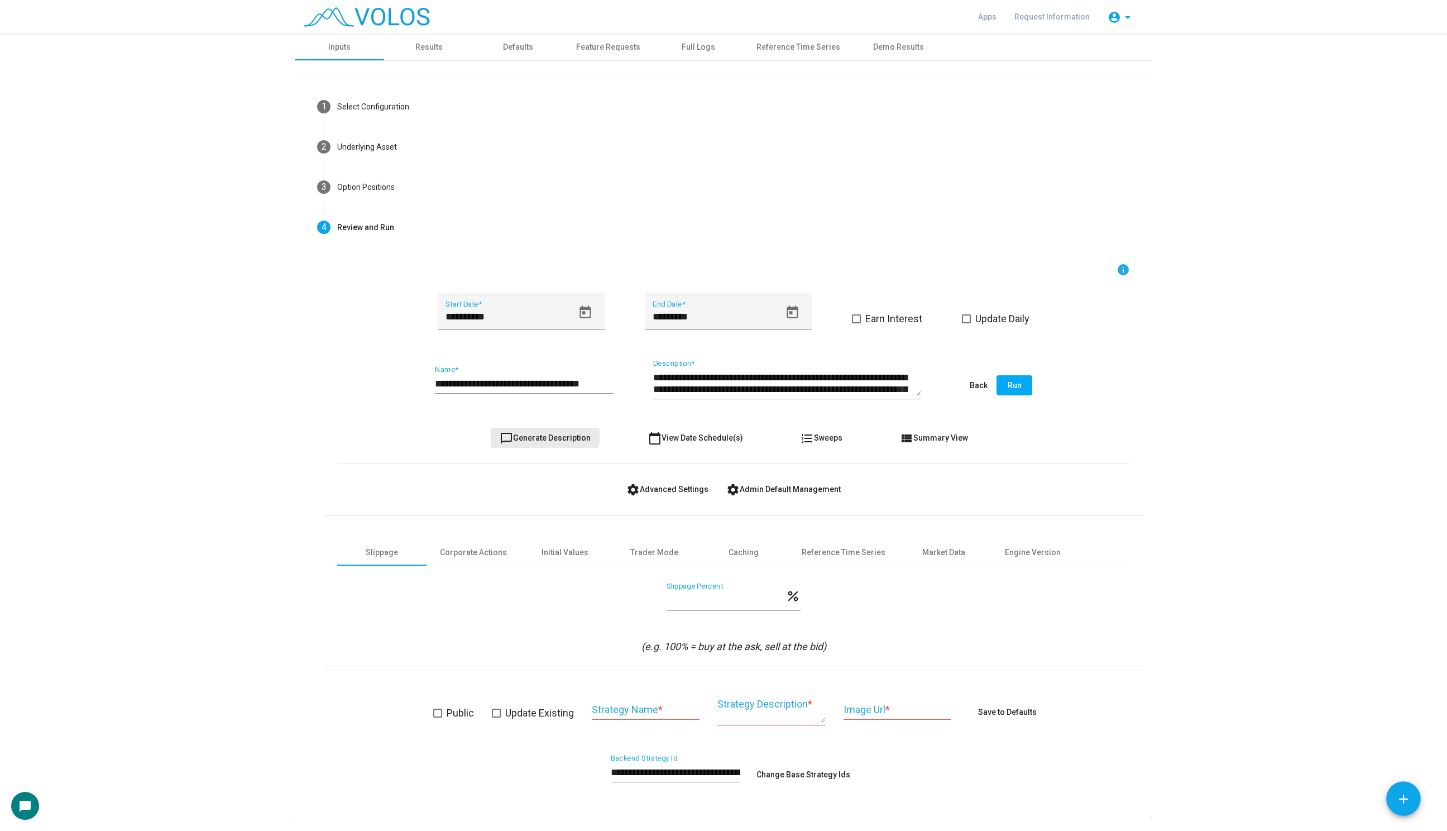
click at [545, 431] on button "chat_bubble_outline Generate Description" at bounding box center [545, 438] width 109 height 20
click at [614, 385] on div "**********" at bounding box center [733, 385] width 793 height 52
click at [608, 385] on input "**********" at bounding box center [524, 383] width 179 height 11
type input "**********"
click at [540, 431] on button "chat_bubble_outline Generate Description" at bounding box center [545, 438] width 109 height 20
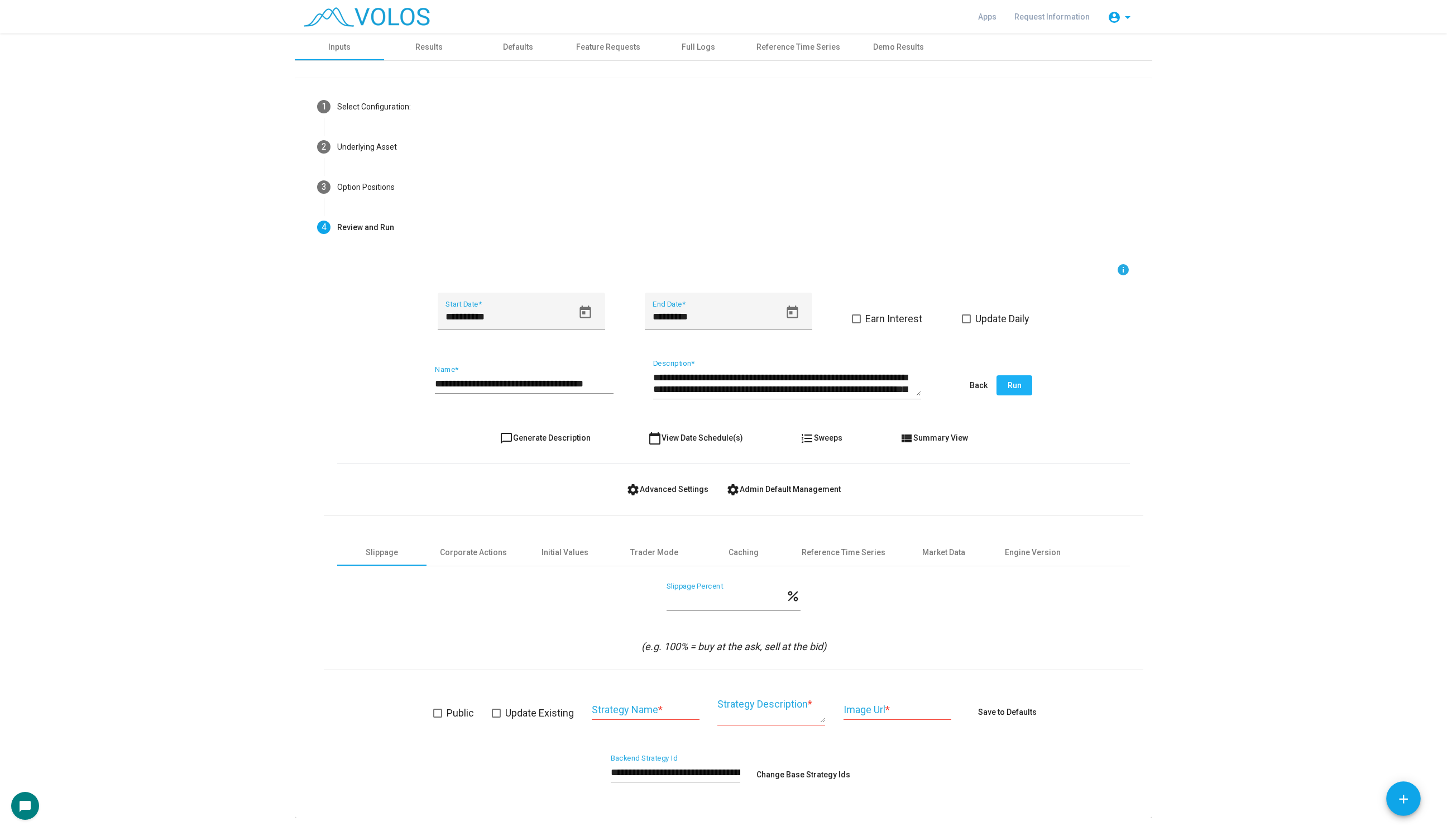
click at [1024, 380] on button "Run" at bounding box center [1014, 385] width 36 height 20
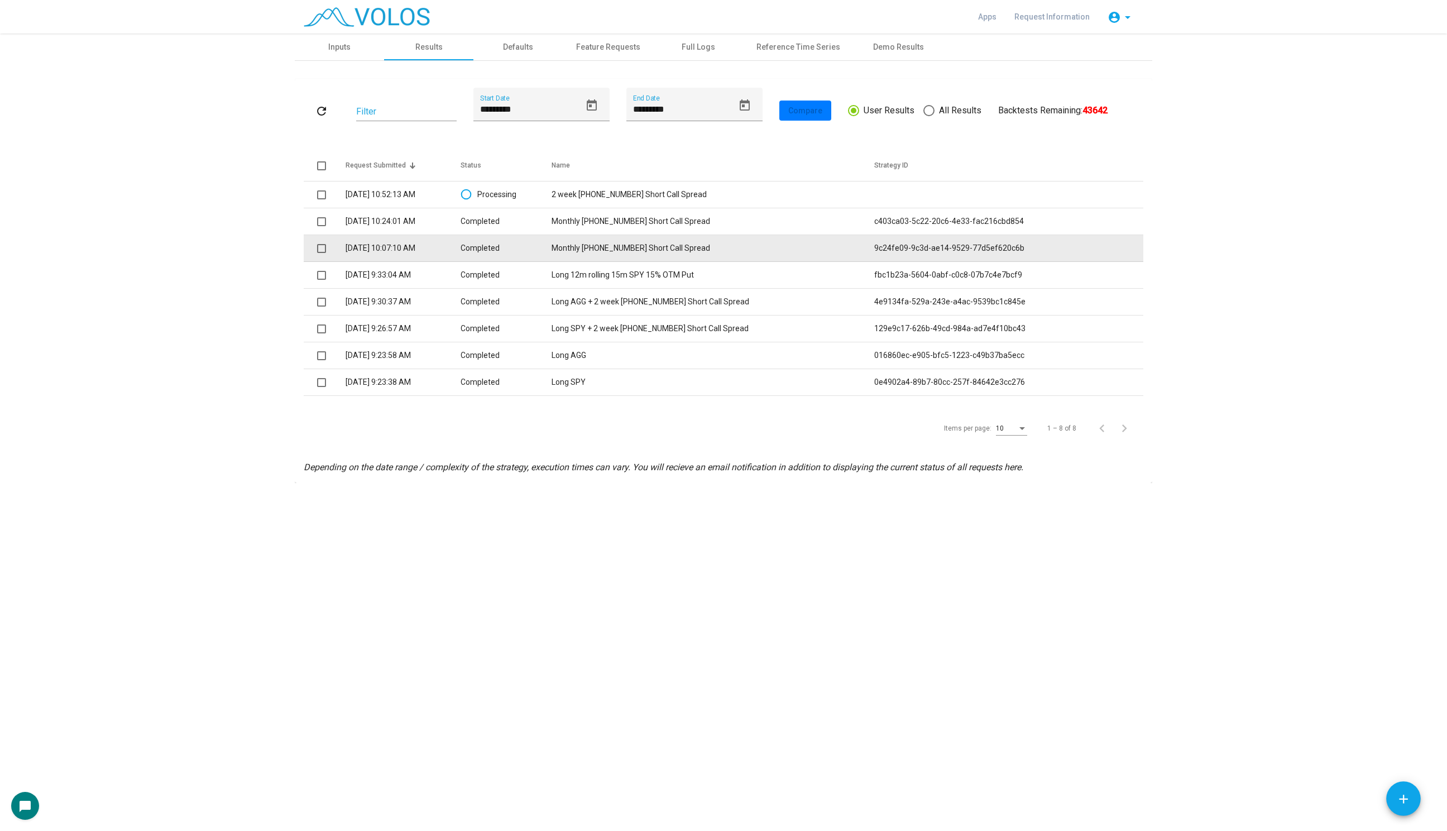
click at [617, 254] on td "Monthly [PHONE_NUMBER] Short Call Spread" at bounding box center [712, 248] width 323 height 27
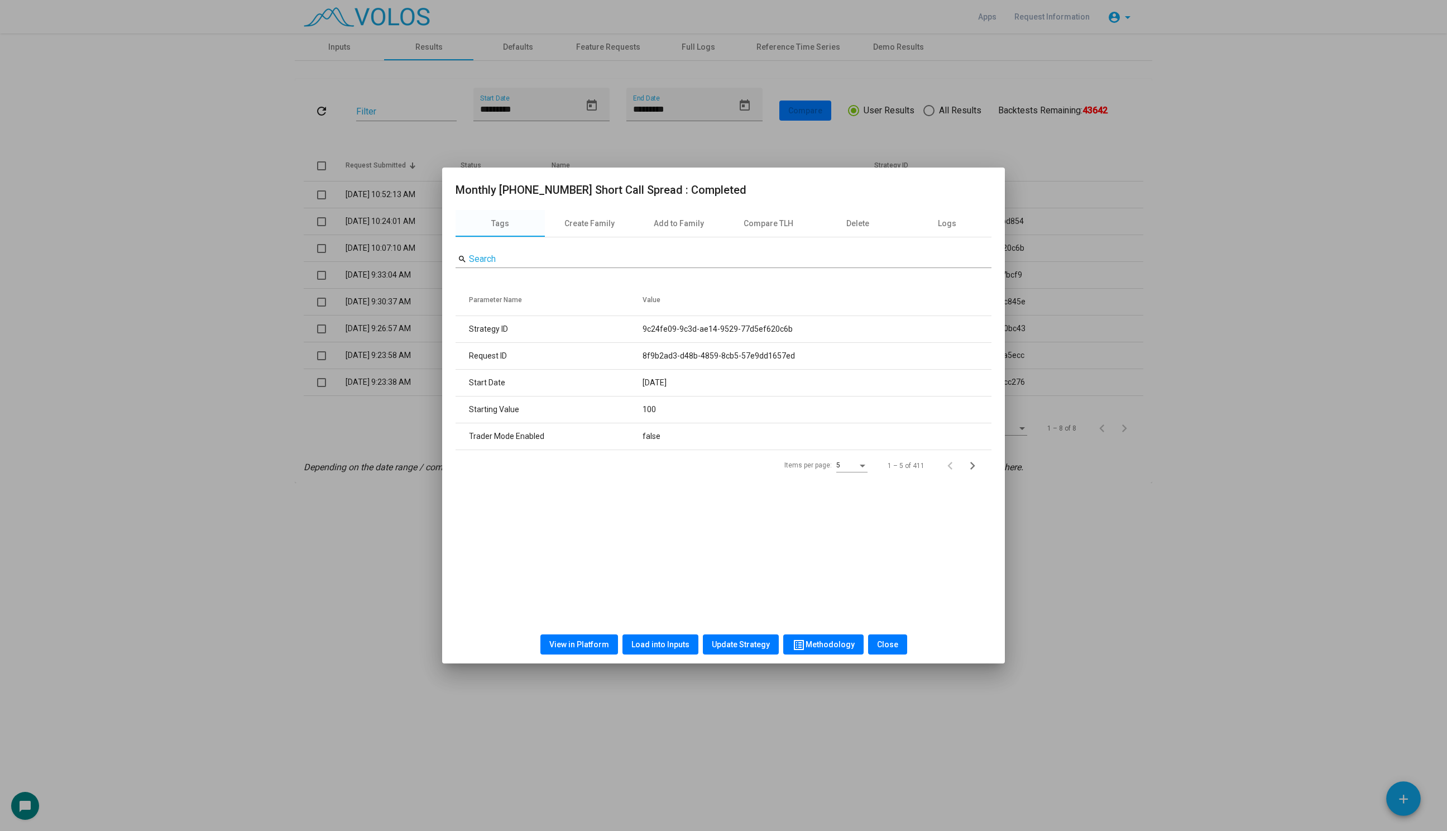
click at [592, 644] on span "View in Platform" at bounding box center [579, 644] width 60 height 9
click at [367, 262] on div at bounding box center [723, 415] width 1447 height 831
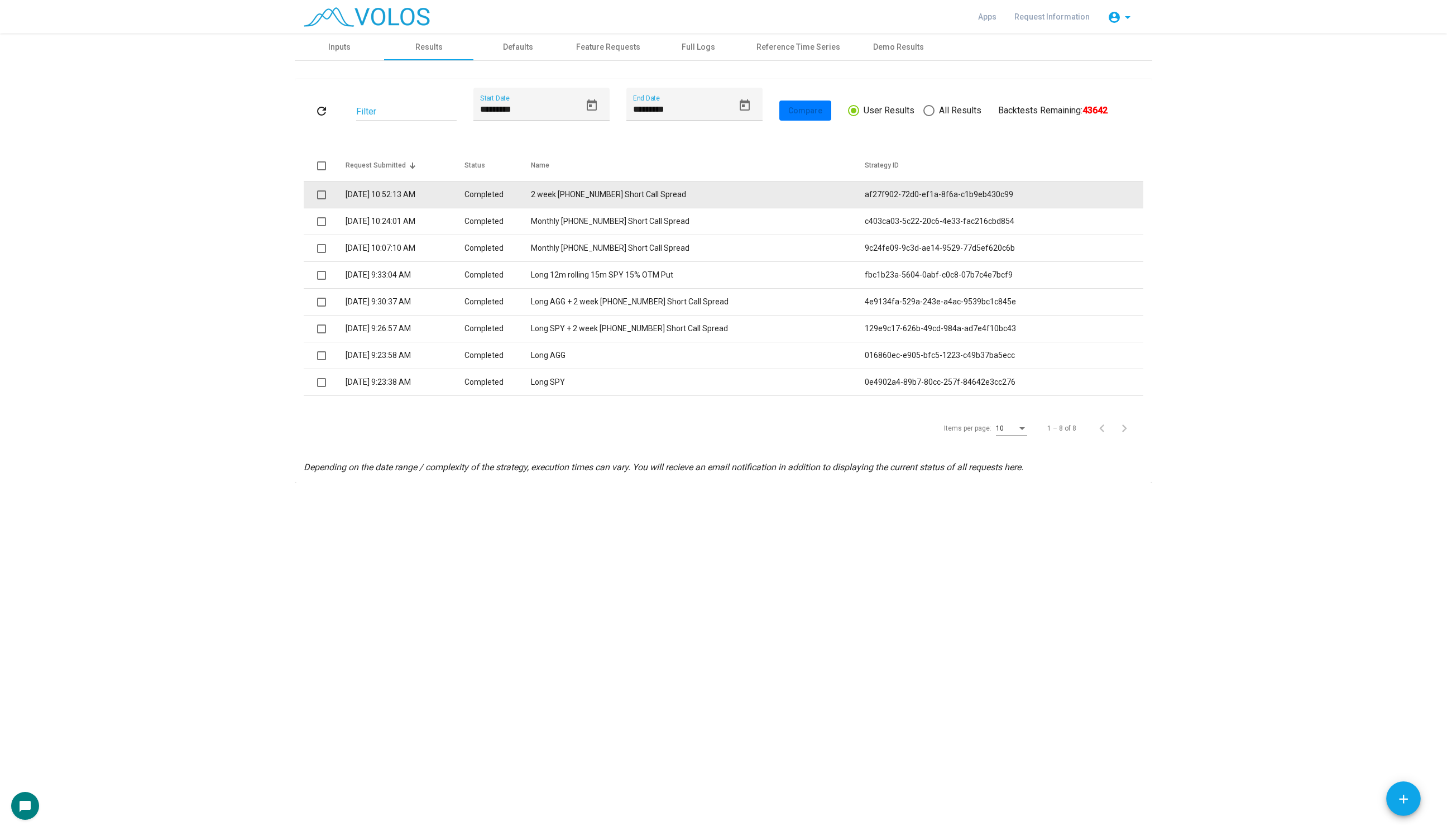
click at [513, 189] on td "Completed" at bounding box center [497, 194] width 66 height 27
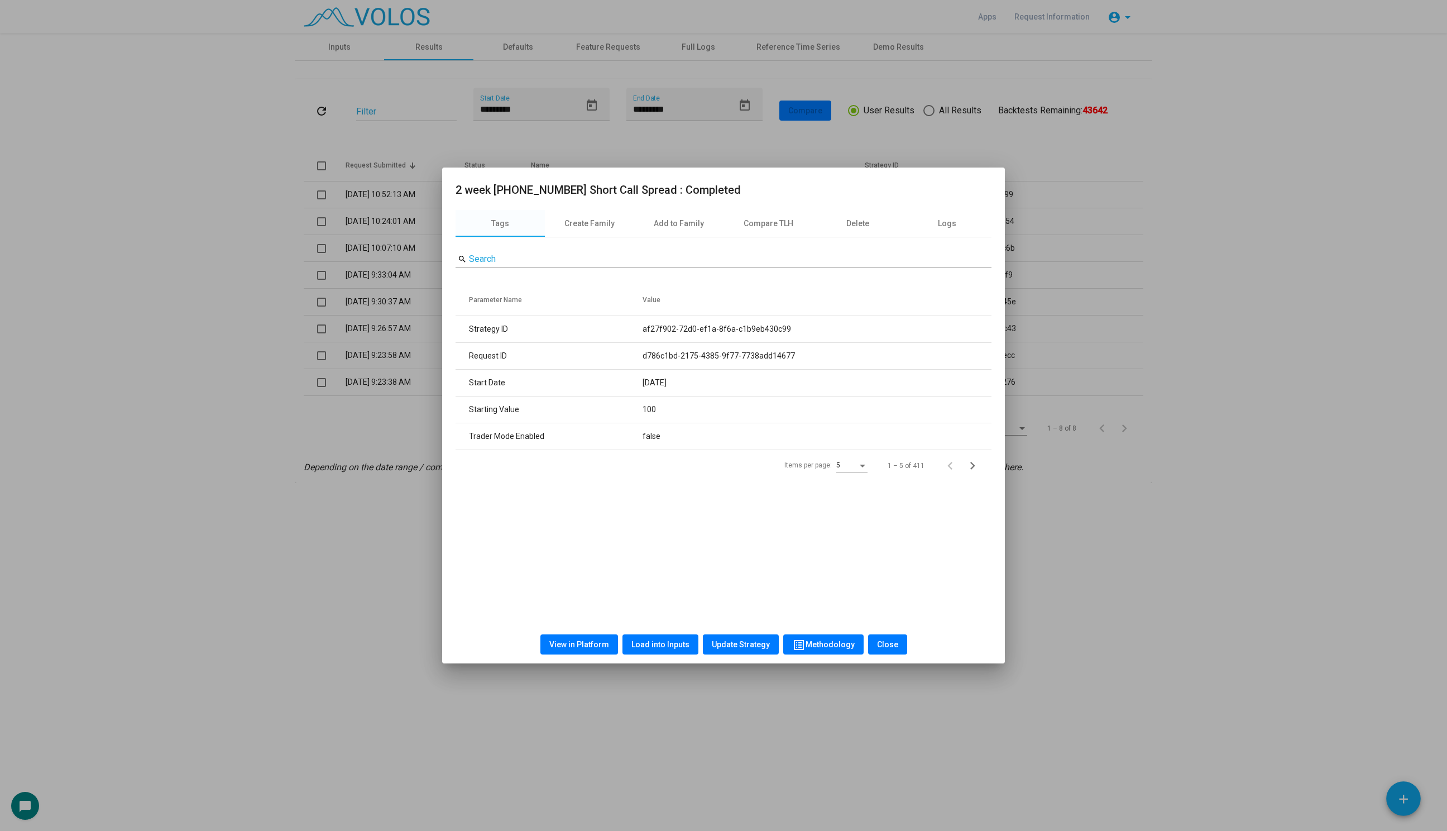
click at [582, 640] on span "View in Platform" at bounding box center [579, 644] width 60 height 9
click at [405, 274] on div at bounding box center [723, 415] width 1447 height 831
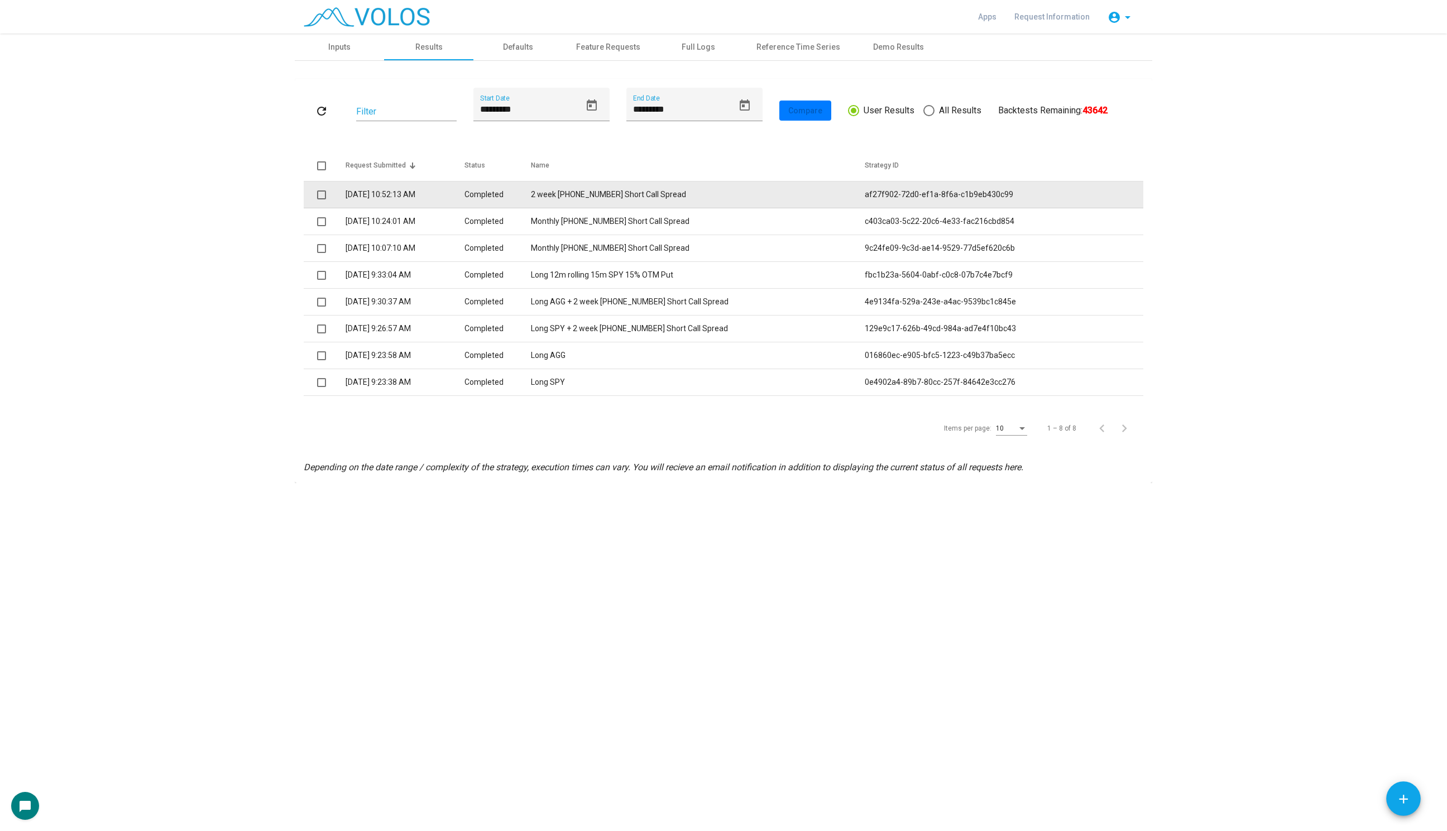
click at [322, 192] on span at bounding box center [321, 194] width 9 height 9
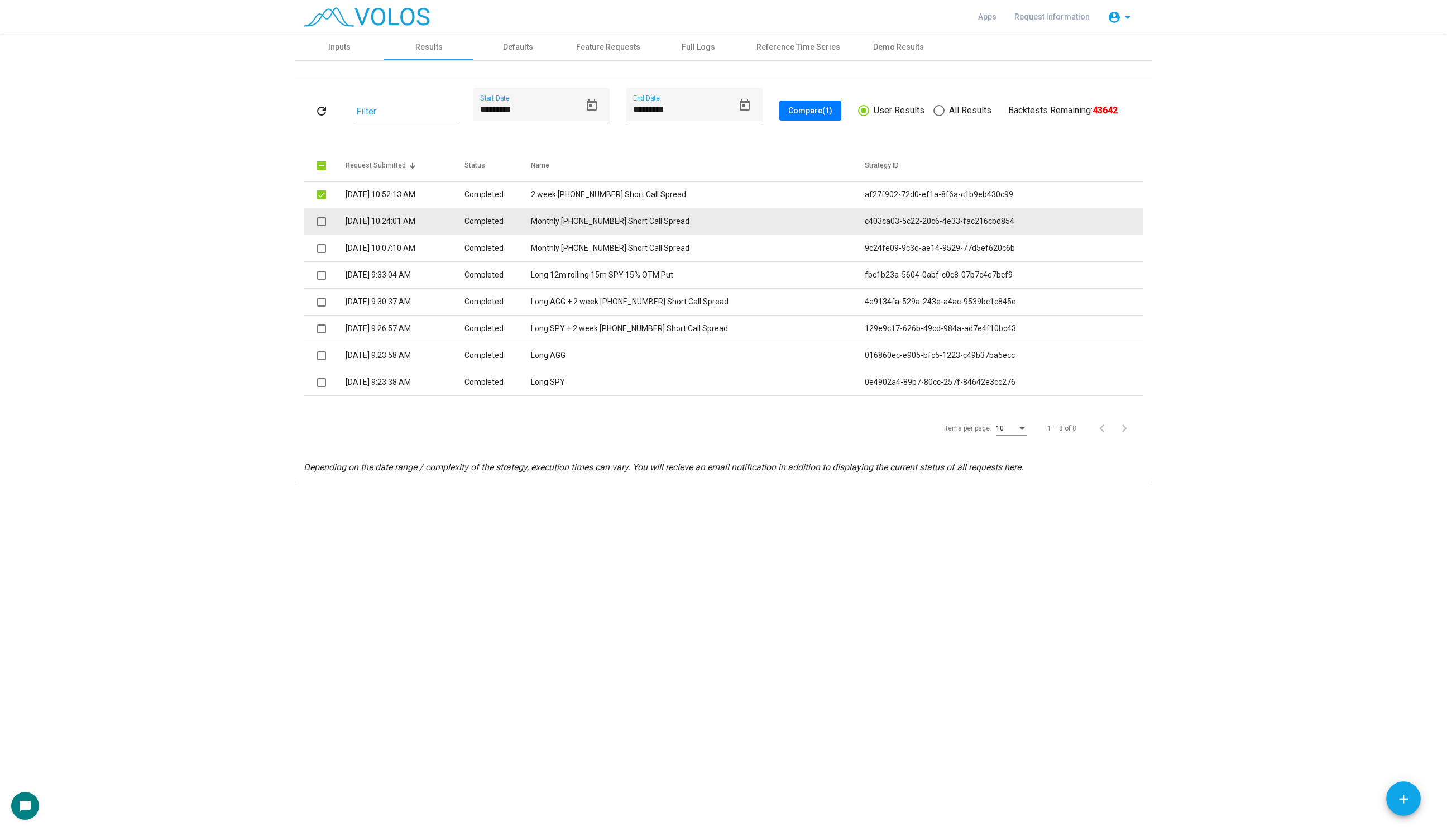
click at [319, 219] on span at bounding box center [321, 221] width 9 height 9
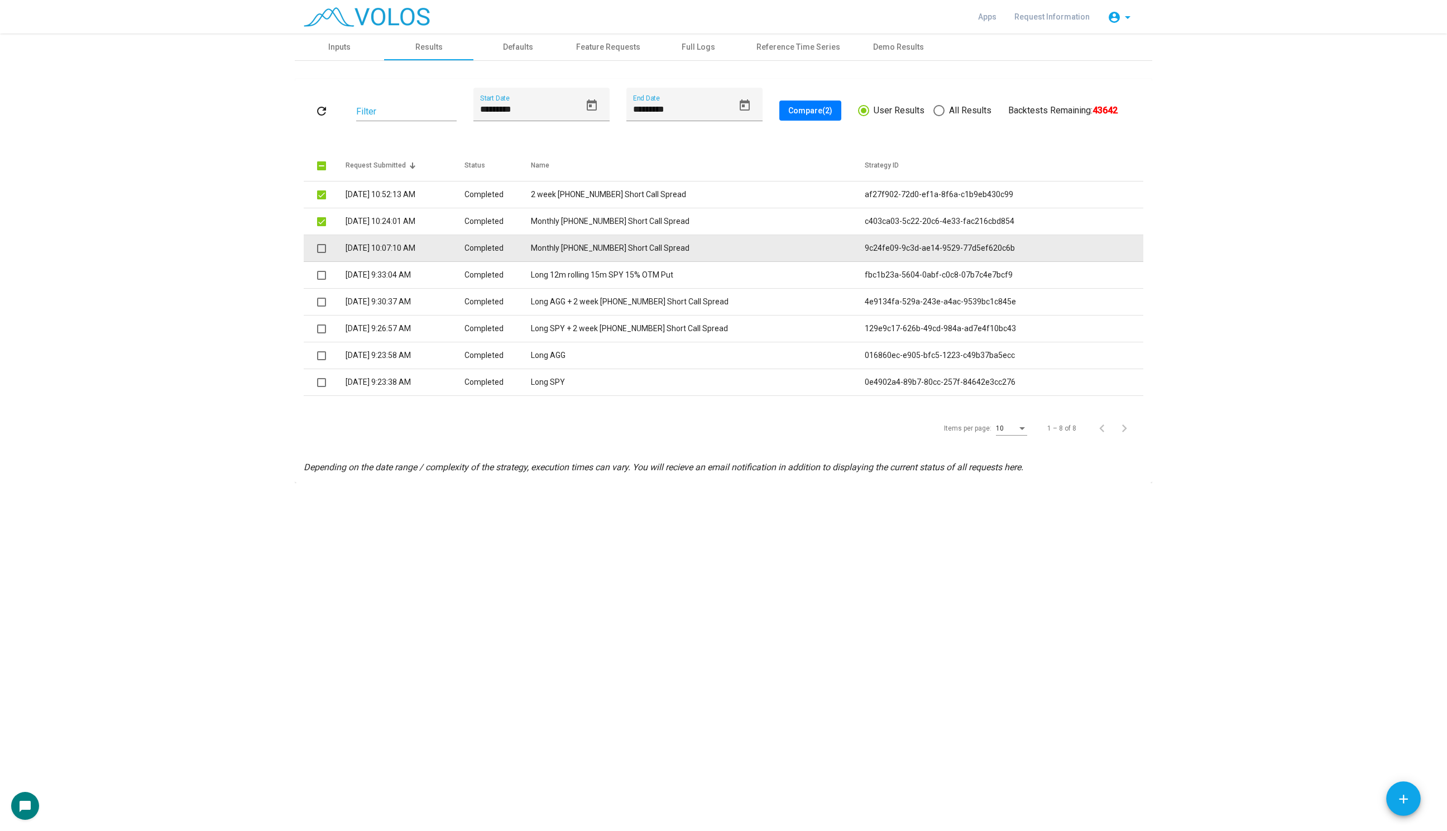
click at [319, 250] on span at bounding box center [321, 248] width 9 height 9
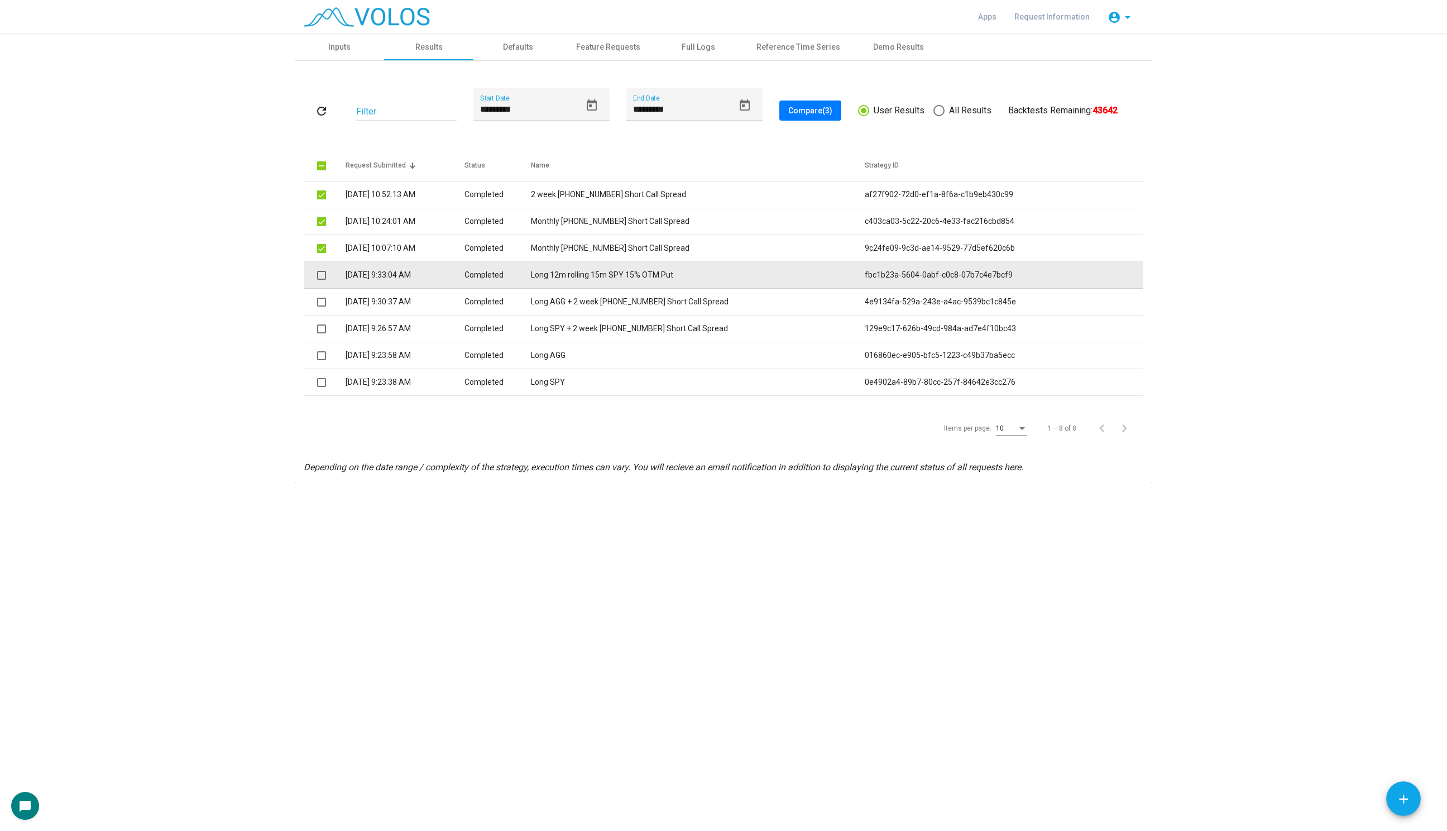
click at [323, 276] on span at bounding box center [321, 275] width 9 height 9
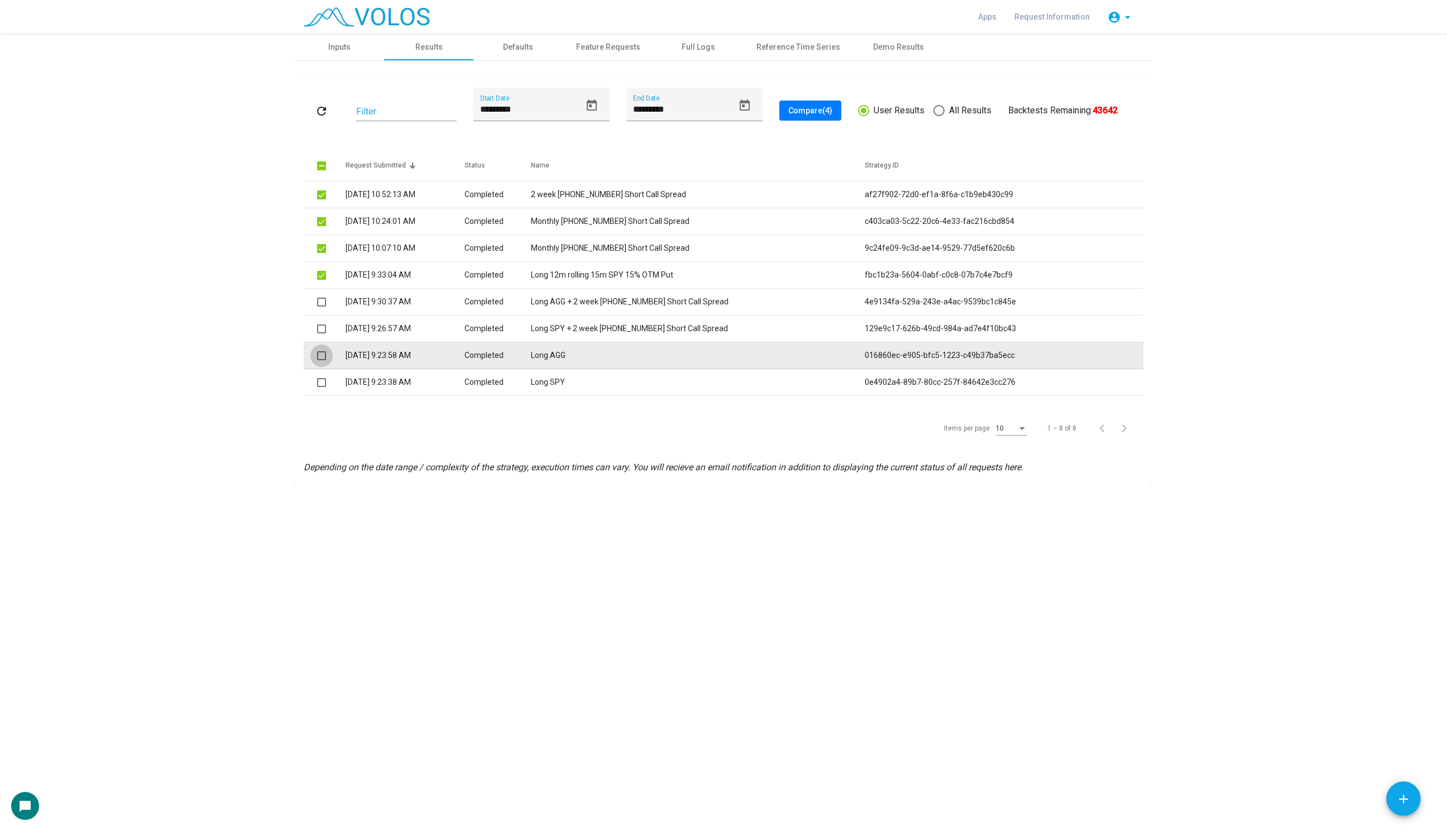
click at [322, 359] on span at bounding box center [321, 355] width 9 height 9
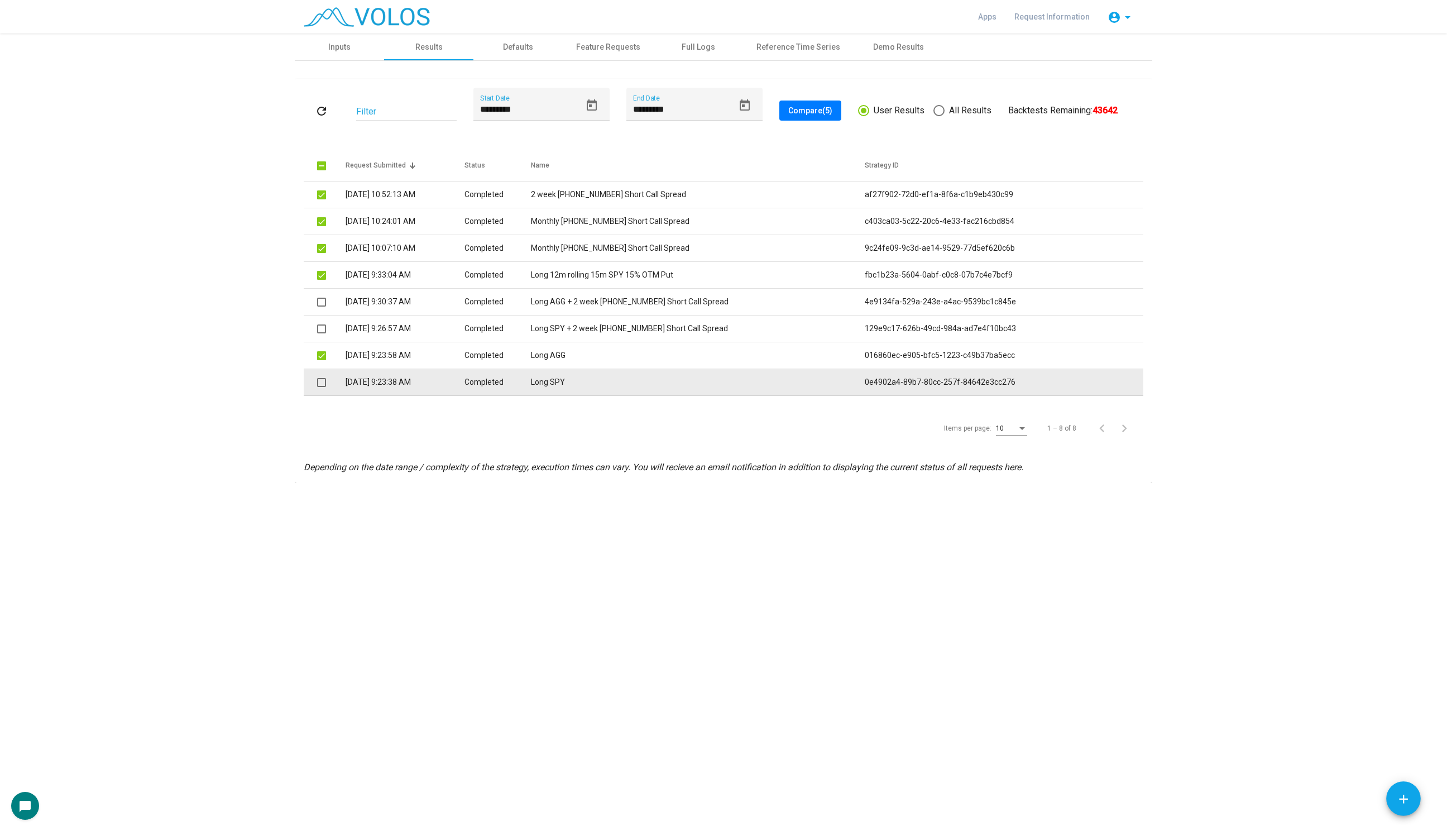
click at [324, 378] on span at bounding box center [321, 382] width 9 height 9
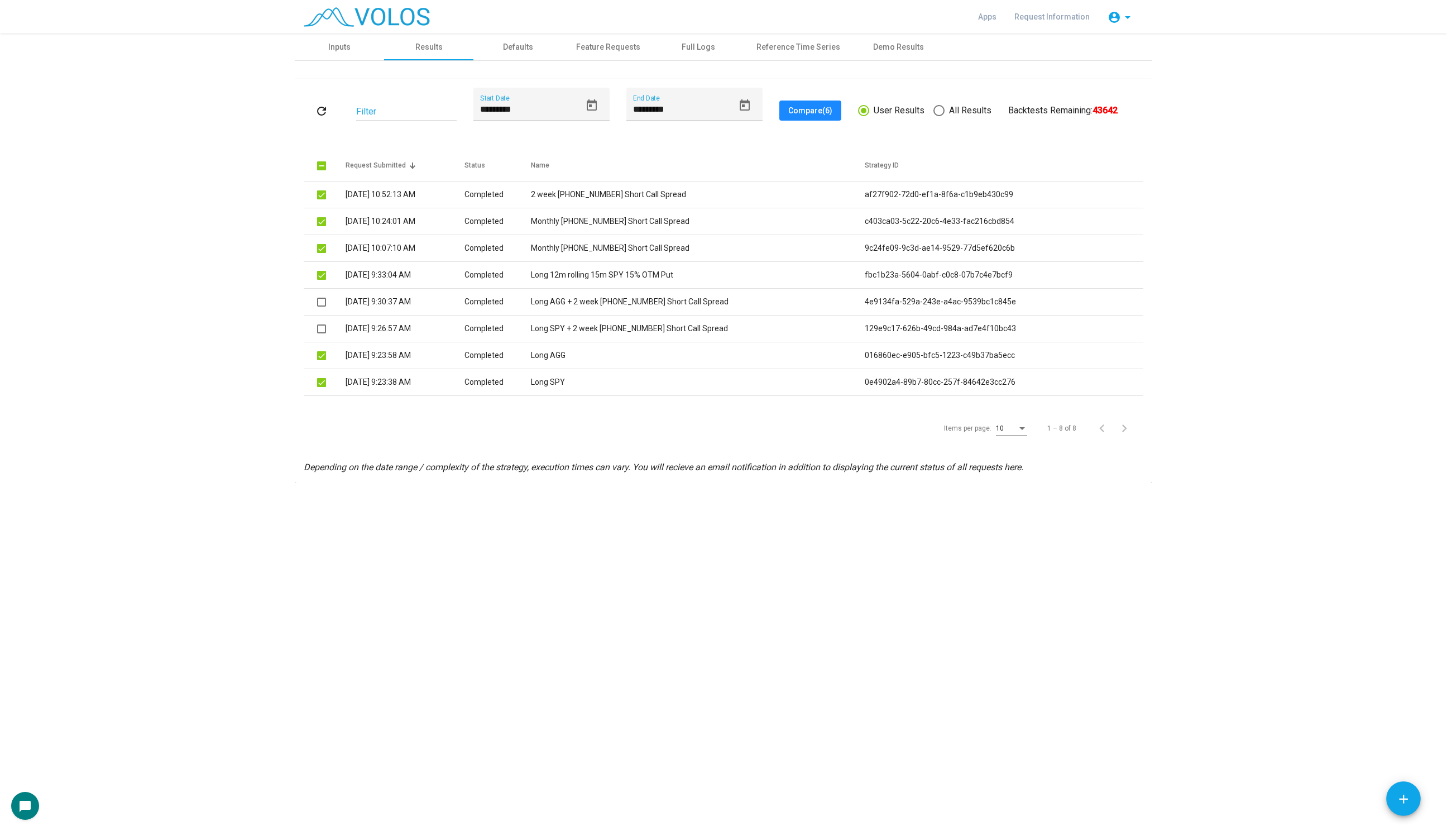
click at [828, 114] on button "Compare (6)" at bounding box center [810, 110] width 62 height 20
click at [815, 98] on div "refresh Filter ********* Start Date ********* End Date Compare (6) User Results…" at bounding box center [723, 111] width 839 height 46
click at [815, 104] on button "Compare (6)" at bounding box center [810, 110] width 62 height 20
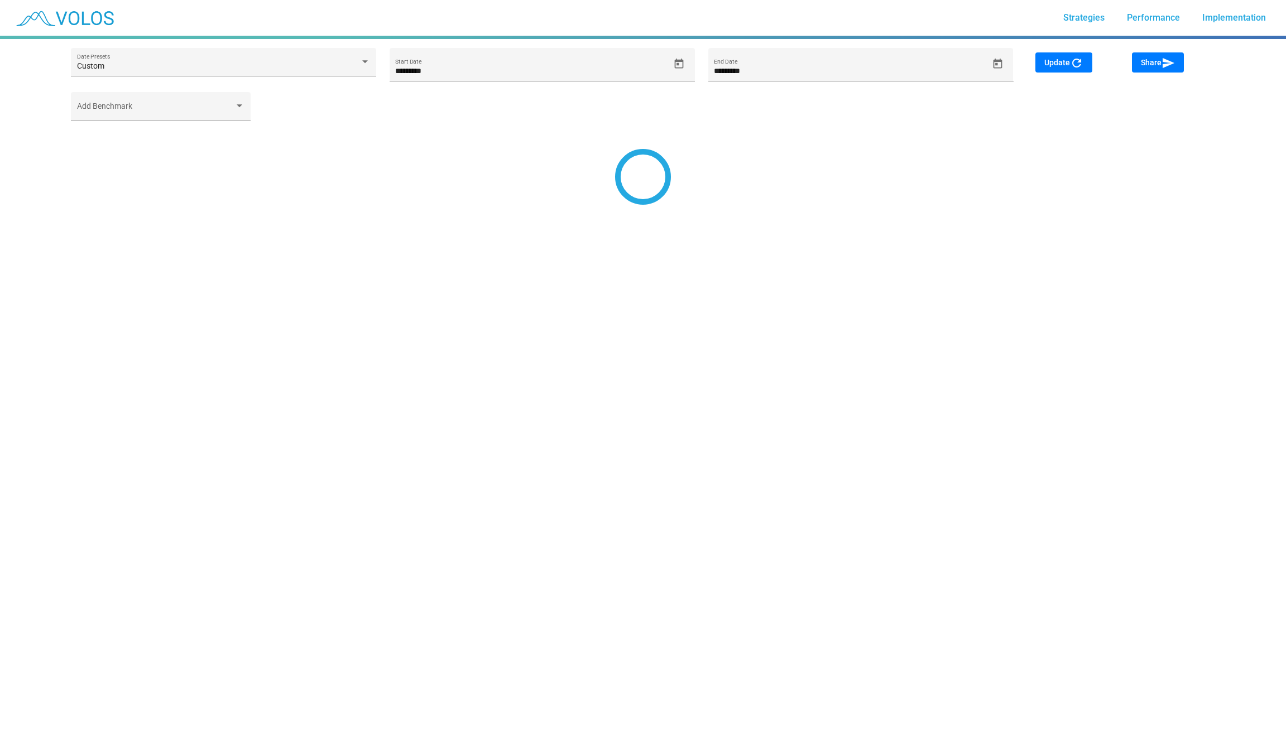
type input "*********"
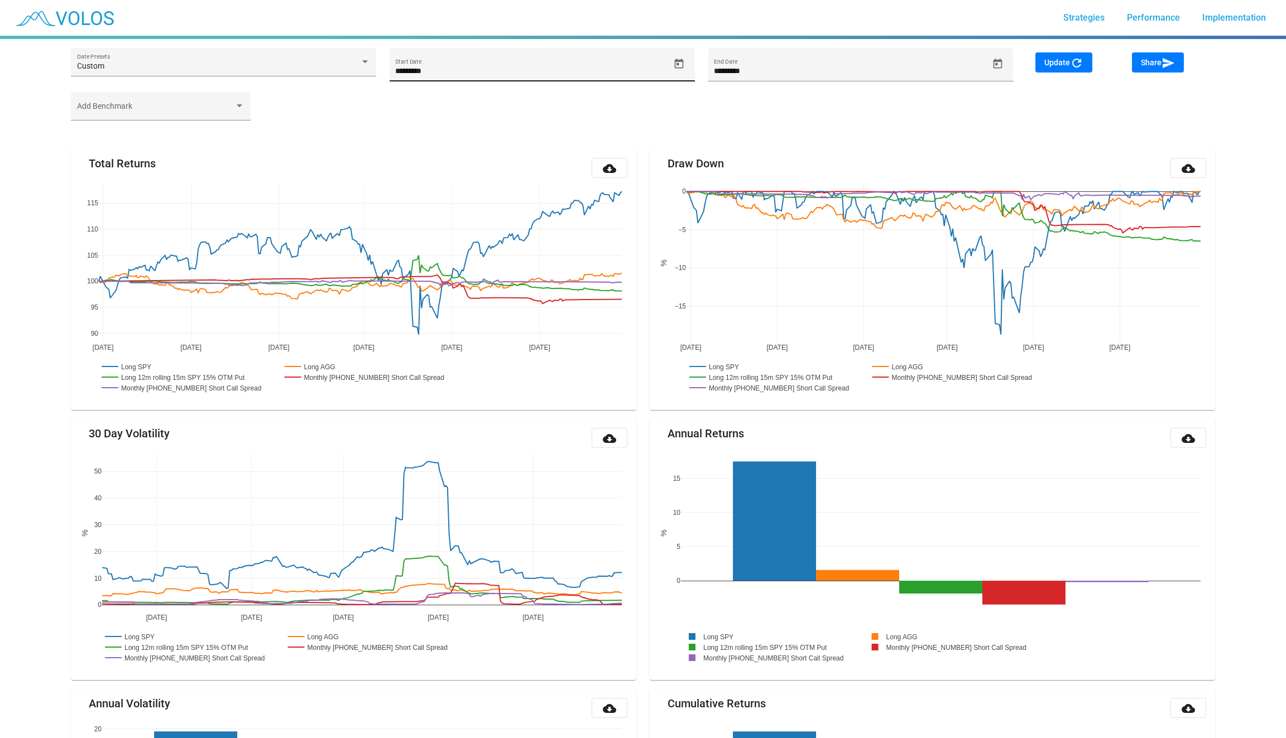
click at [679, 63] on icon "Open calendar" at bounding box center [679, 64] width 12 height 12
click at [405, 100] on button "AUG 2024" at bounding box center [417, 105] width 50 height 22
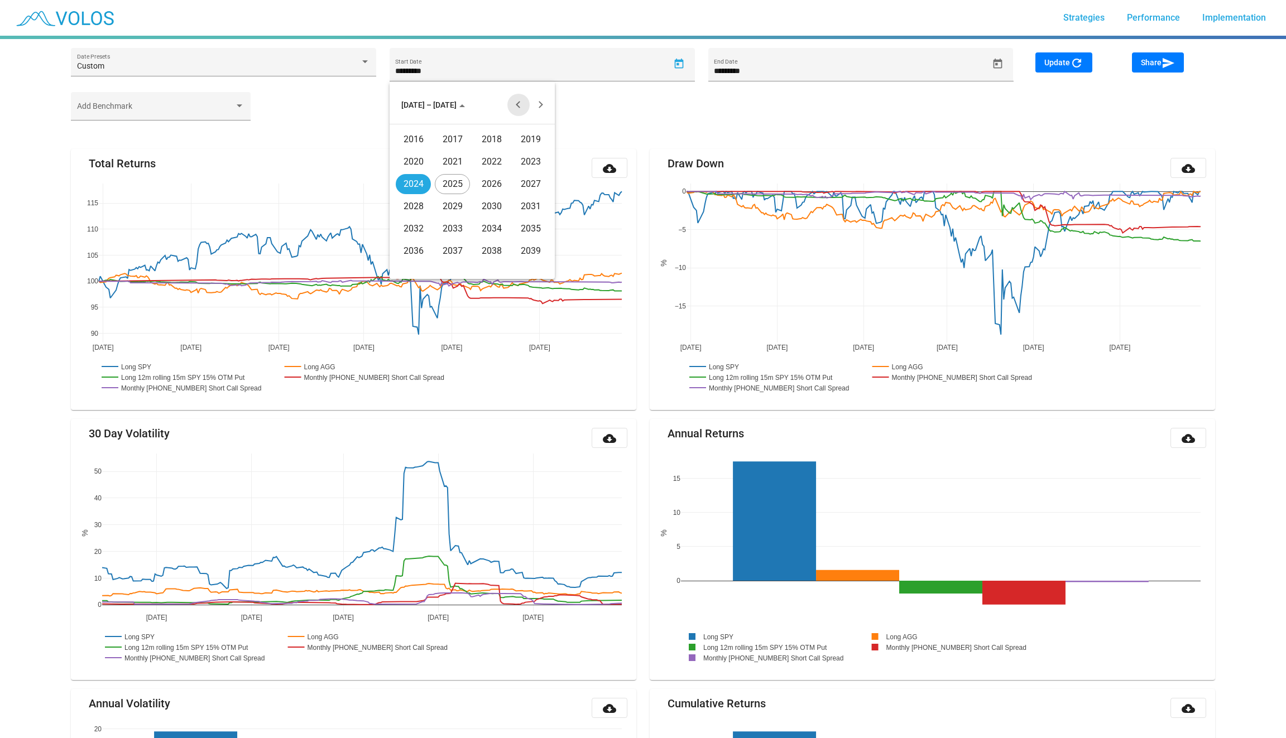
click at [517, 108] on button "Previous 20 years" at bounding box center [518, 105] width 22 height 22
click at [488, 192] on div "2002" at bounding box center [491, 184] width 35 height 20
click at [477, 210] on div "NOV" at bounding box center [491, 206] width 35 height 20
click at [479, 197] on div "13" at bounding box center [472, 200] width 20 height 20
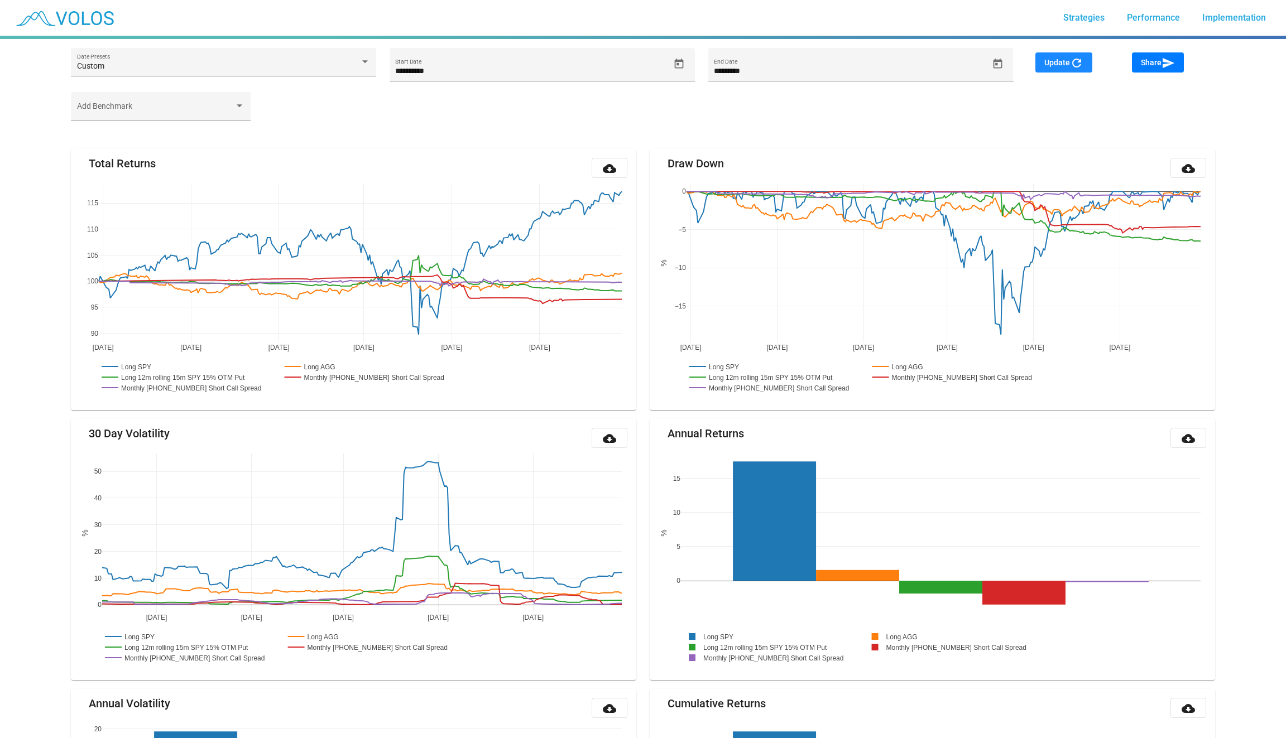
click at [1061, 68] on button "Update refresh" at bounding box center [1063, 62] width 57 height 20
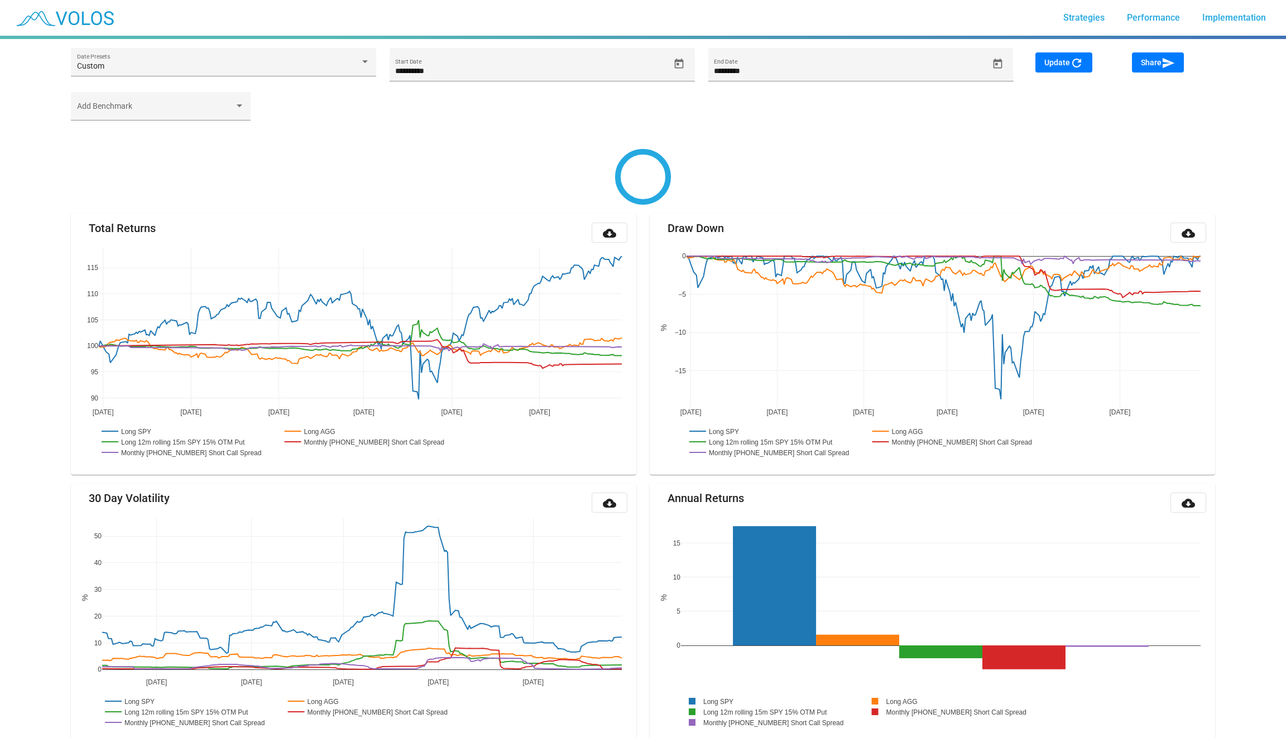
type input "**********"
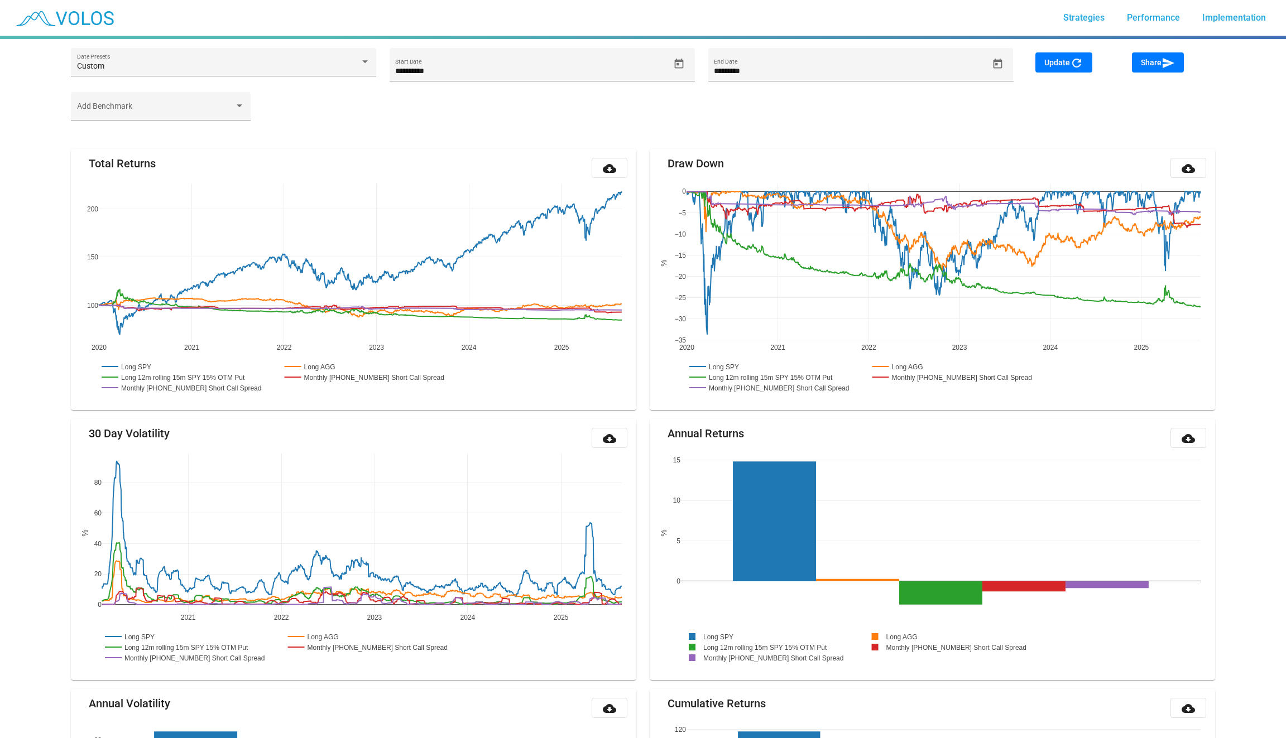
click at [777, 118] on div "Add Benchmark" at bounding box center [643, 111] width 1158 height 39
click at [1154, 68] on button "Share send" at bounding box center [1158, 62] width 52 height 20
click at [1155, 61] on span "Share send" at bounding box center [1158, 62] width 34 height 9
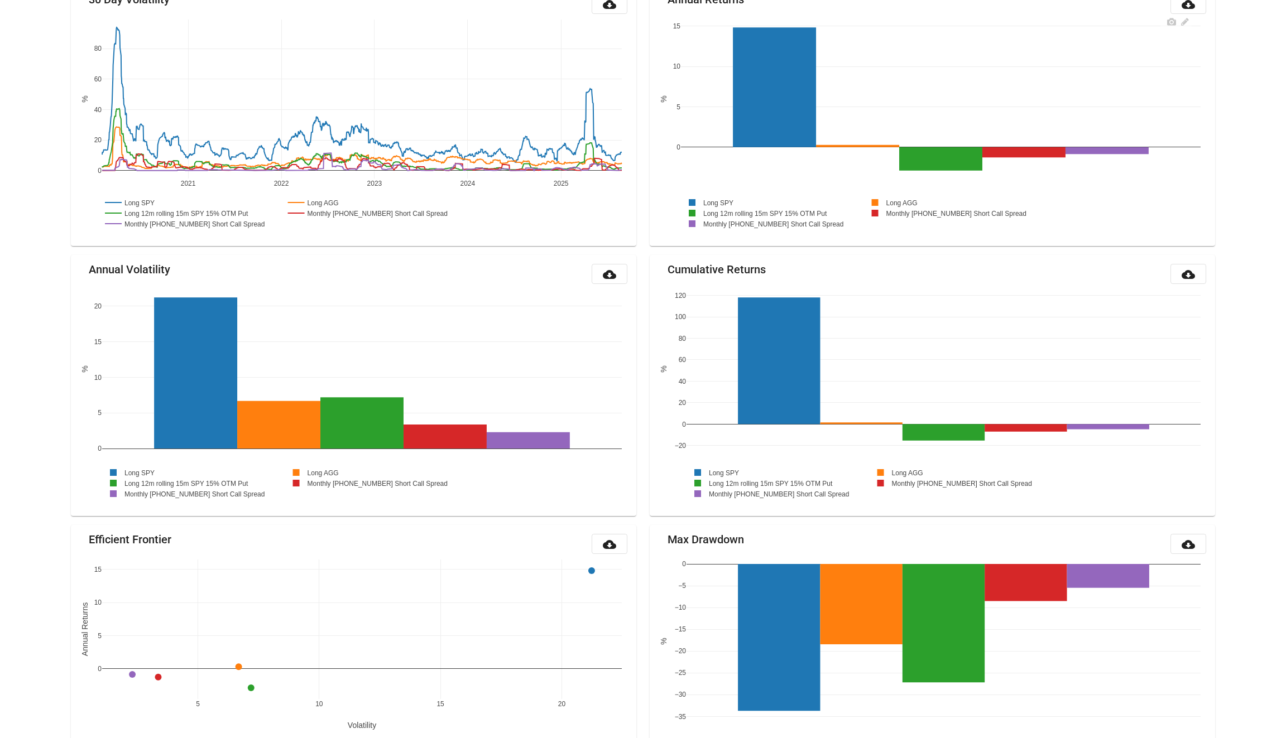
scroll to position [980, 0]
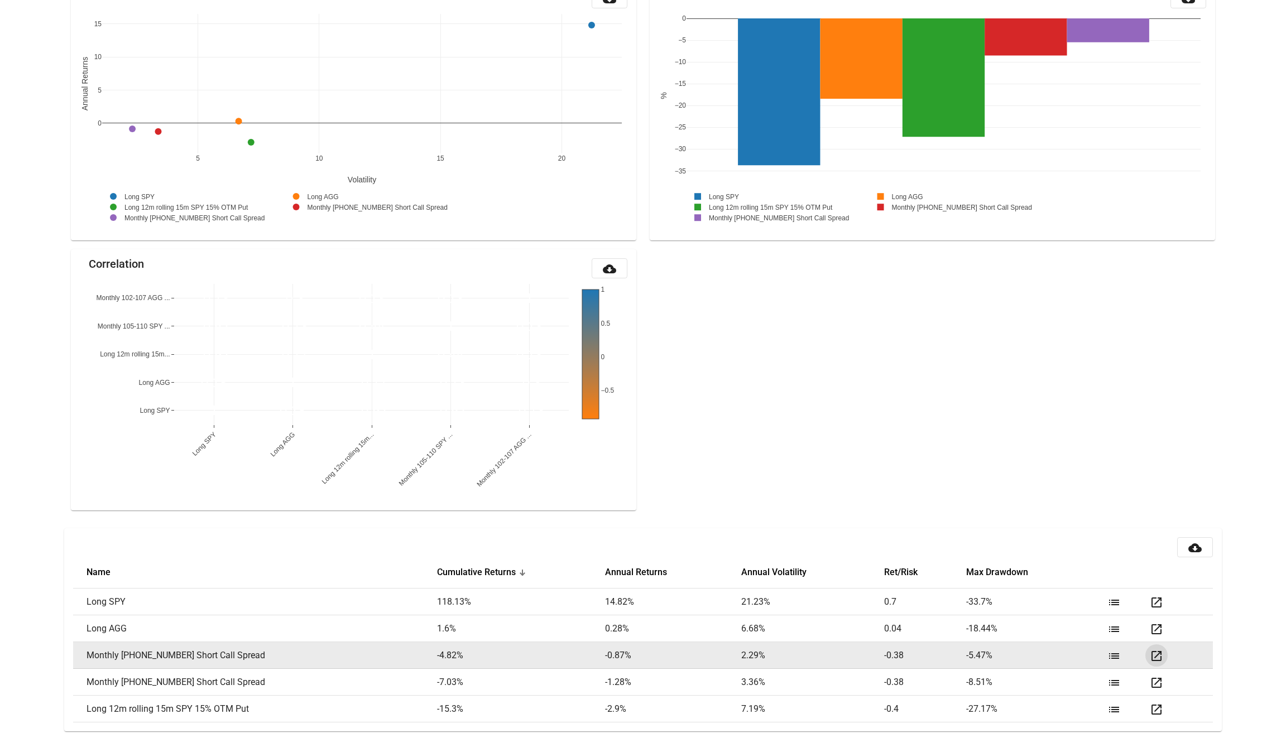
click at [1152, 650] on mat-icon "open_in_new" at bounding box center [1156, 656] width 13 height 13
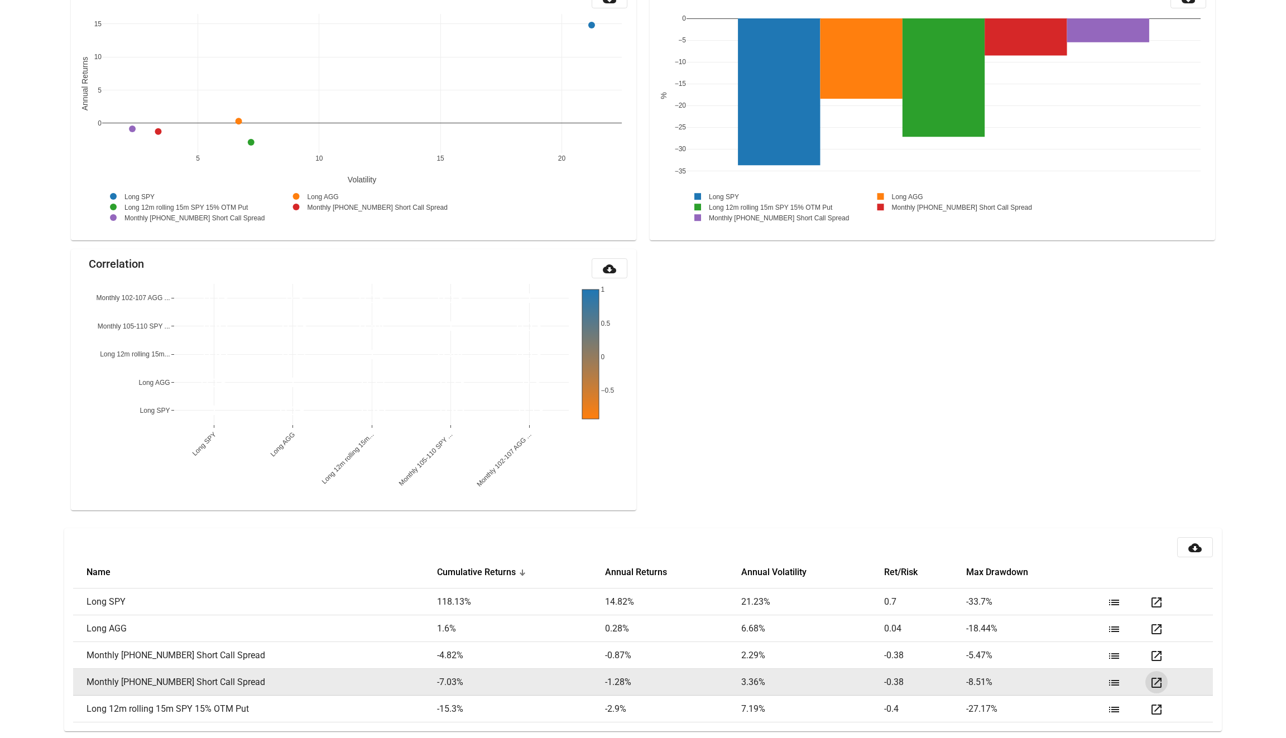
click at [1155, 681] on mat-icon "open_in_new" at bounding box center [1156, 683] width 13 height 13
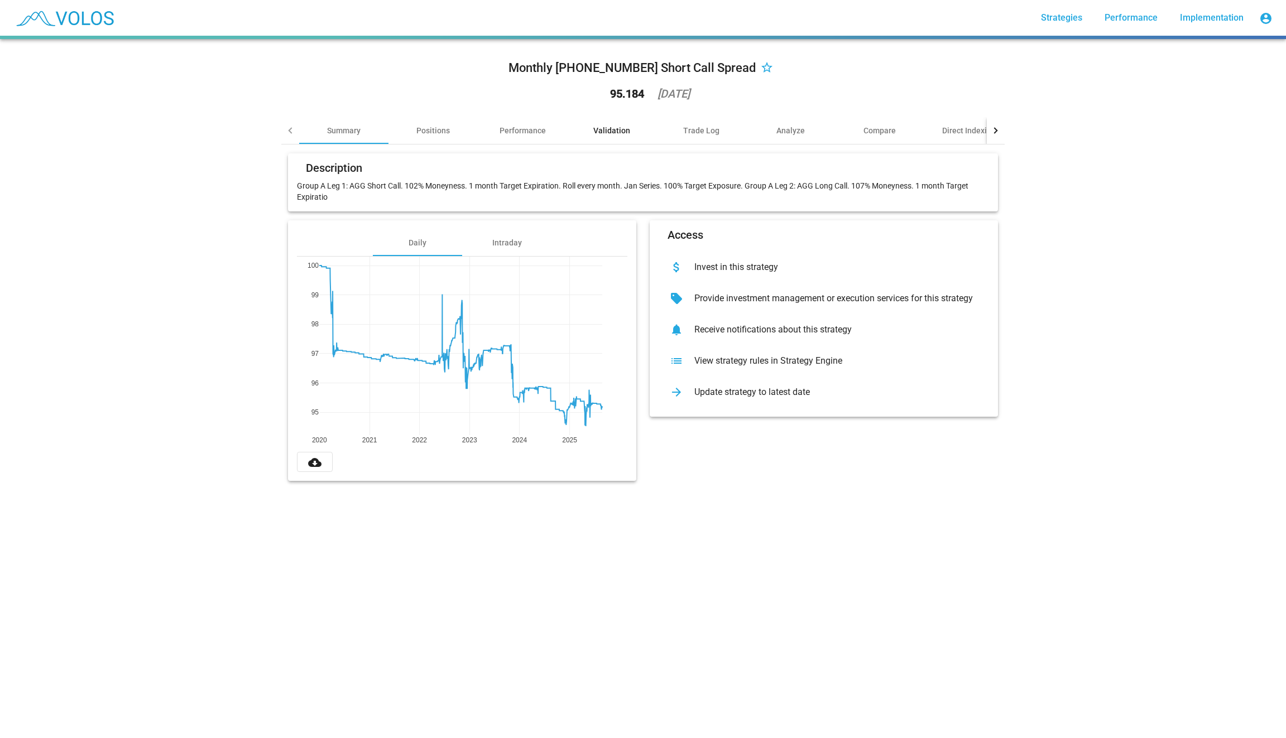
click at [628, 132] on div "Validation" at bounding box center [611, 130] width 37 height 11
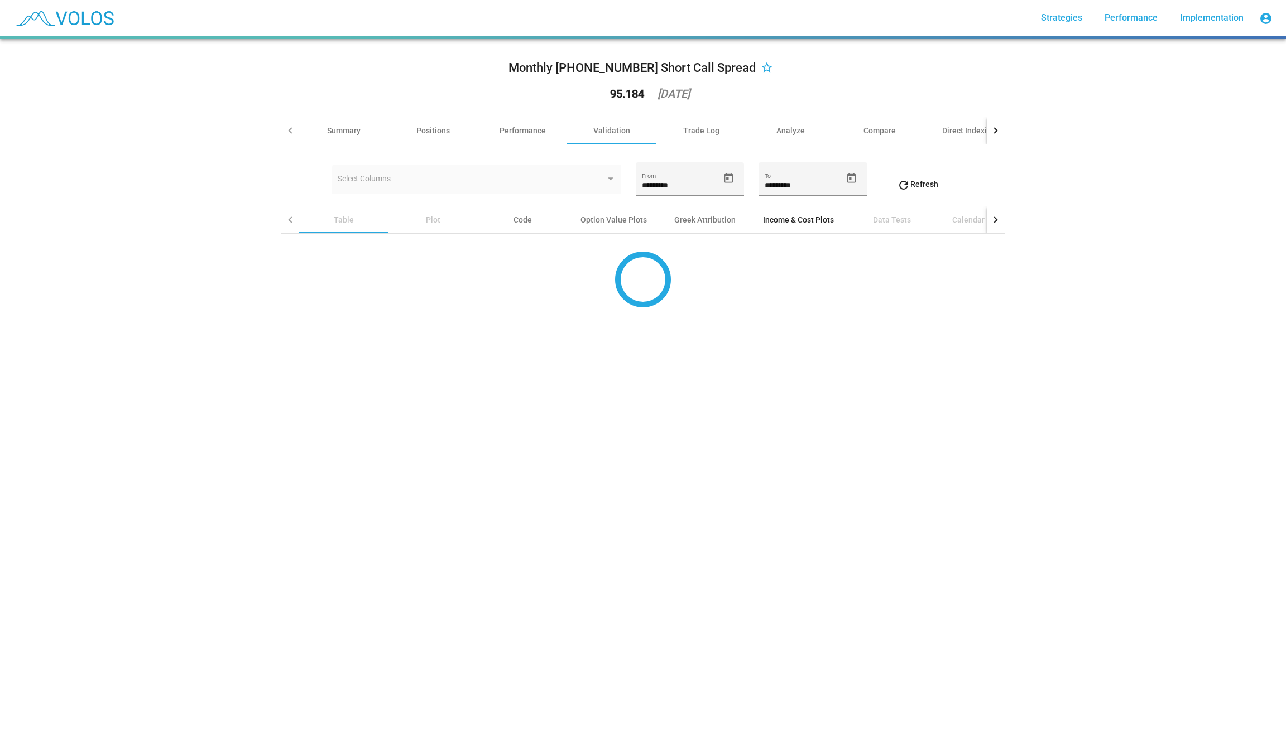
click at [798, 232] on div "Income & Cost Plots" at bounding box center [799, 220] width 98 height 27
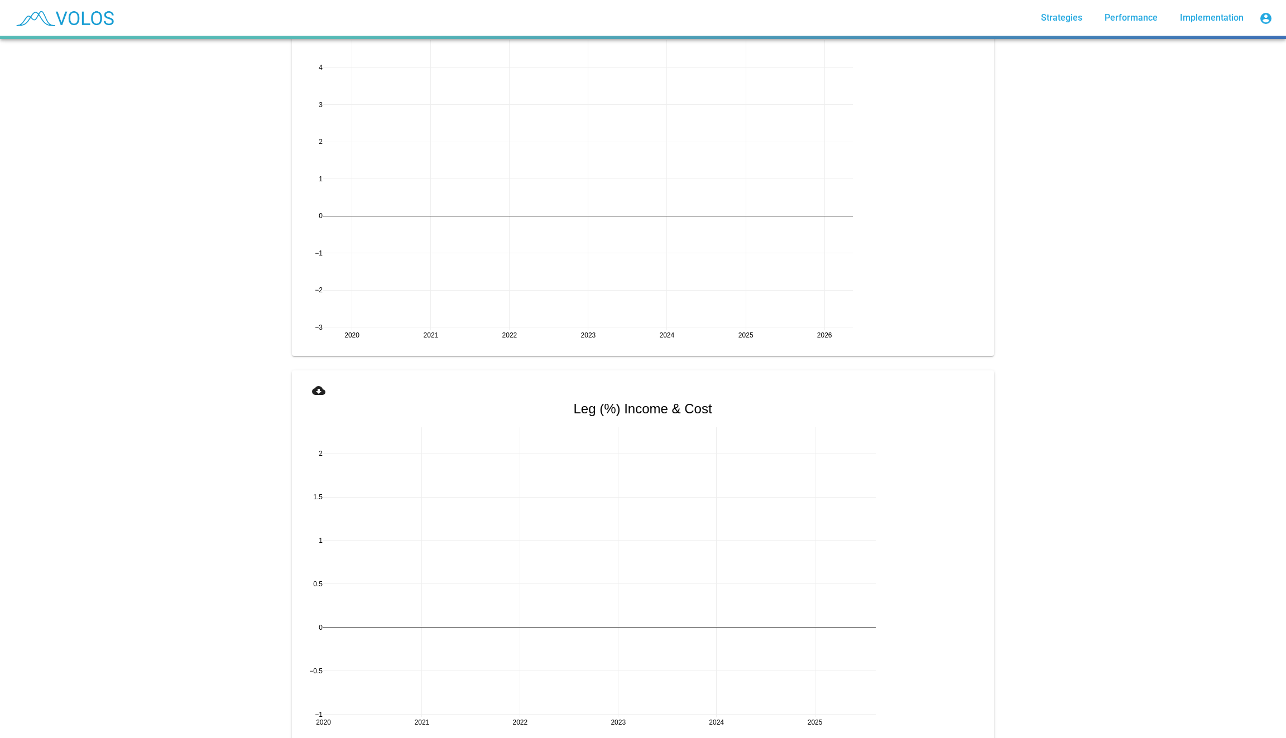
scroll to position [810, 0]
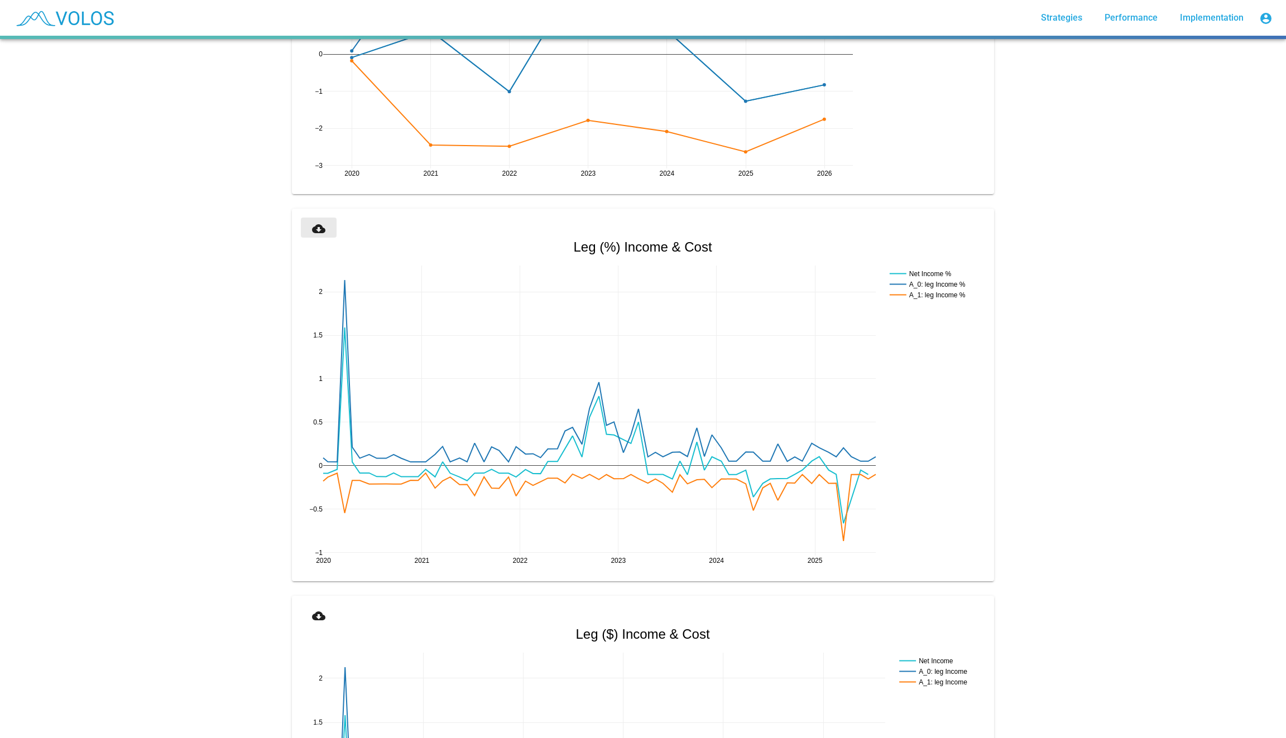
click at [320, 231] on mat-icon "cloud_download" at bounding box center [318, 228] width 13 height 13
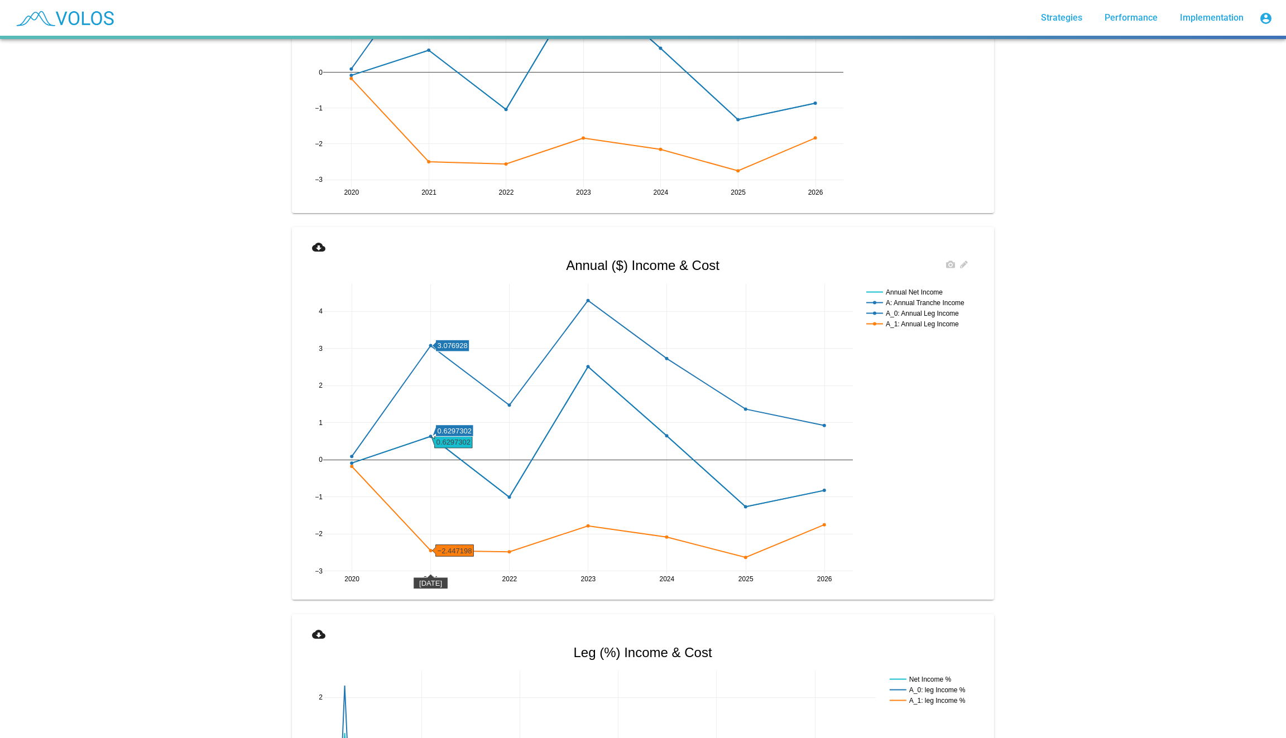
scroll to position [309, 0]
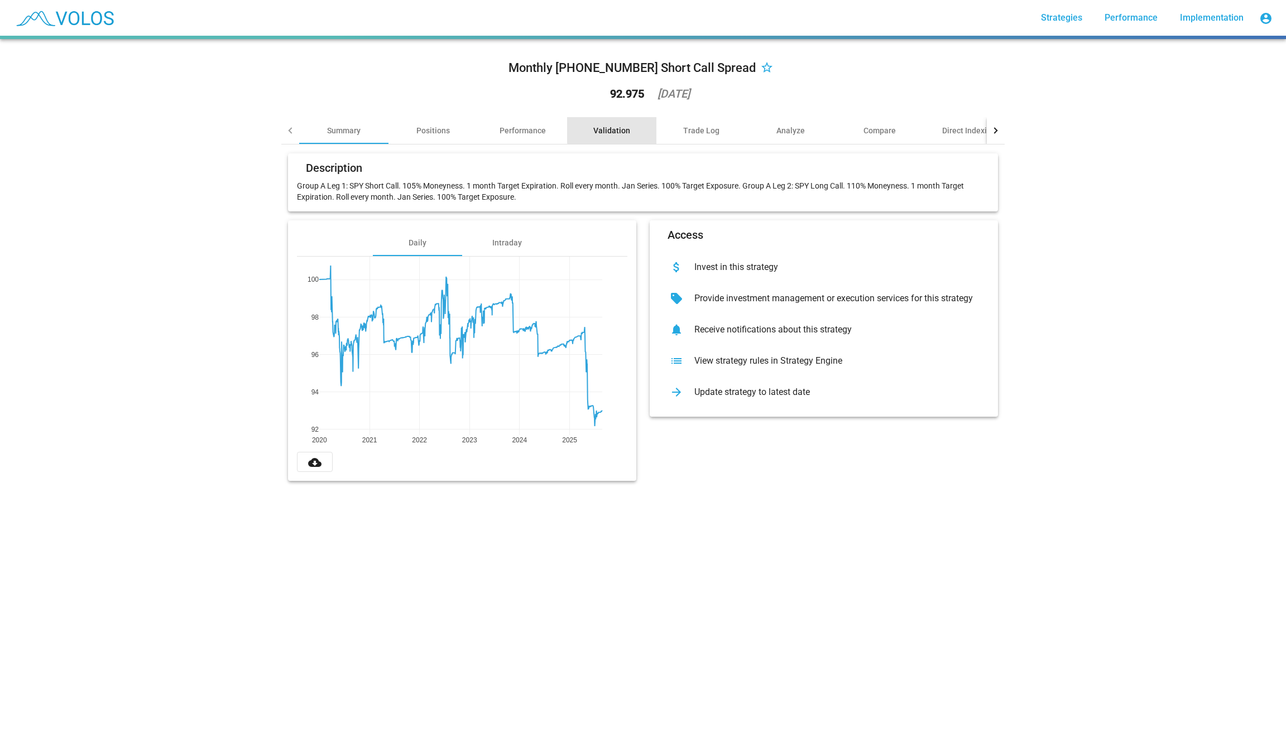
click at [617, 130] on div "Validation" at bounding box center [611, 130] width 37 height 11
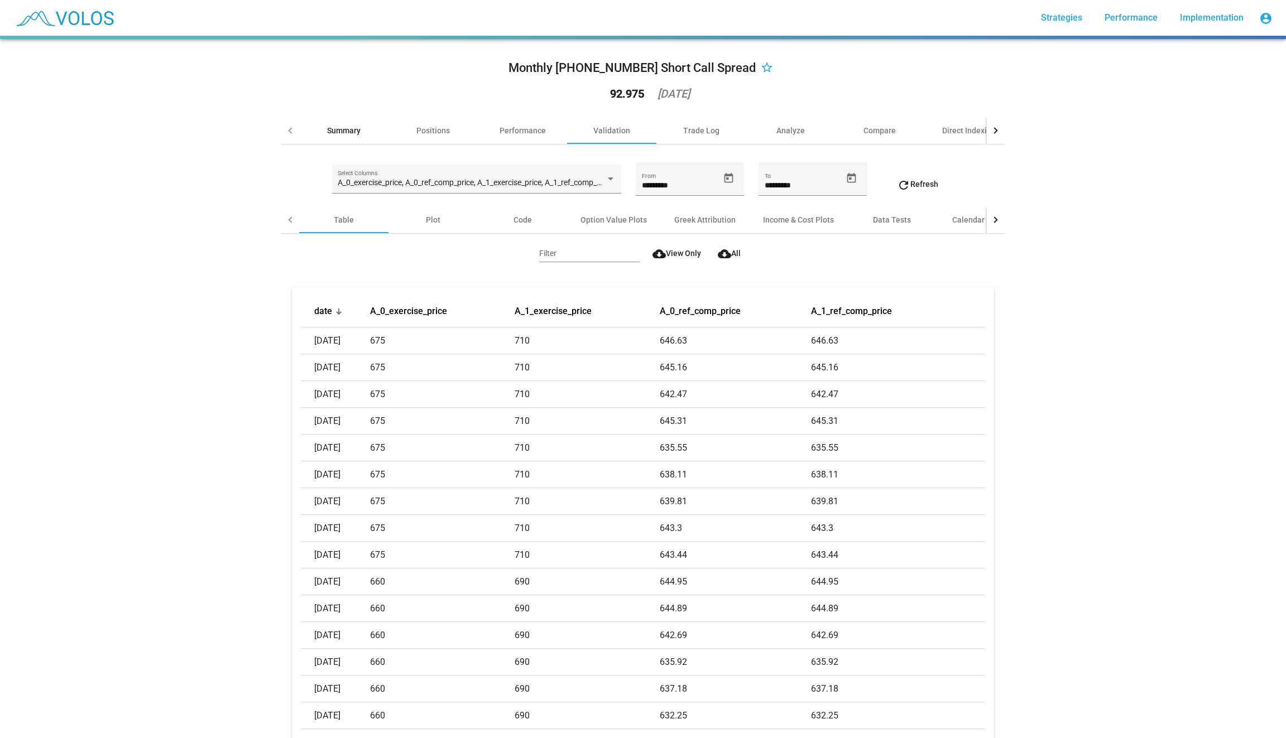
click at [353, 125] on div "Summary" at bounding box center [343, 130] width 33 height 11
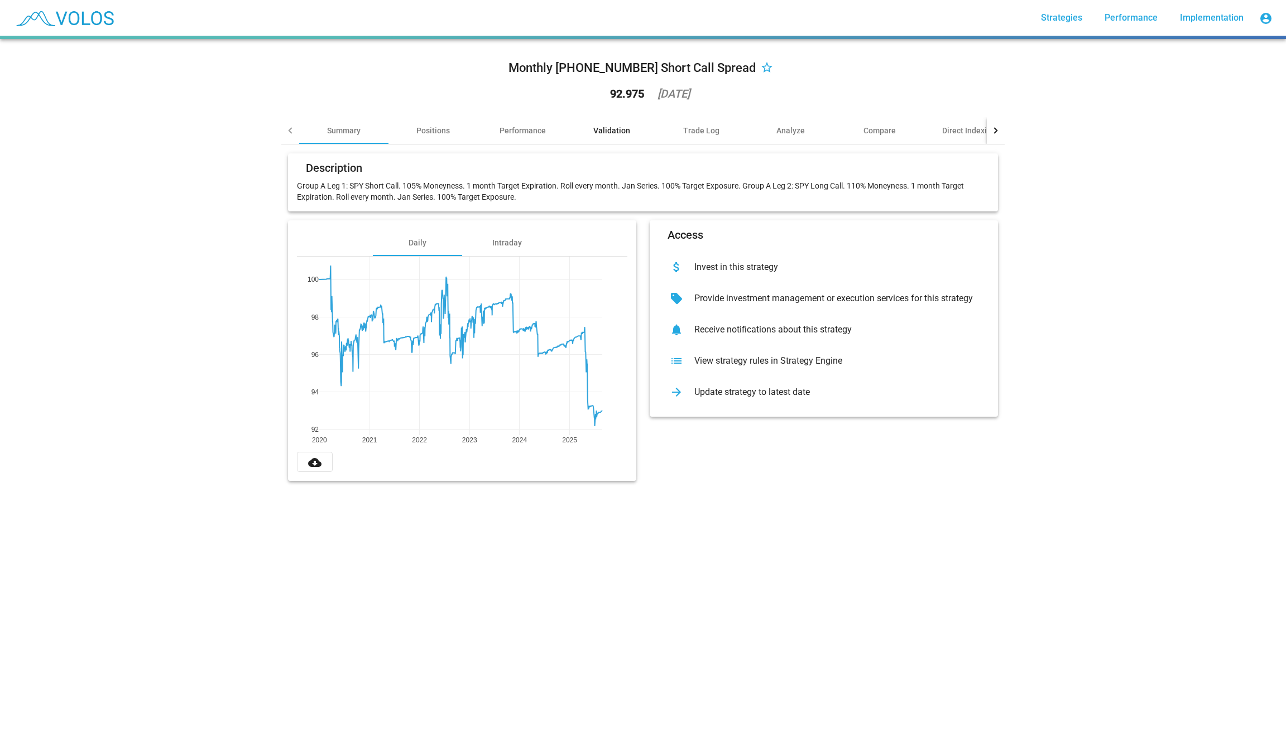
click at [611, 125] on div "Validation" at bounding box center [611, 130] width 37 height 11
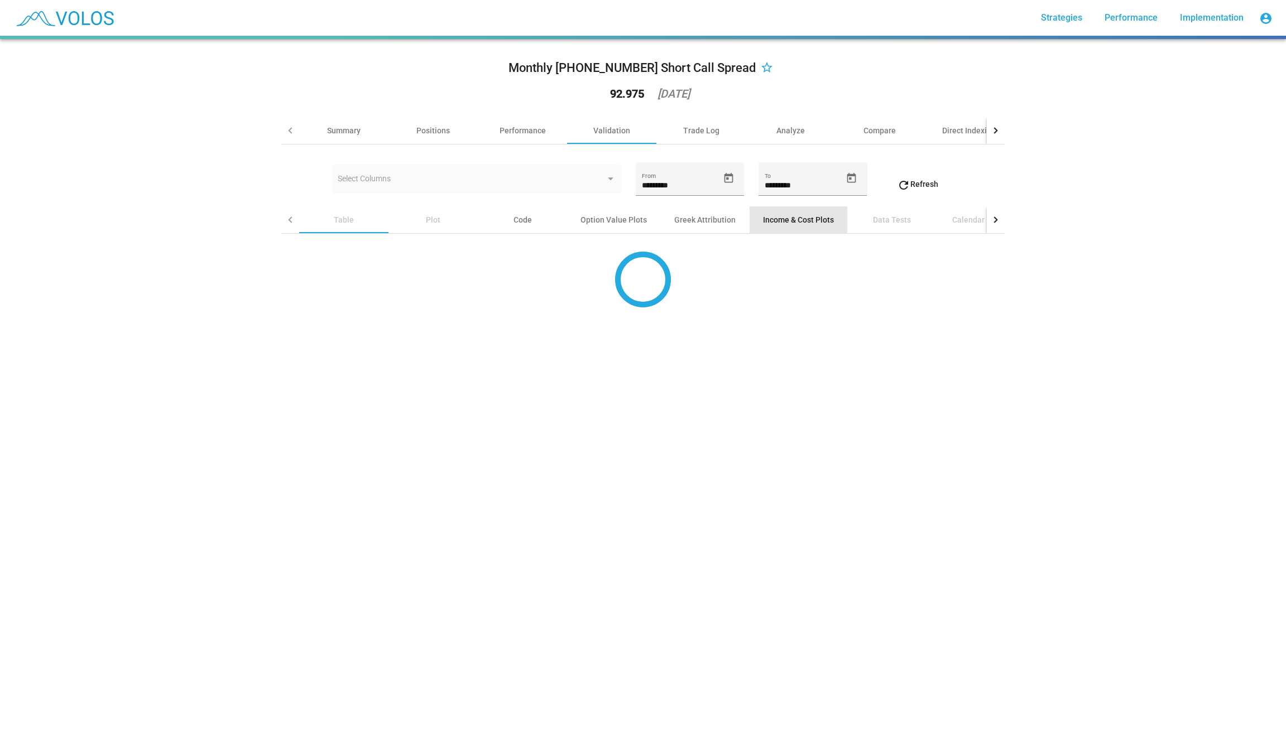
click at [783, 224] on div "Income & Cost Plots" at bounding box center [798, 219] width 71 height 11
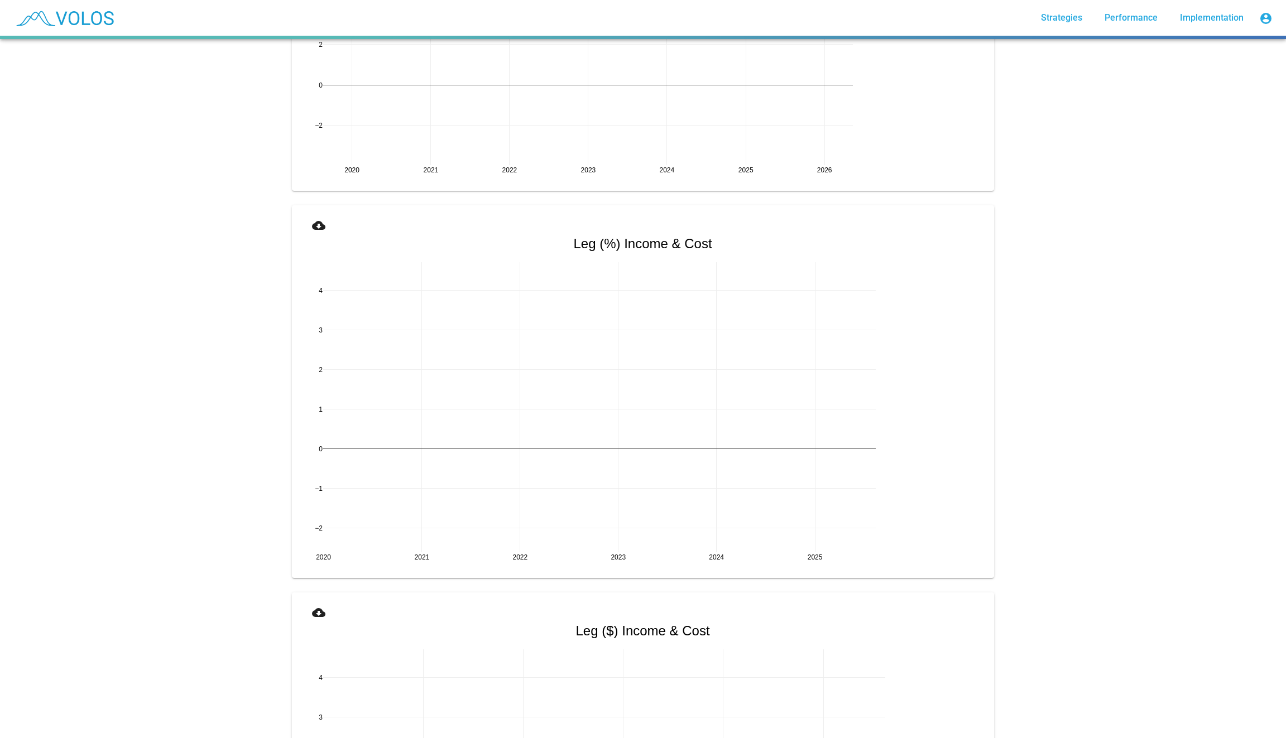
scroll to position [820, 0]
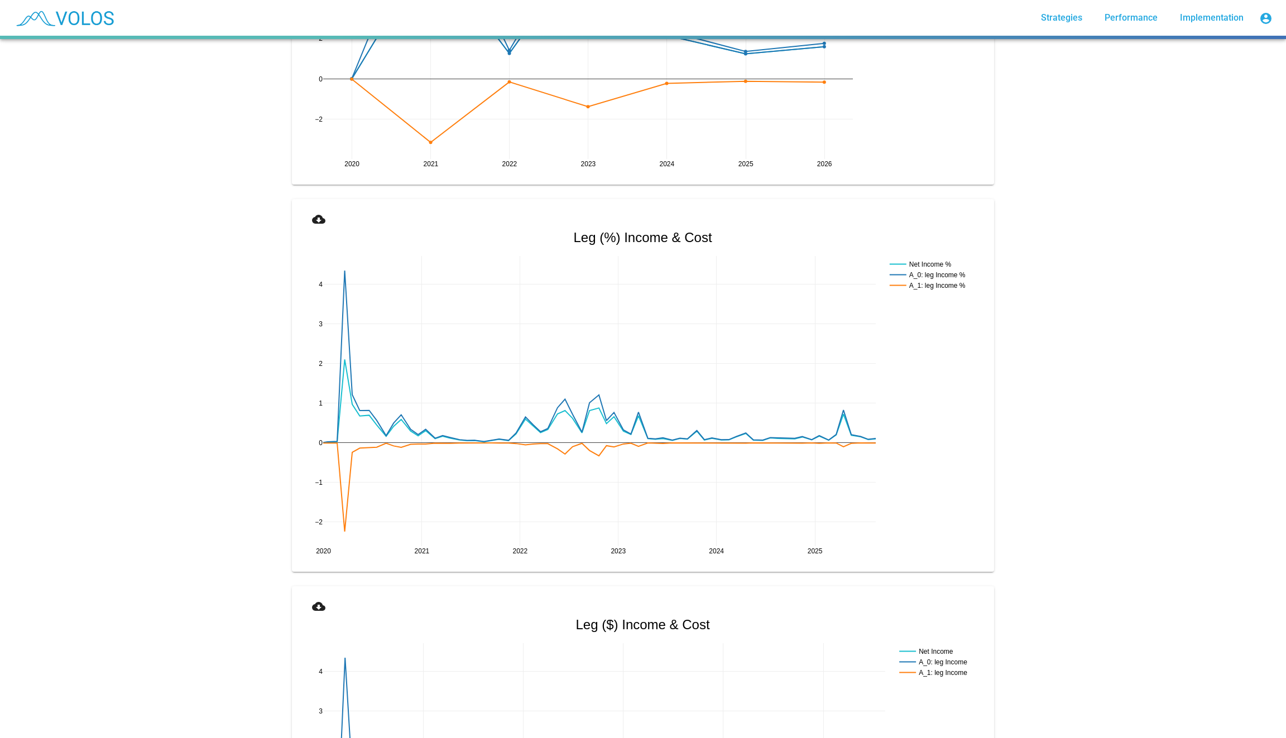
click at [314, 213] on mat-icon "cloud_download" at bounding box center [318, 219] width 13 height 13
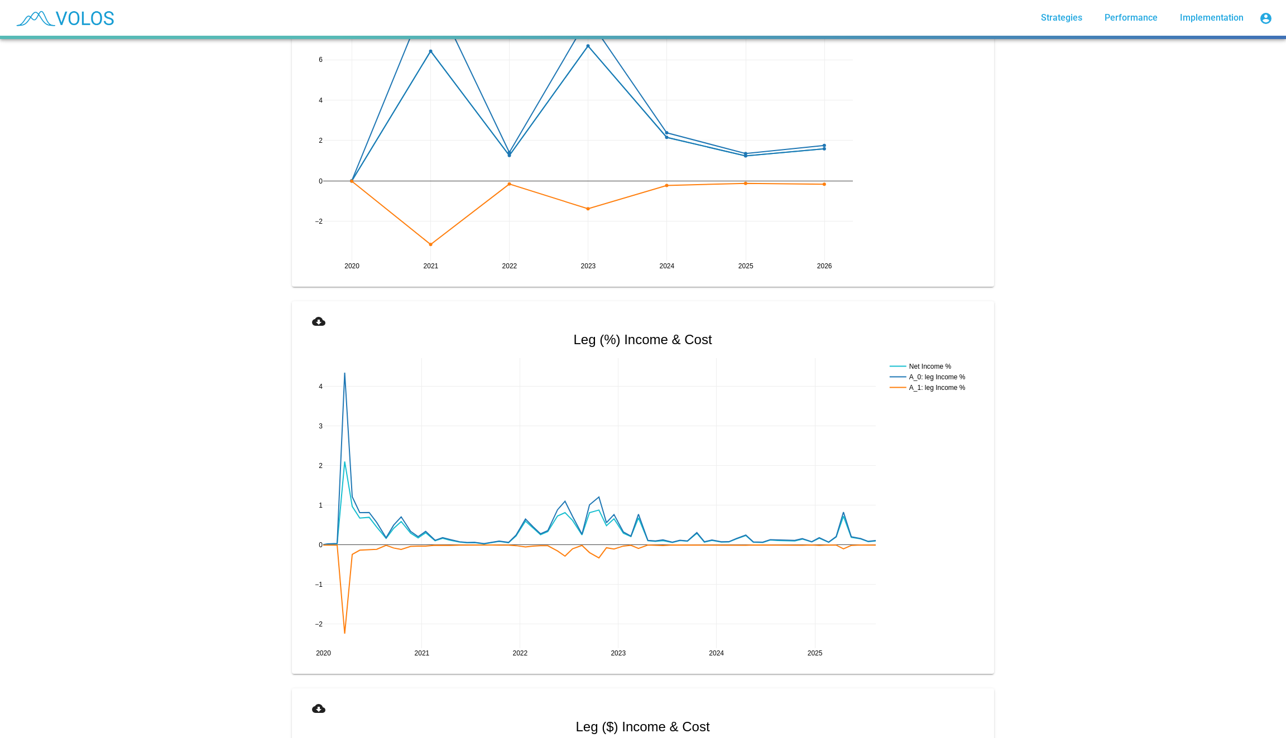
scroll to position [682, 0]
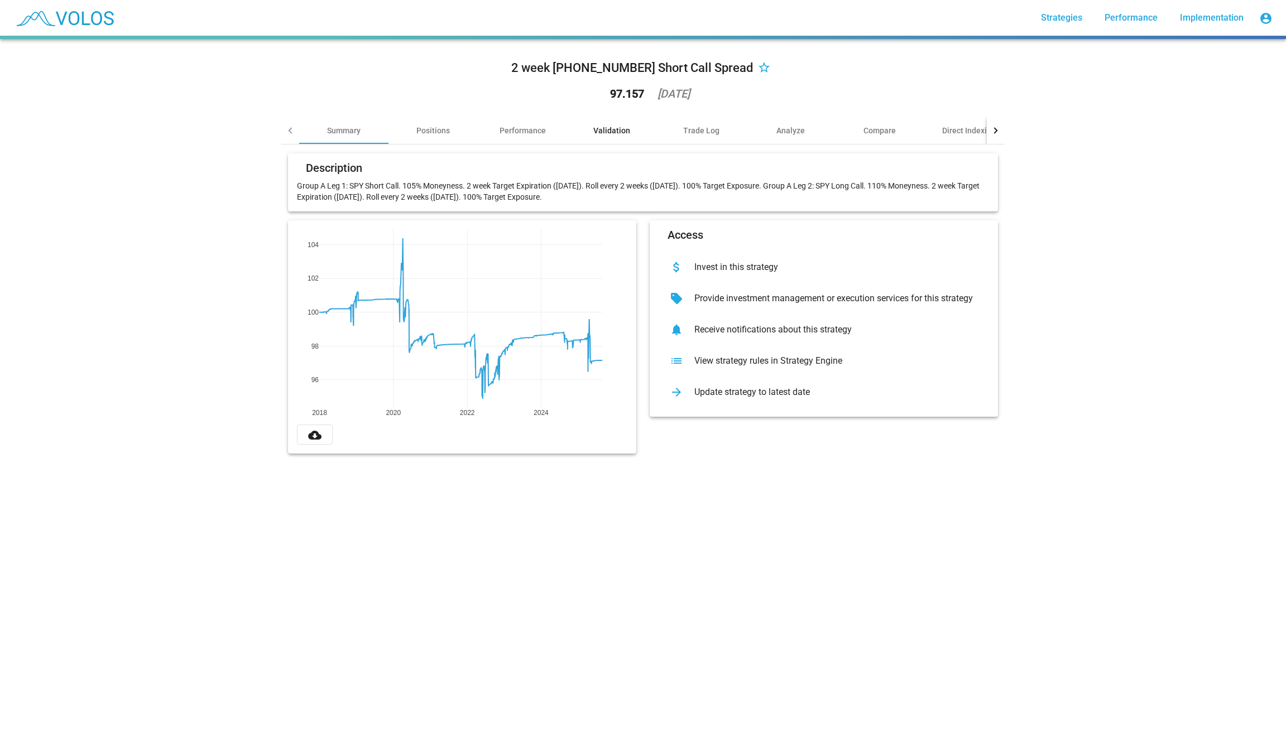
click at [609, 133] on div "Validation" at bounding box center [611, 130] width 37 height 11
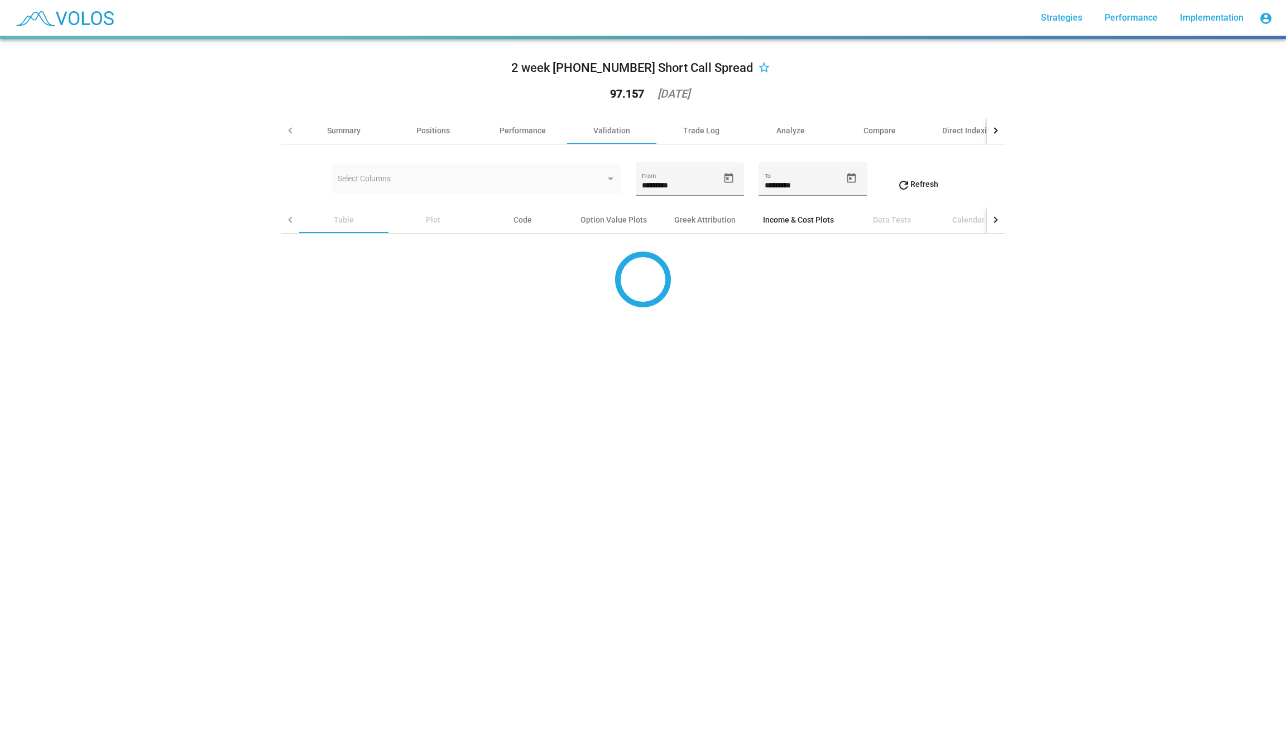
click at [779, 223] on div "Income & Cost Plots" at bounding box center [798, 219] width 71 height 11
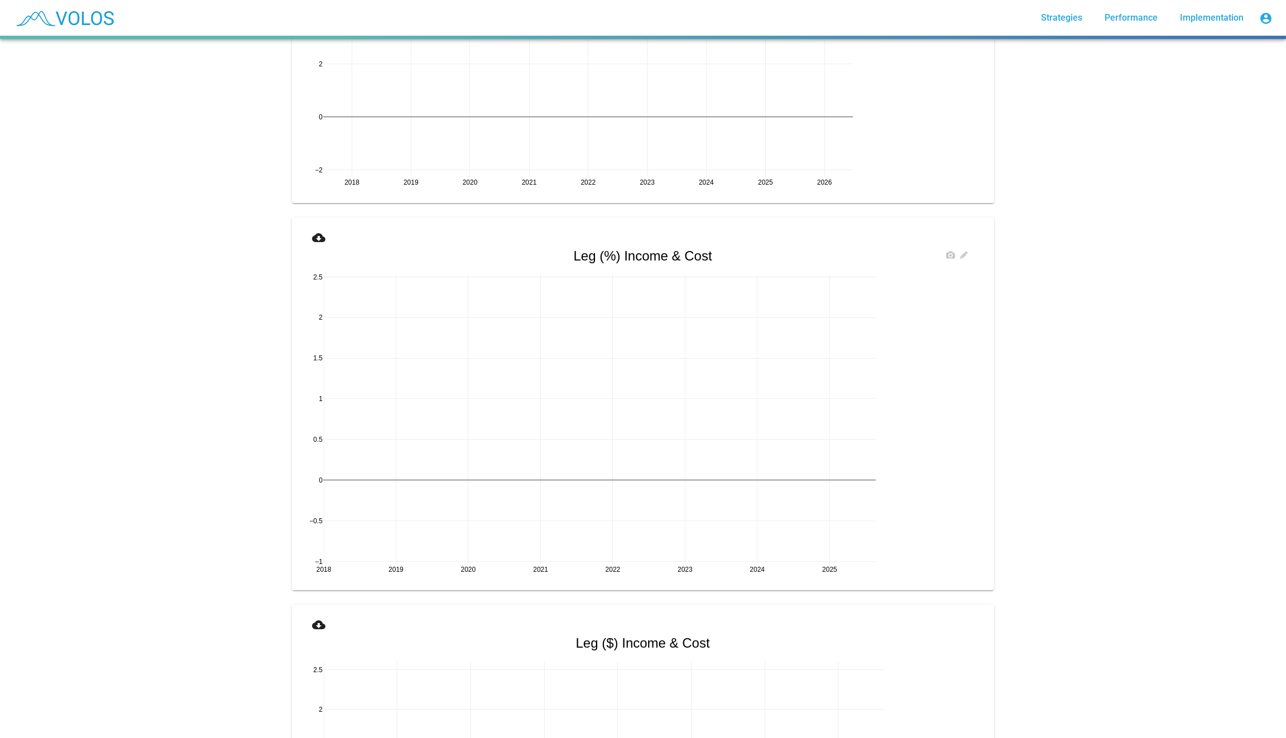
scroll to position [806, 0]
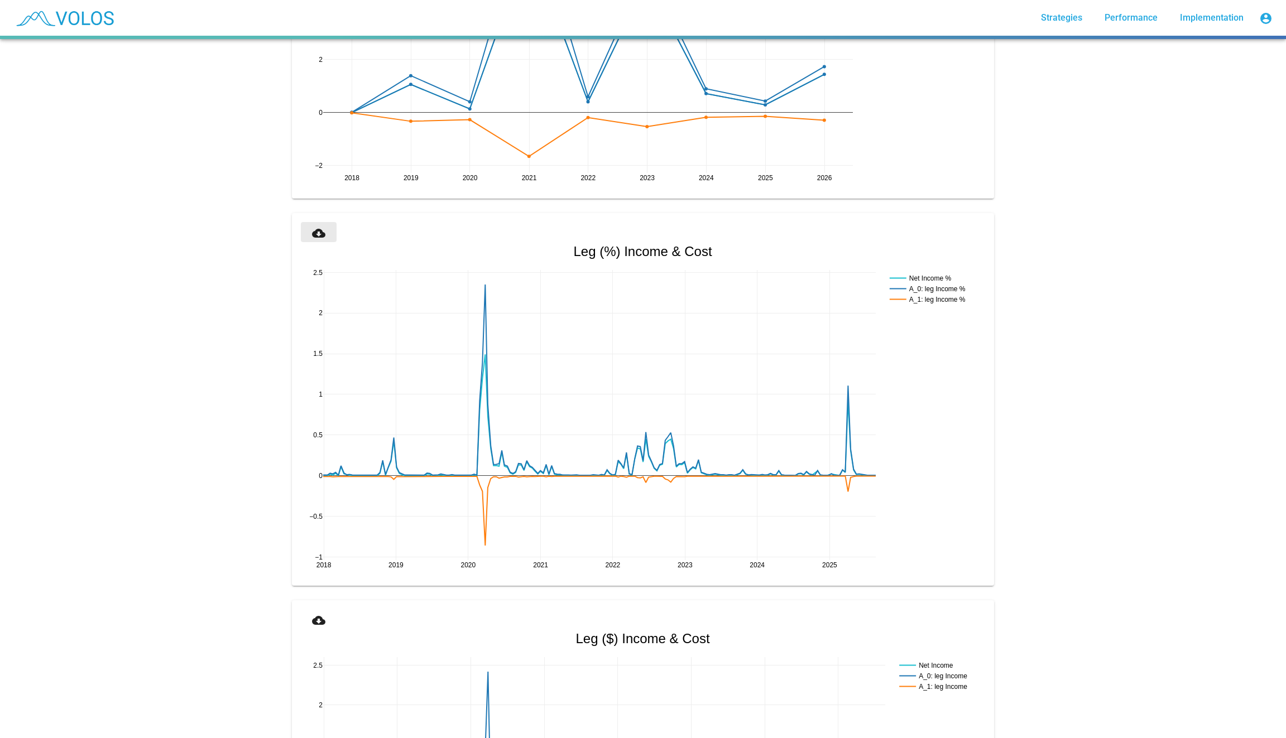
click at [318, 234] on mat-icon "cloud_download" at bounding box center [318, 233] width 13 height 13
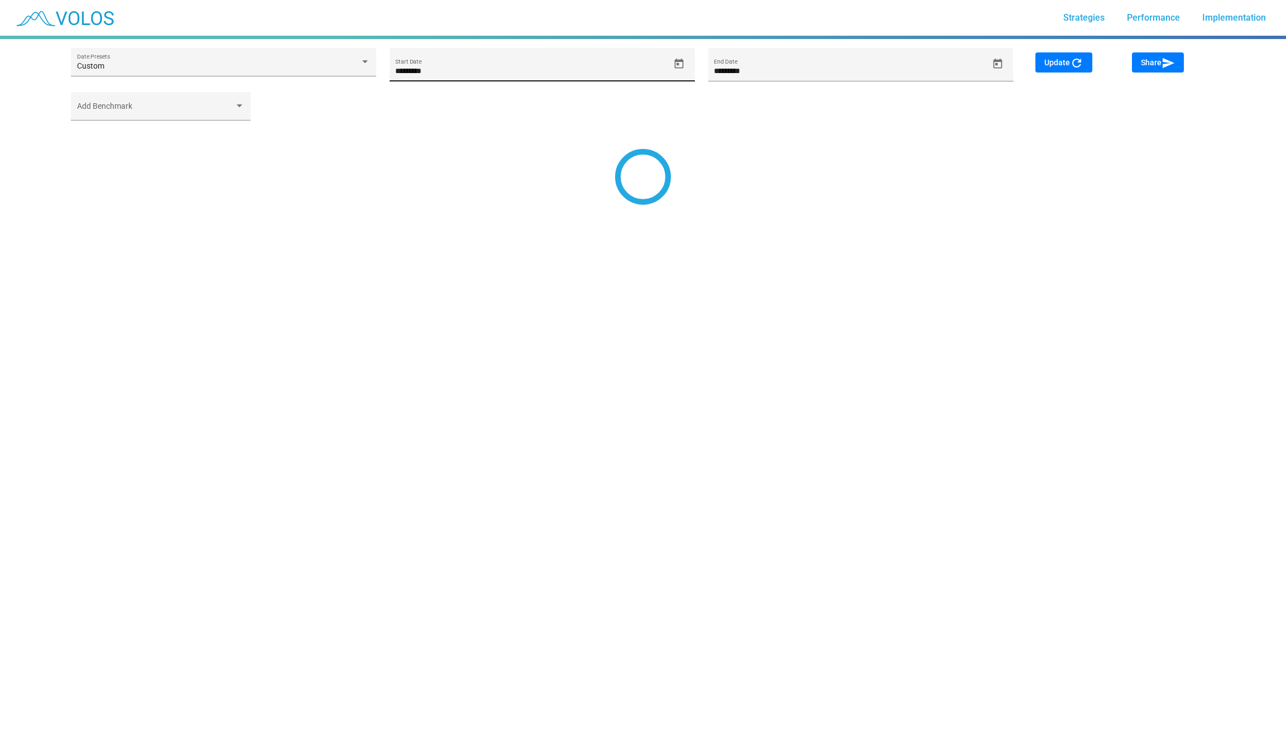
click at [685, 62] on span "Open calendar" at bounding box center [679, 64] width 20 height 12
click at [417, 111] on button "[DATE]" at bounding box center [417, 105] width 50 height 22
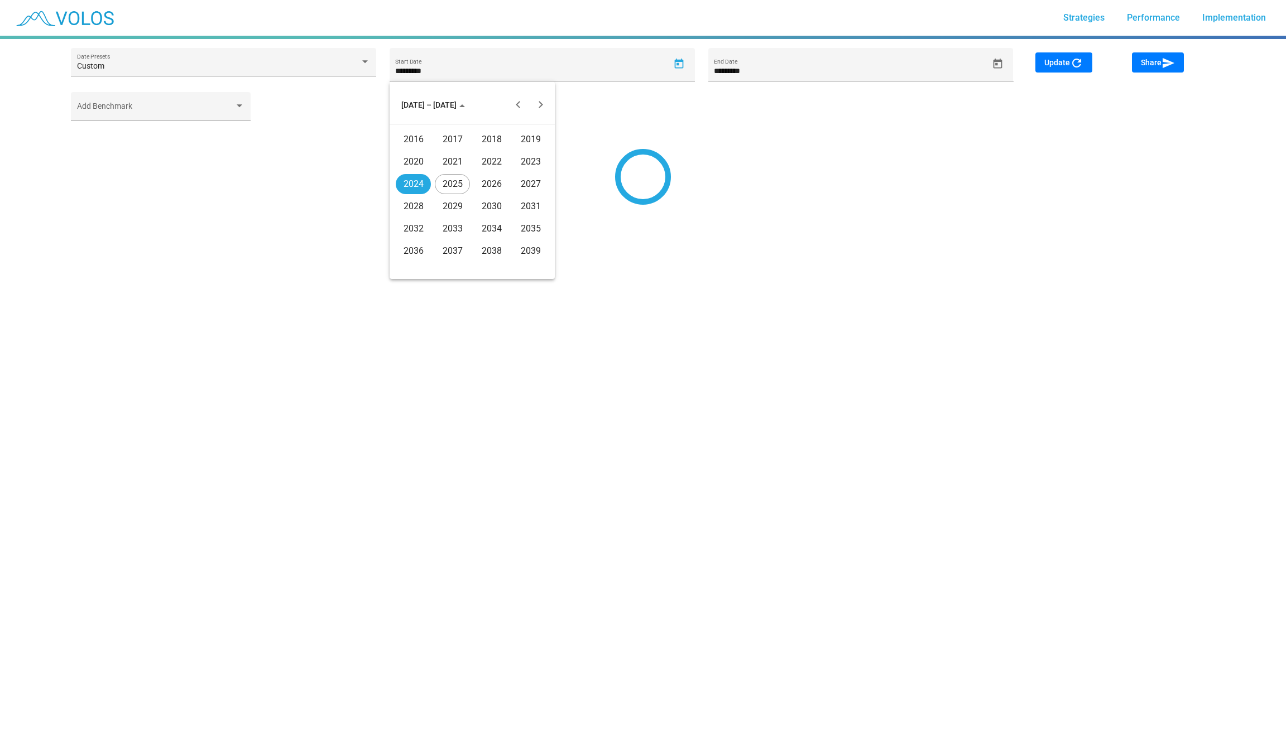
click at [419, 155] on div "2020" at bounding box center [413, 162] width 35 height 20
click at [419, 169] on div "JAN" at bounding box center [413, 162] width 35 height 20
click at [516, 107] on button "Previous month" at bounding box center [518, 105] width 22 height 22
click at [469, 202] on div "11" at bounding box center [472, 200] width 20 height 20
type input "**********"
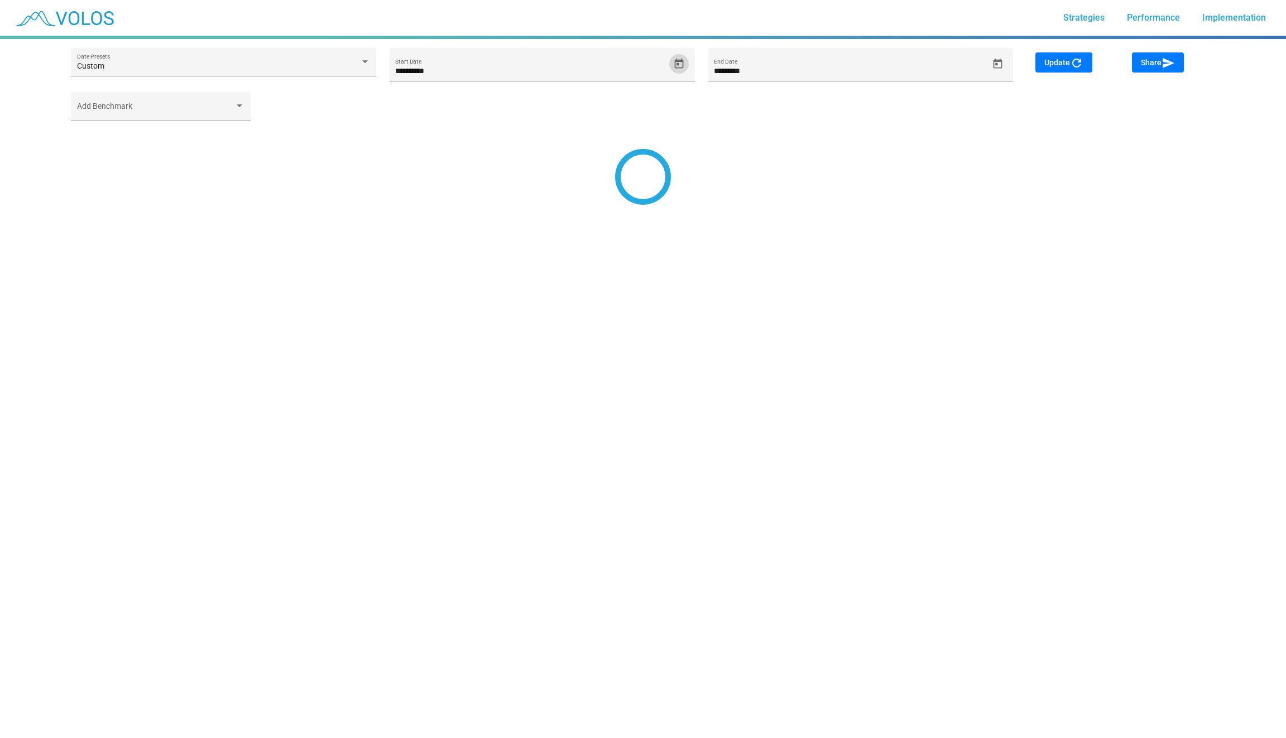
click at [1057, 64] on span "Update refresh" at bounding box center [1063, 62] width 39 height 9
click at [679, 56] on button "Open calendar" at bounding box center [679, 64] width 20 height 20
click at [401, 100] on button "[DATE]" at bounding box center [417, 105] width 50 height 22
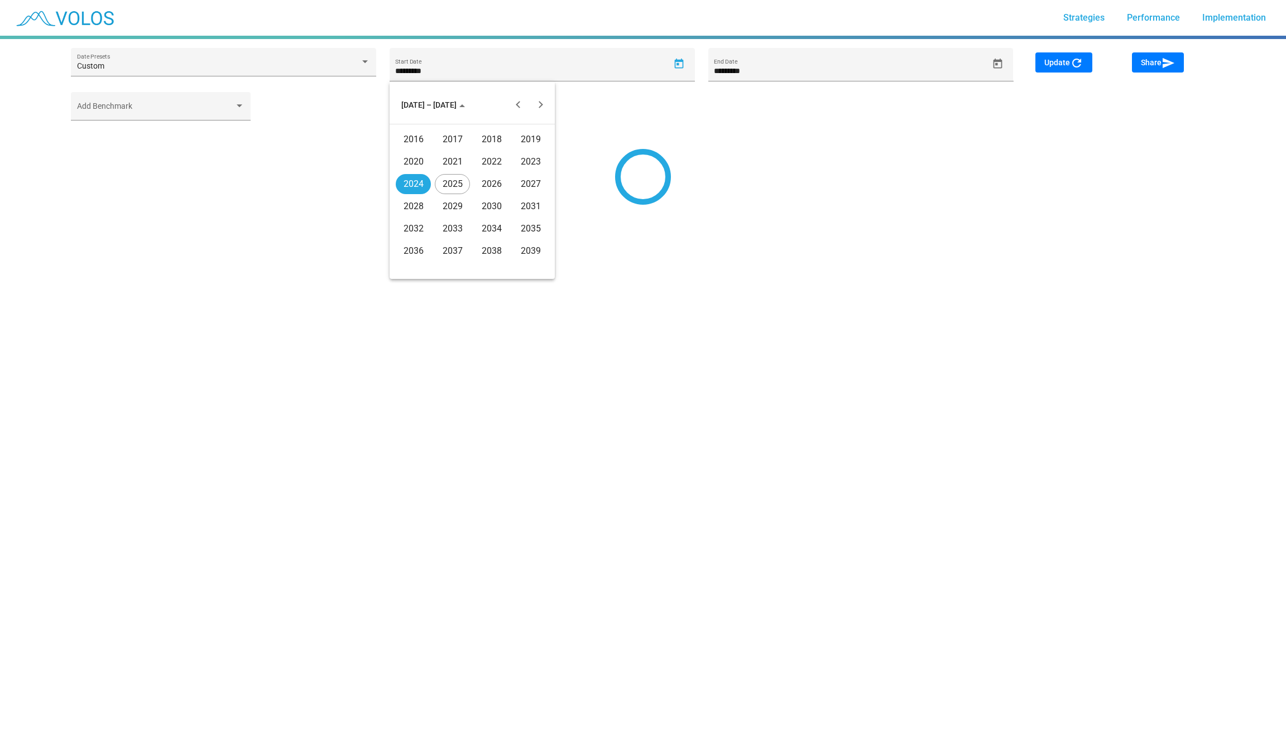
click at [423, 152] on div "2020" at bounding box center [413, 162] width 35 height 20
click at [520, 100] on button "Previous year" at bounding box center [518, 105] width 22 height 22
click at [421, 183] on div "MAY" at bounding box center [413, 184] width 35 height 20
click at [434, 176] on div "6" at bounding box center [428, 177] width 20 height 20
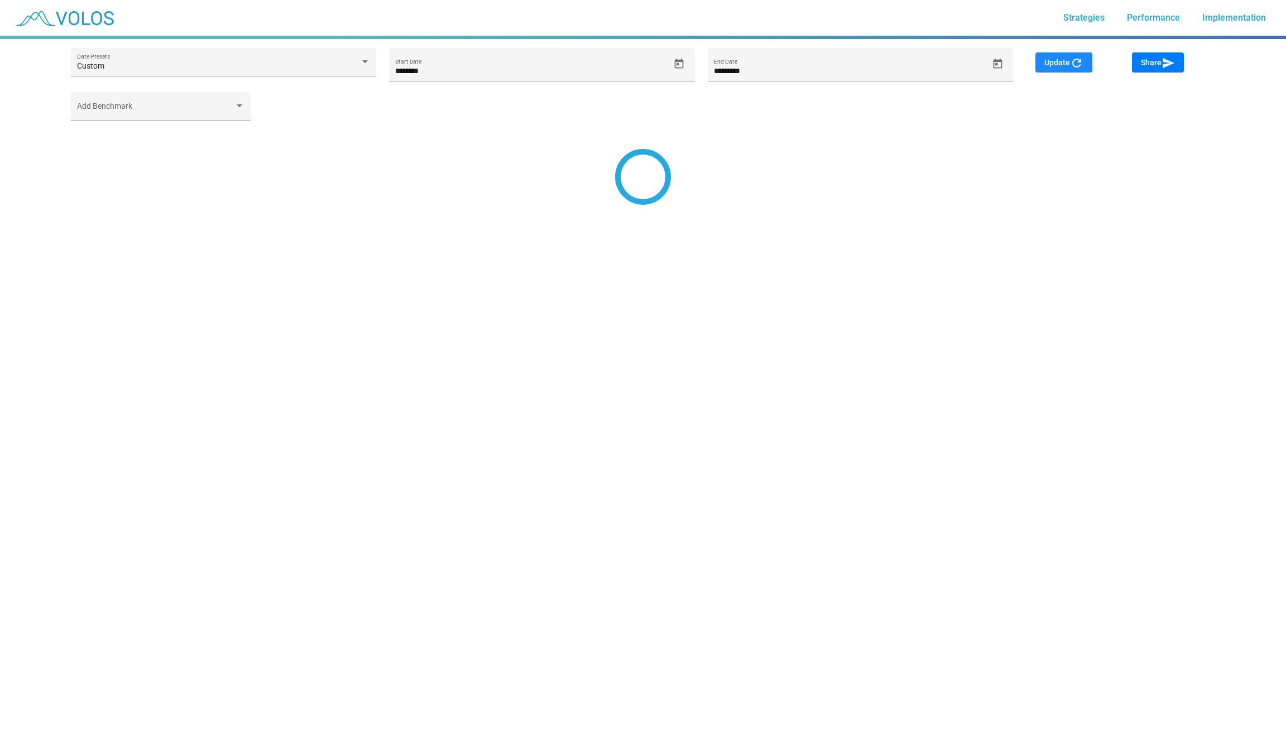
click at [1071, 68] on mat-icon "refresh" at bounding box center [1076, 62] width 13 height 13
click at [1064, 62] on span "Update refresh" at bounding box center [1063, 62] width 39 height 9
type input "**********"
type input "*********"
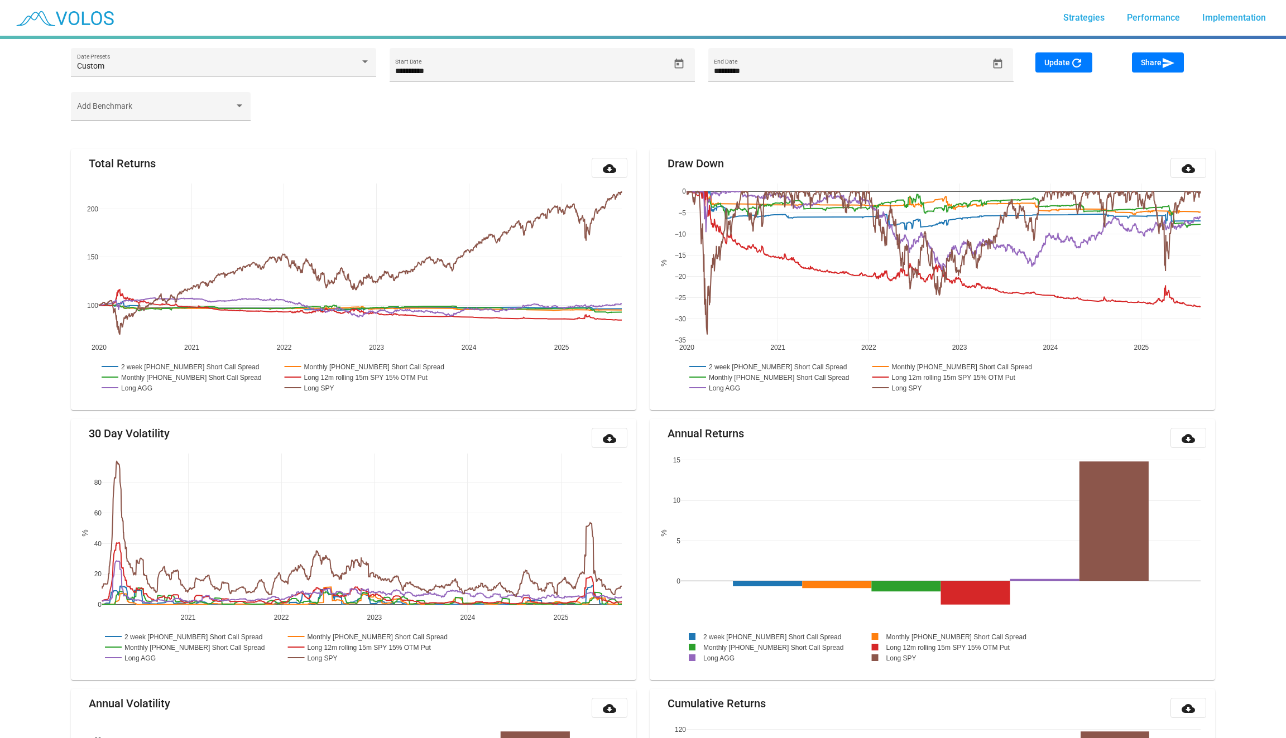
click at [1149, 62] on span "Share send" at bounding box center [1158, 62] width 34 height 9
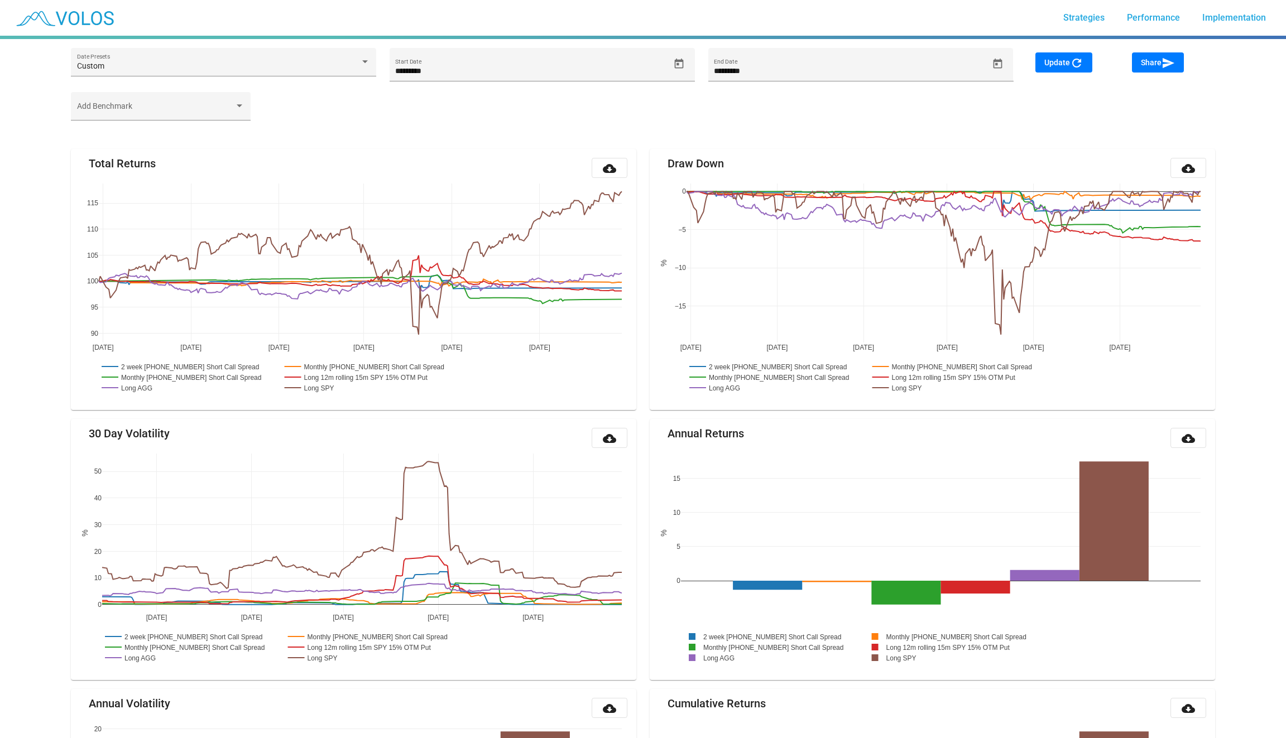
type input "**********"
